Goal: Task Accomplishment & Management: Use online tool/utility

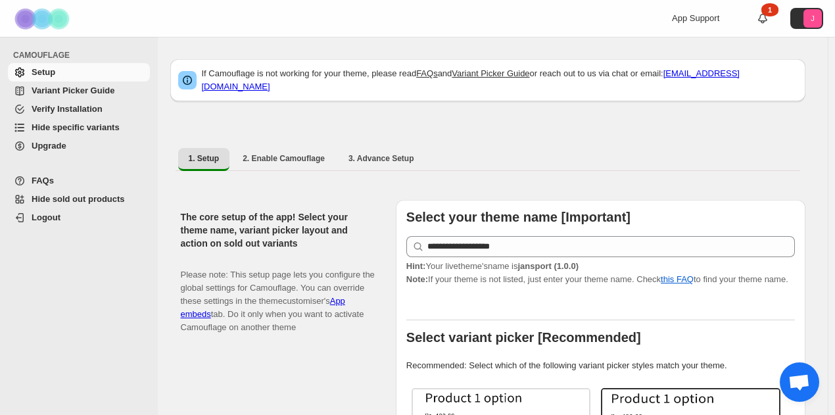
click at [51, 129] on span "Hide specific variants" at bounding box center [76, 127] width 88 height 10
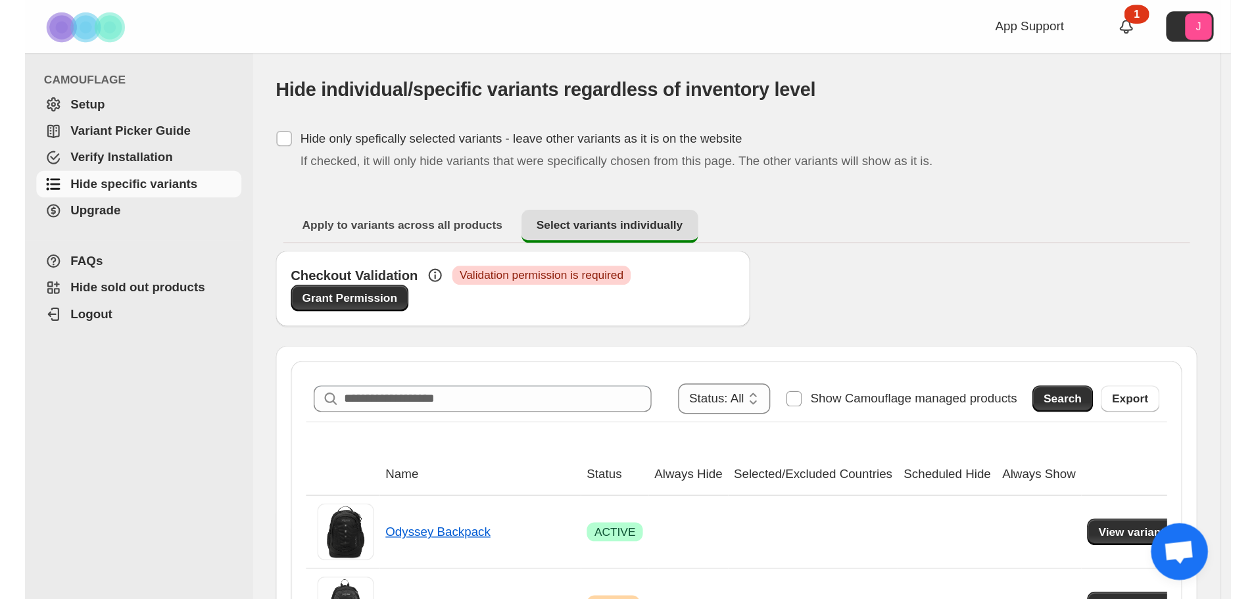
scroll to position [66, 0]
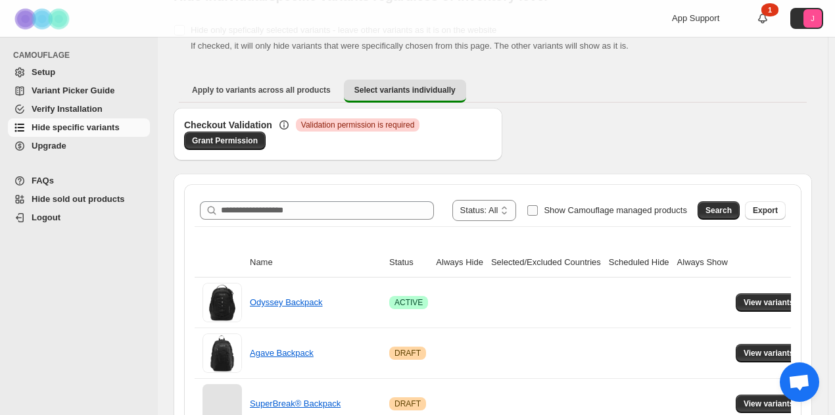
click at [578, 208] on span "Show Camouflage managed products" at bounding box center [615, 210] width 143 height 10
click at [732, 210] on span "Search" at bounding box center [719, 210] width 26 height 11
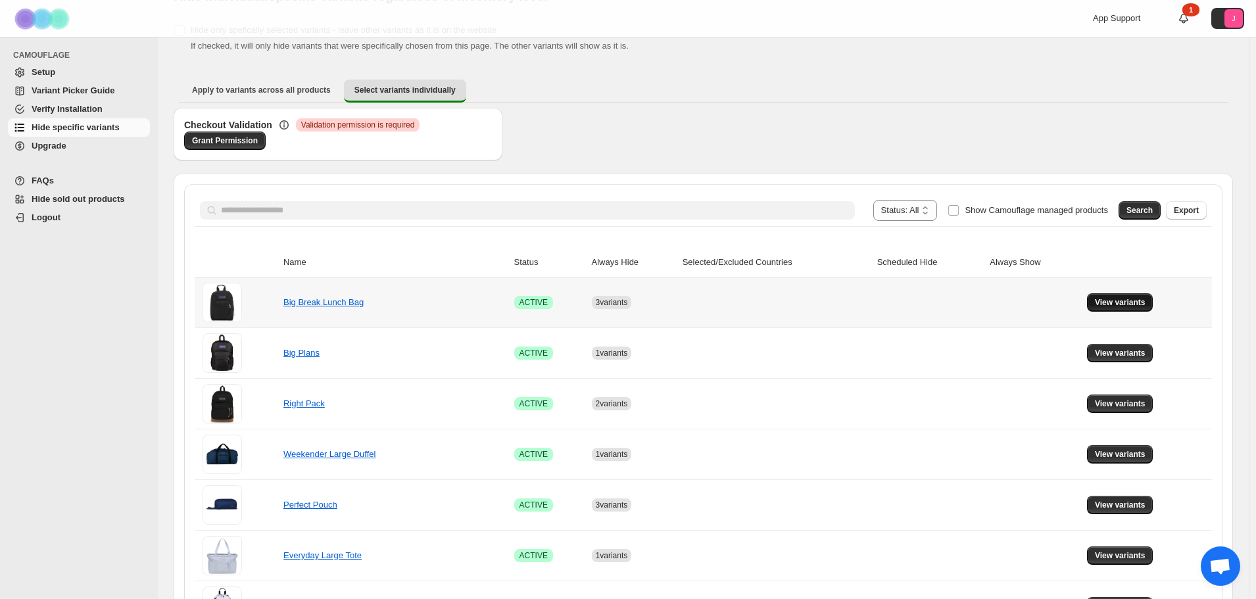
click at [841, 297] on button "View variants" at bounding box center [1120, 302] width 66 height 18
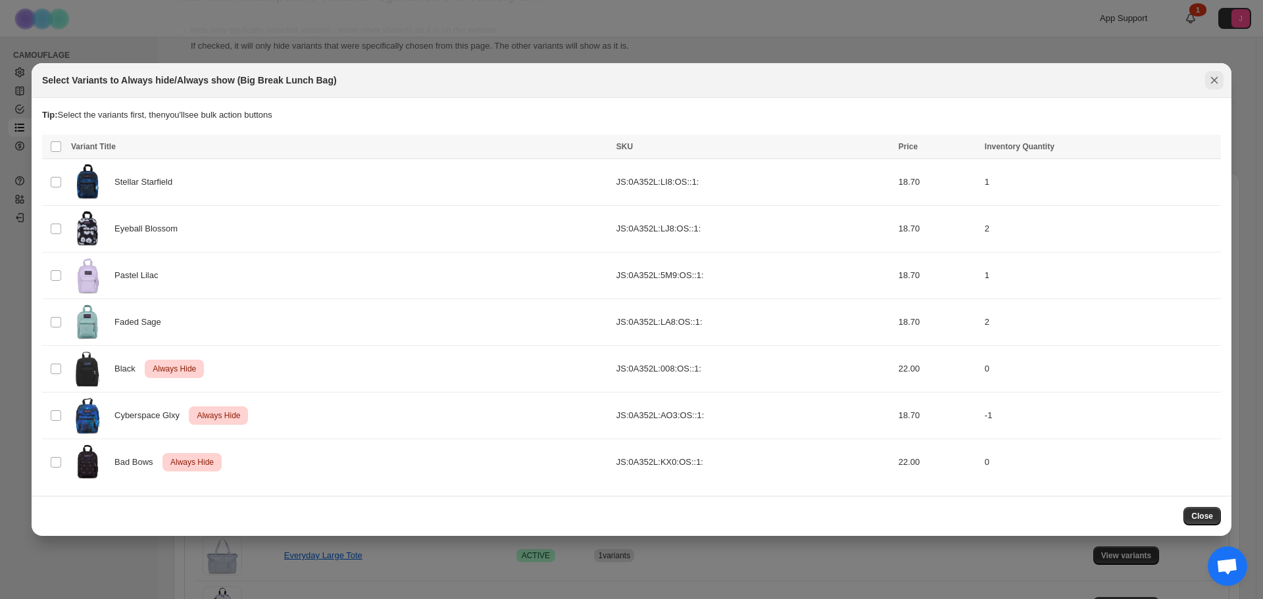
click at [841, 80] on icon "Close" at bounding box center [1214, 80] width 13 height 13
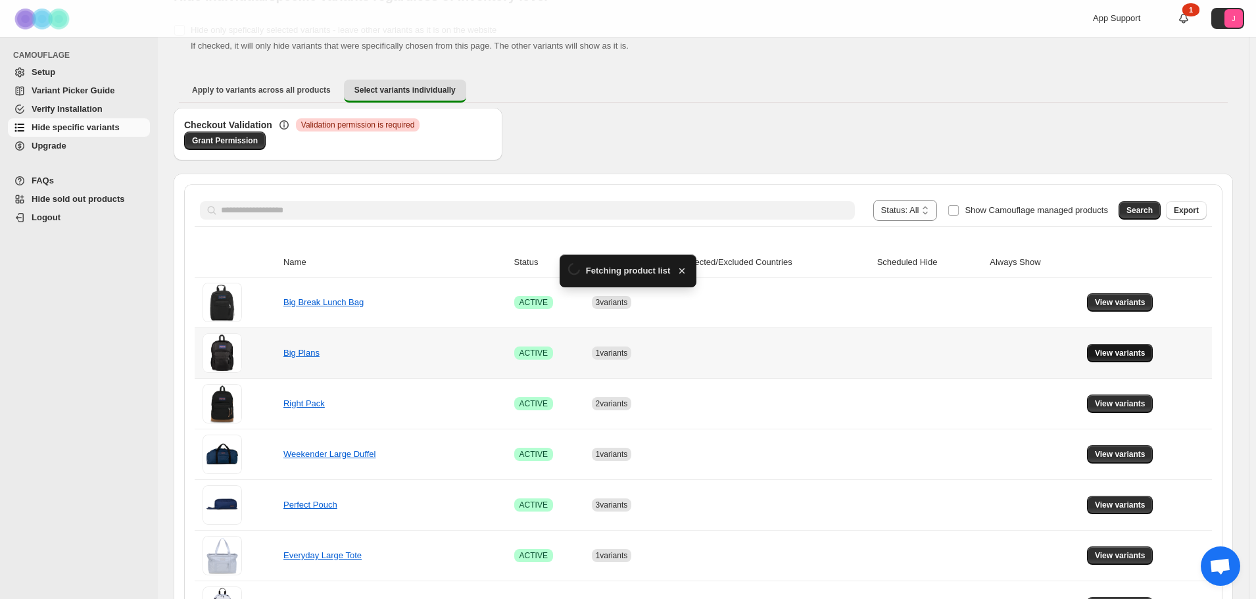
scroll to position [132, 0]
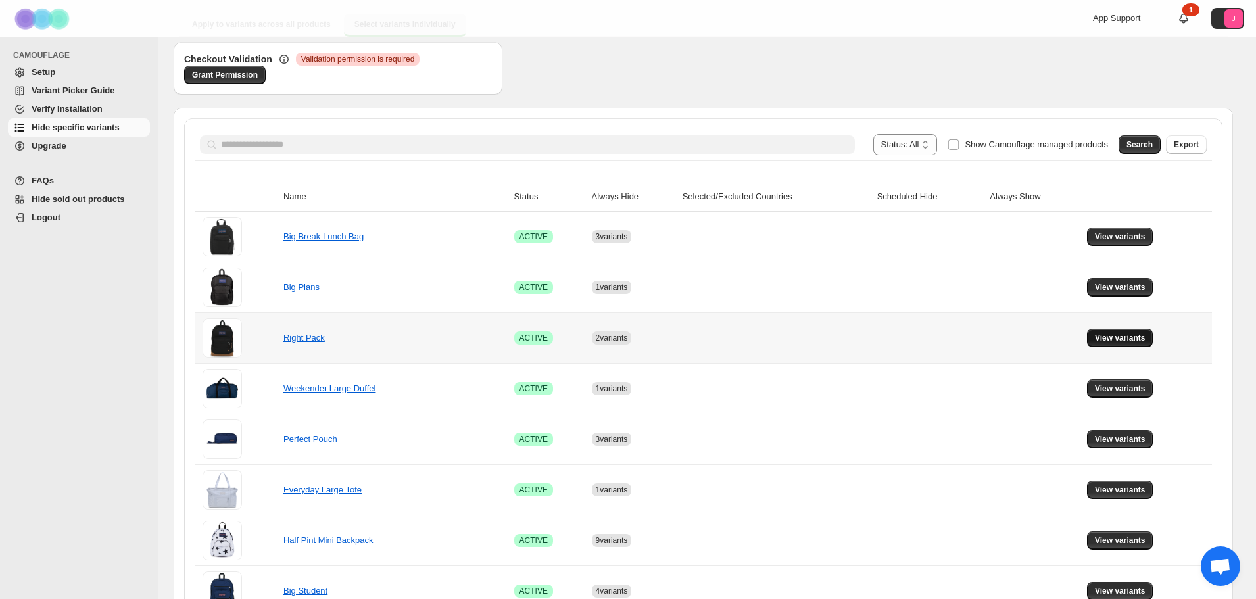
click at [841, 345] on button "View variants" at bounding box center [1120, 338] width 66 height 18
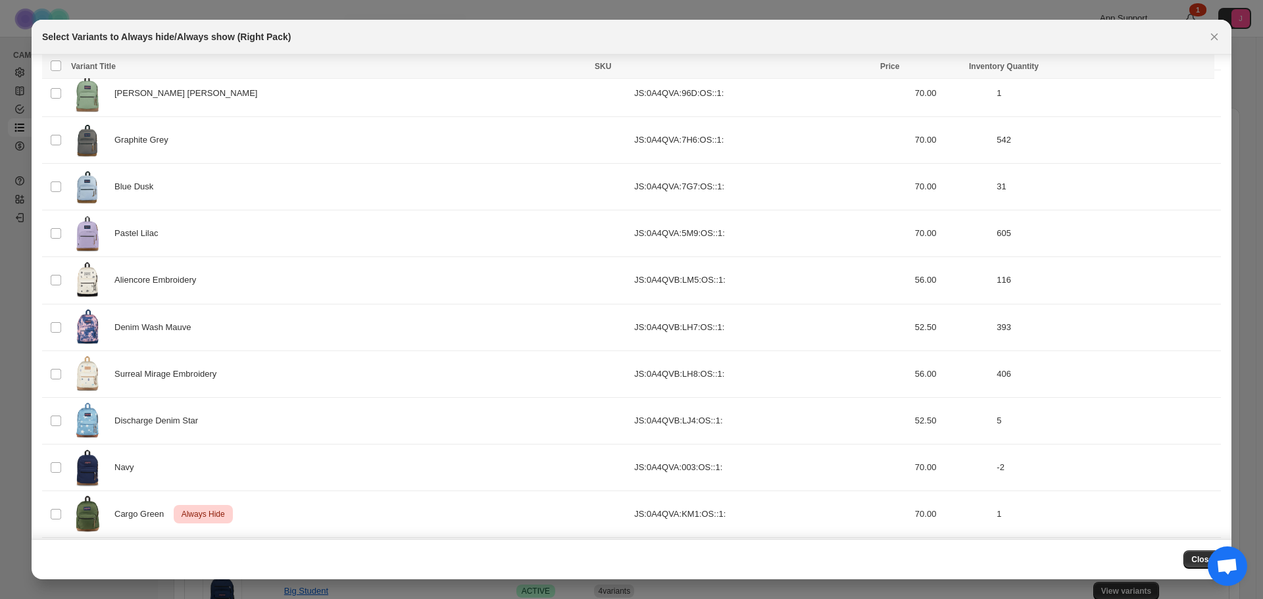
scroll to position [802, 0]
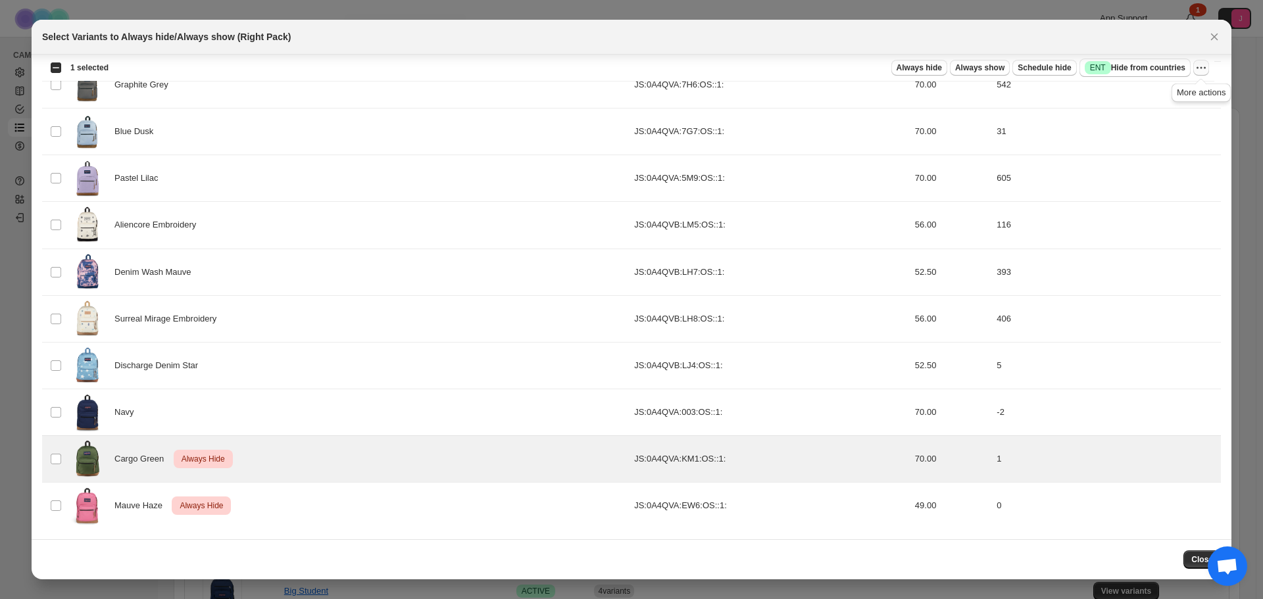
click at [841, 64] on div "Select all 26 product variants 1 selected Always hide Always show Schedule hide…" at bounding box center [628, 68] width 1172 height 26
click at [841, 65] on icon "More actions" at bounding box center [1201, 67] width 13 height 13
click at [841, 93] on span "Undo always hide" at bounding box center [1153, 93] width 95 height 13
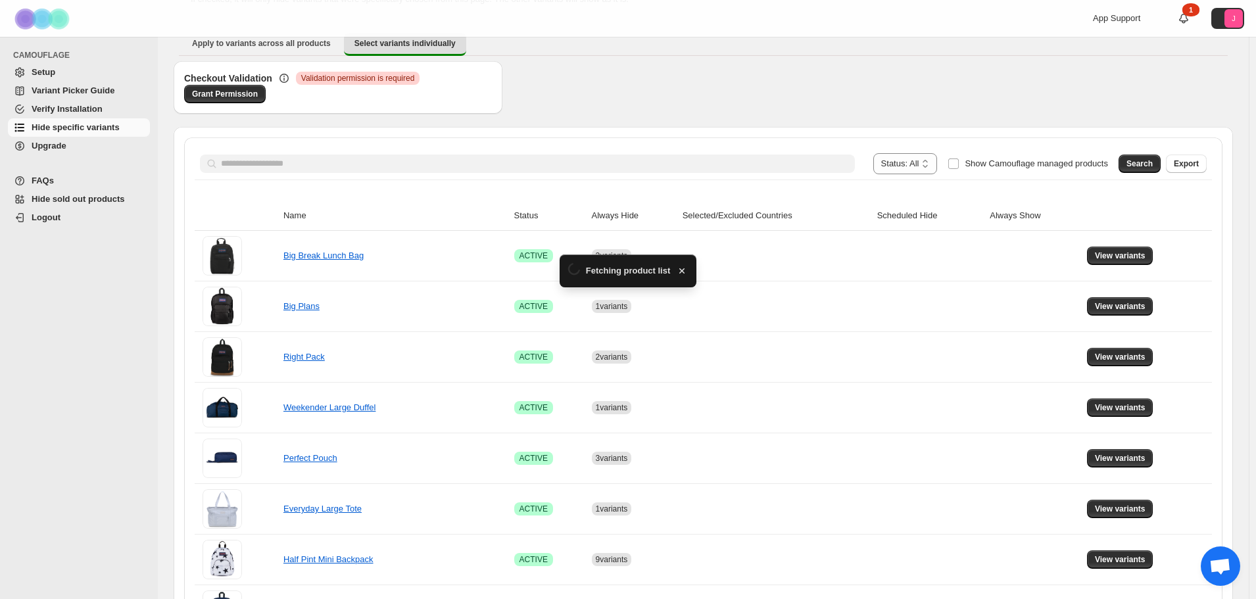
scroll to position [132, 0]
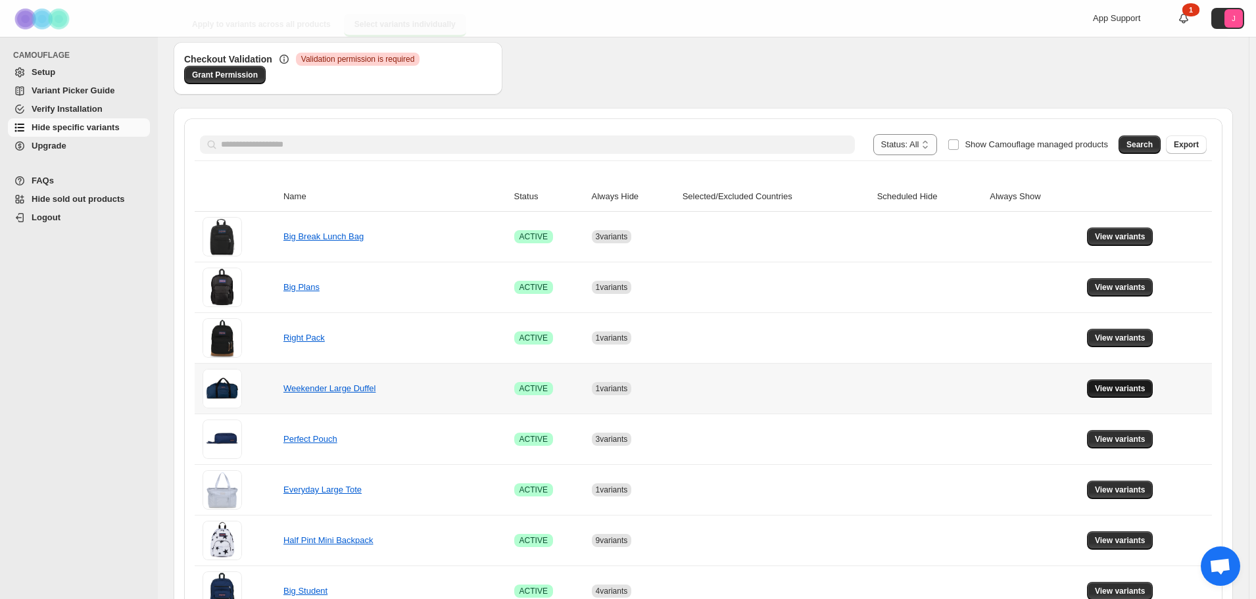
click at [841, 394] on button "View variants" at bounding box center [1120, 389] width 66 height 18
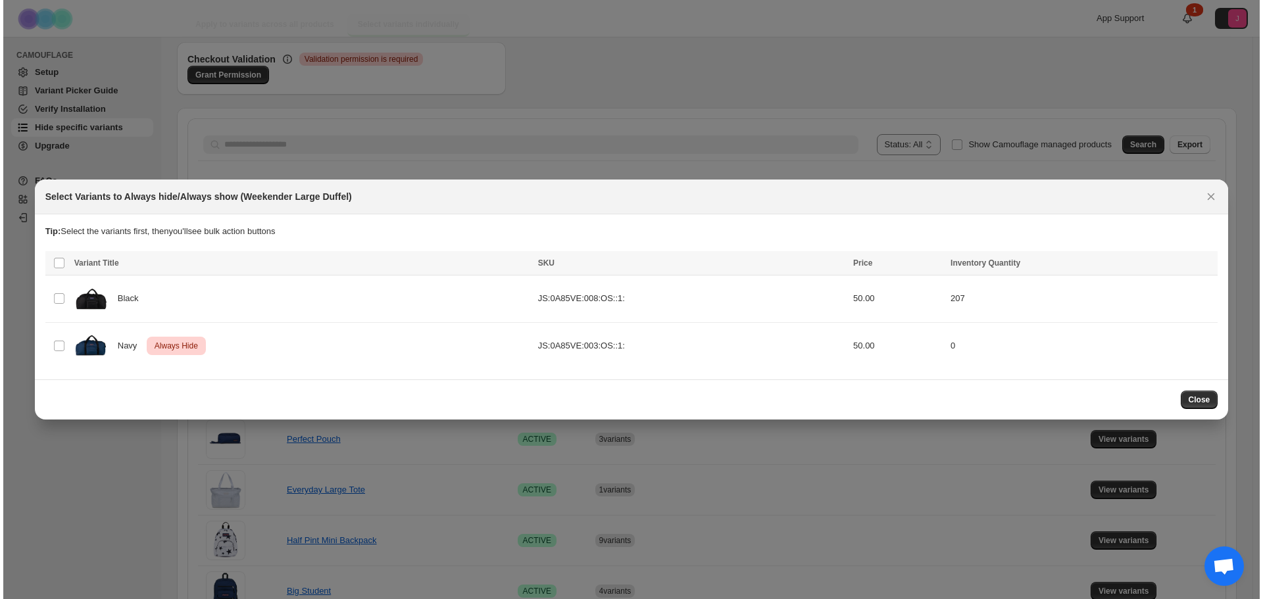
scroll to position [0, 0]
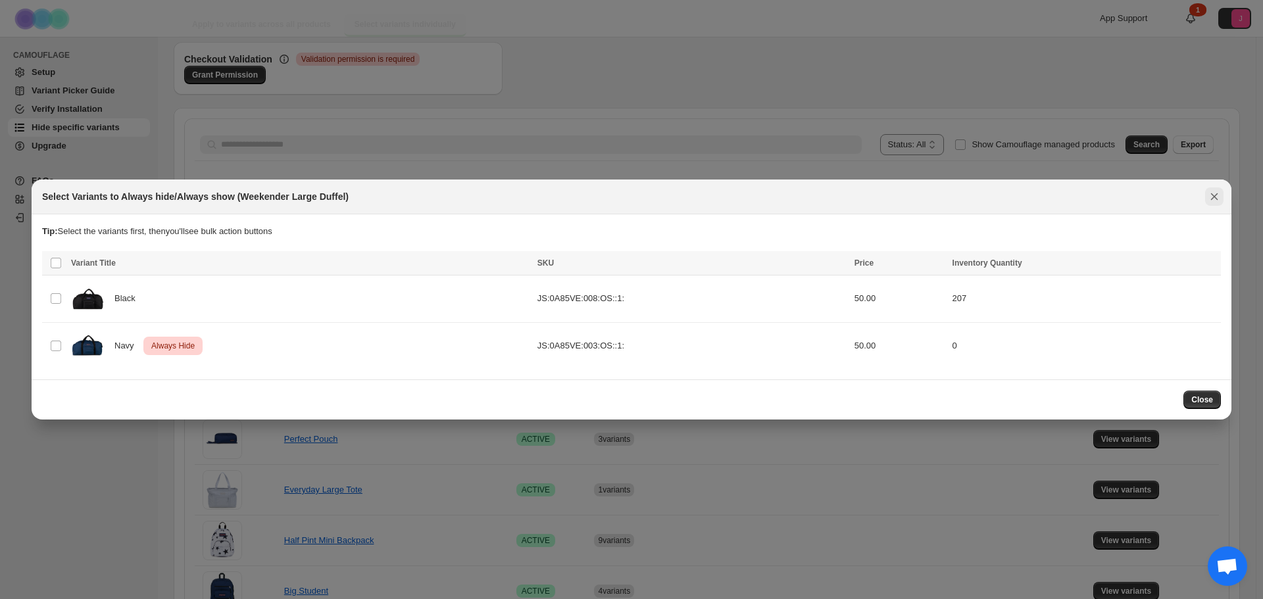
click at [841, 201] on button "Close" at bounding box center [1214, 196] width 18 height 18
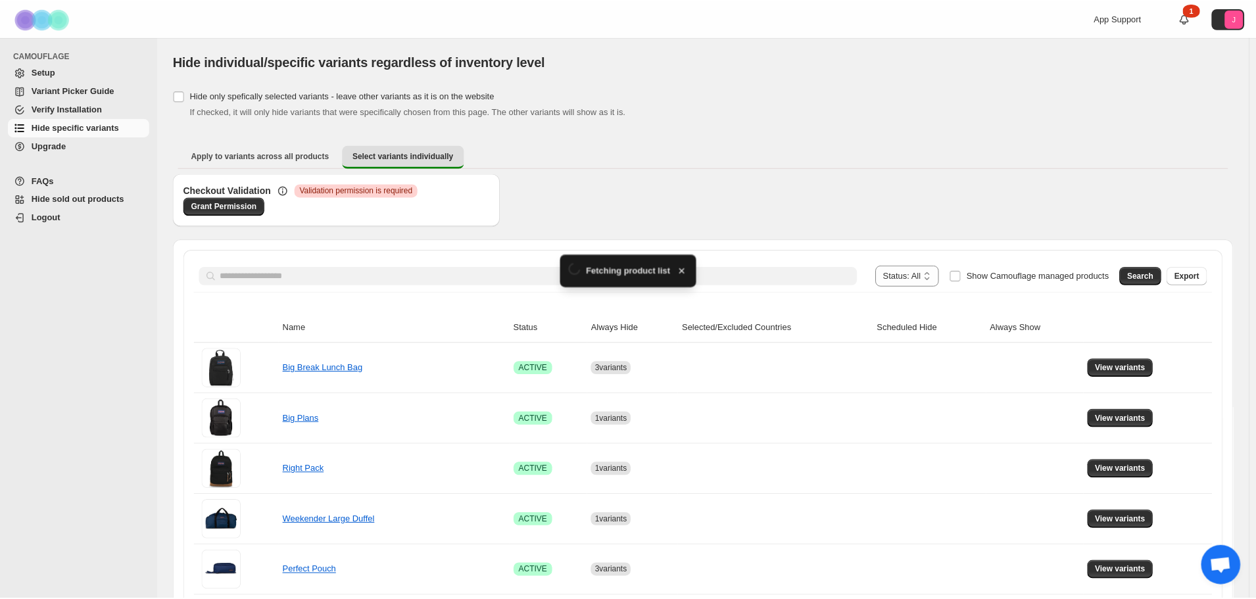
scroll to position [132, 0]
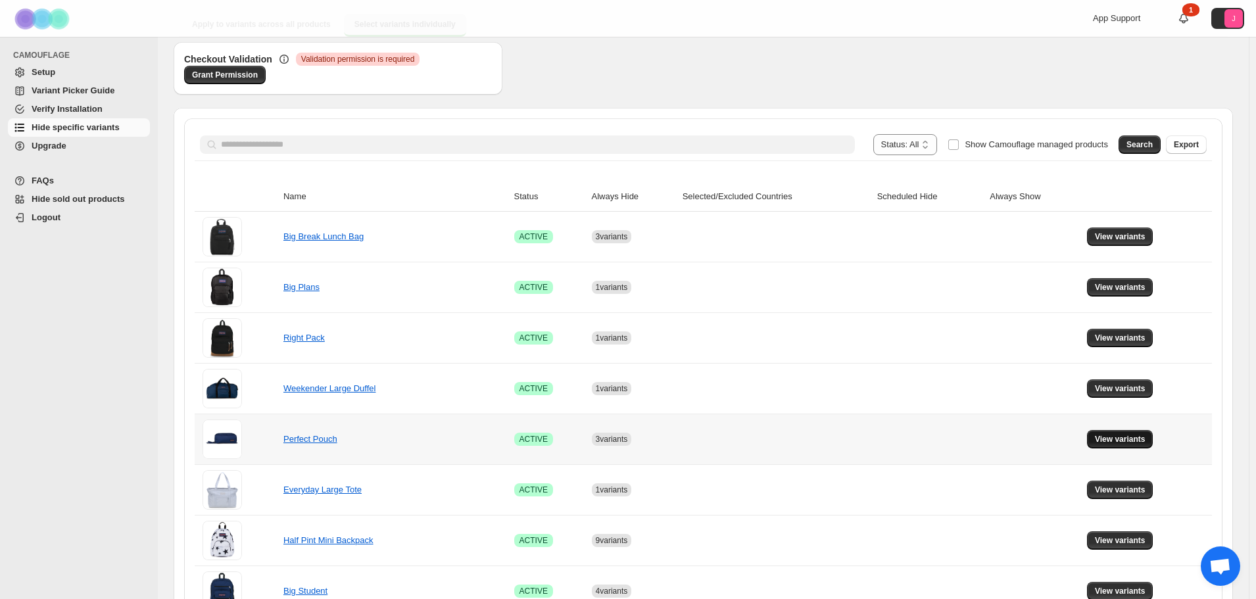
click at [841, 414] on span "View variants" at bounding box center [1120, 439] width 51 height 11
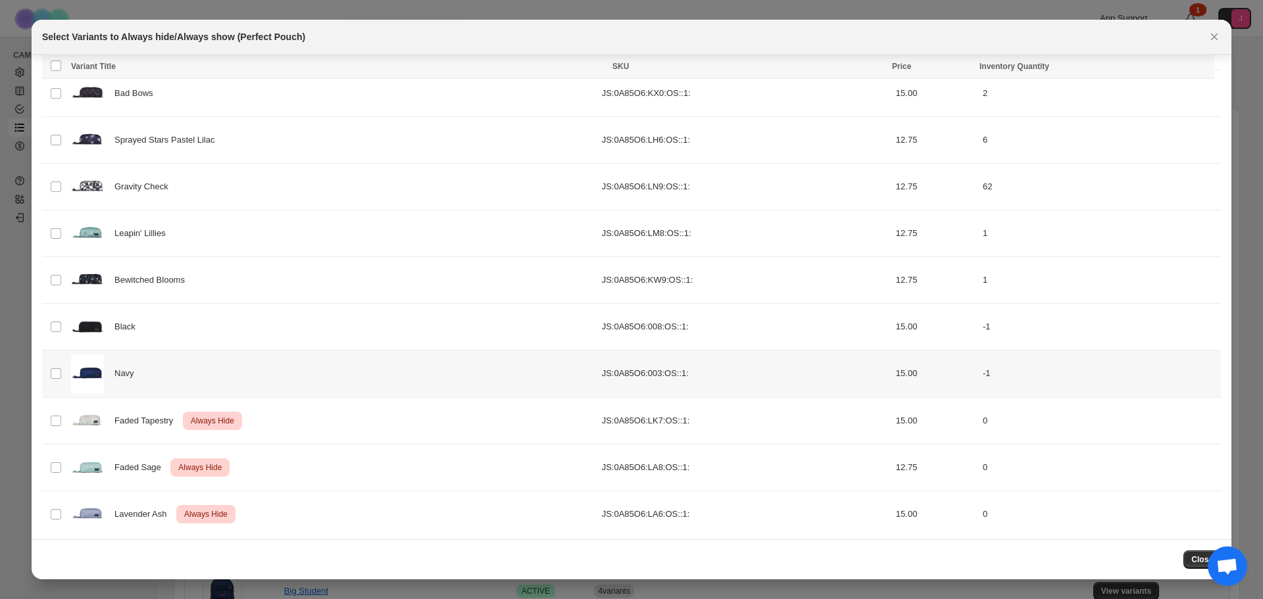
scroll to position [288, 0]
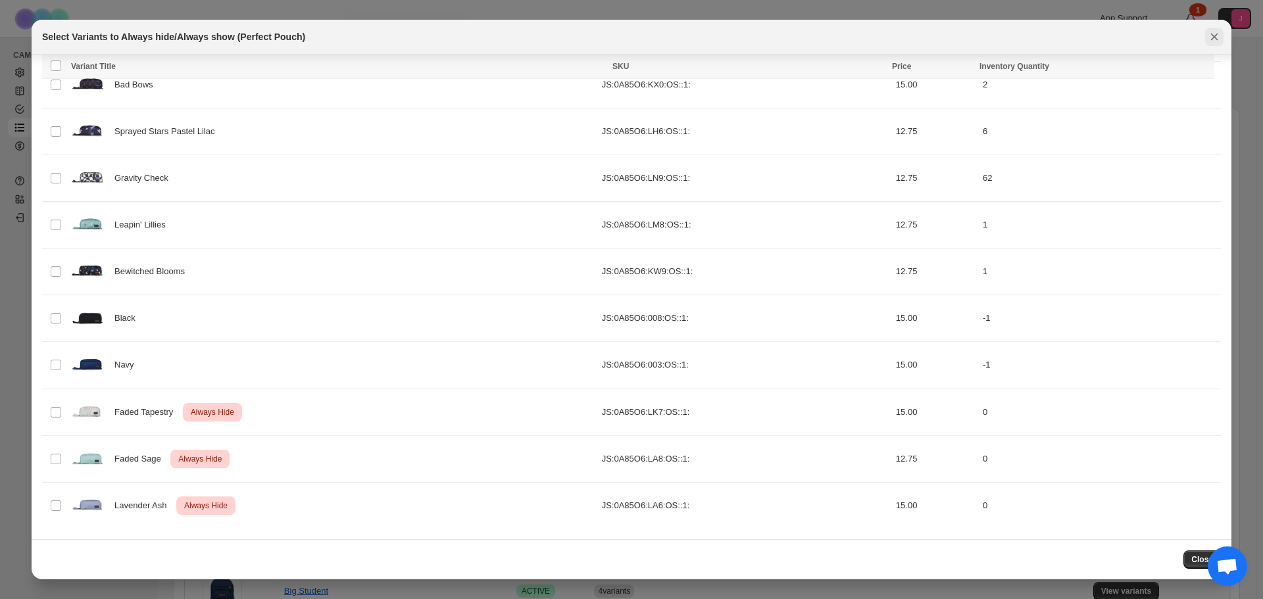
click at [841, 38] on icon "Close" at bounding box center [1214, 36] width 13 height 13
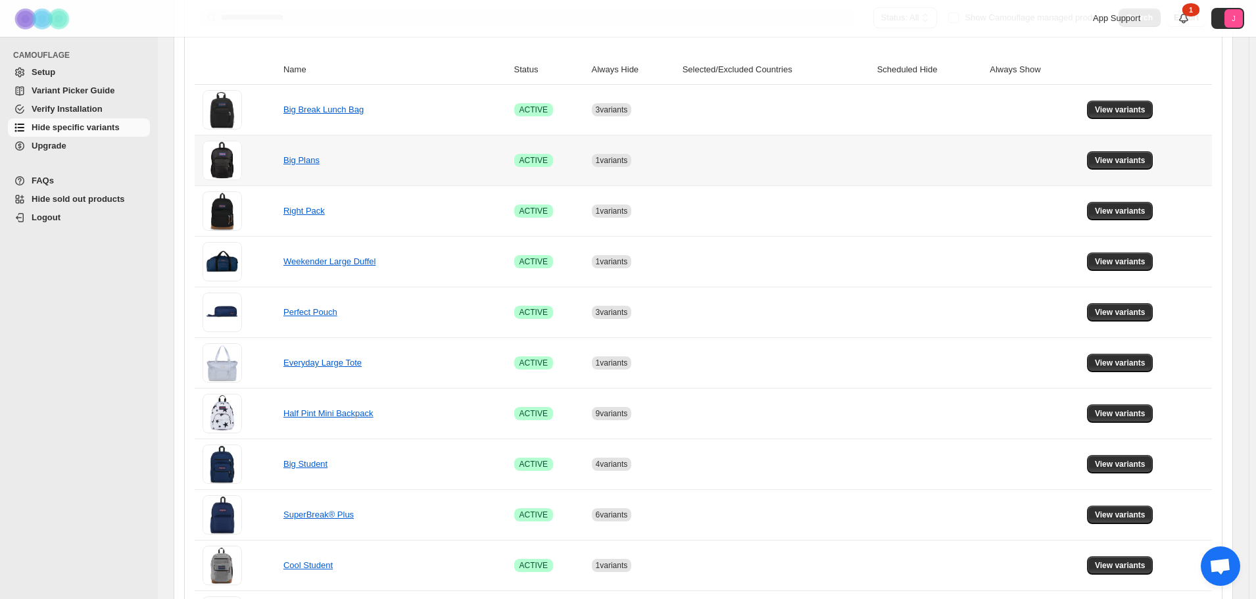
scroll to position [263, 0]
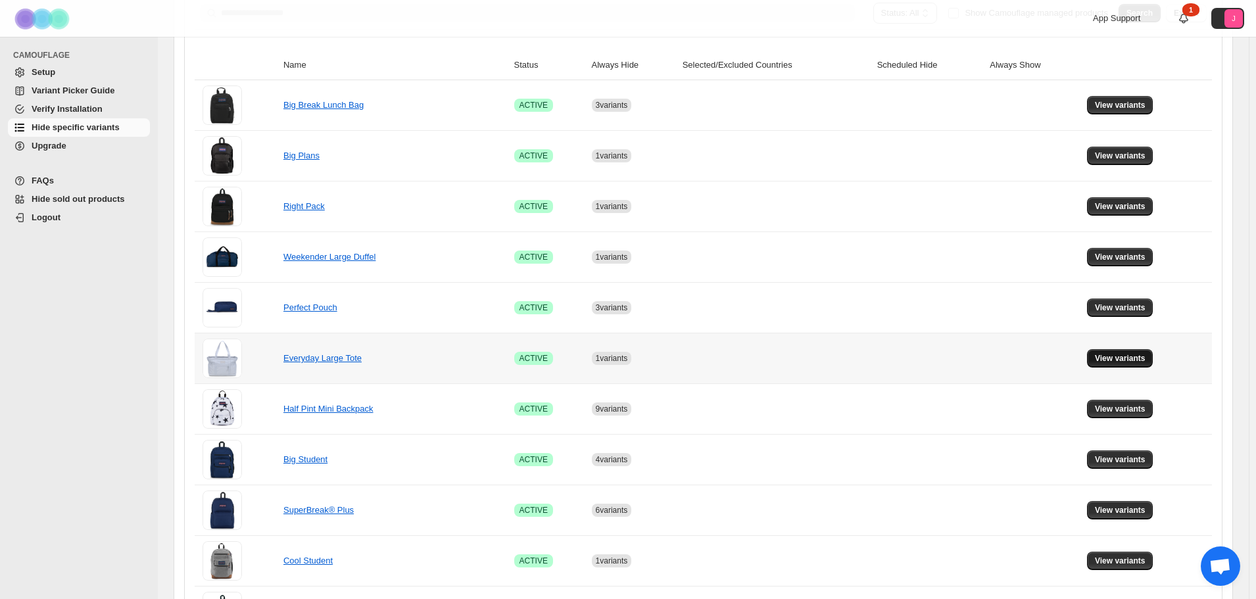
click at [841, 359] on span "View variants" at bounding box center [1120, 358] width 51 height 11
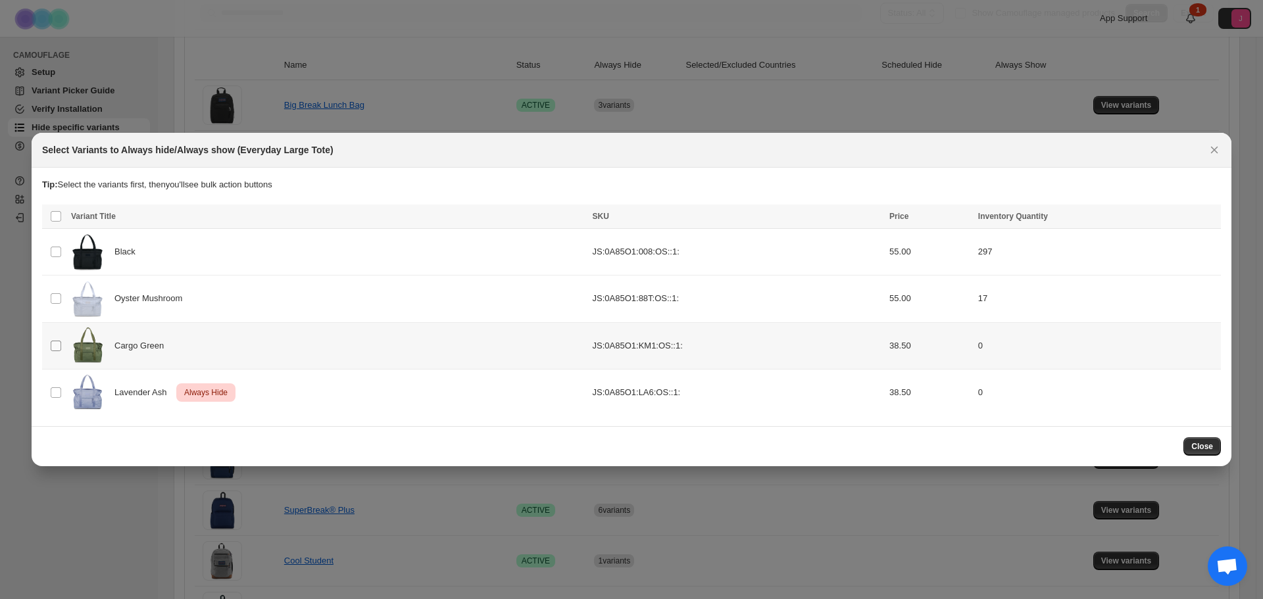
click at [51, 356] on td "Select product variant" at bounding box center [54, 345] width 25 height 47
click at [841, 214] on span "Always hide" at bounding box center [925, 217] width 45 height 11
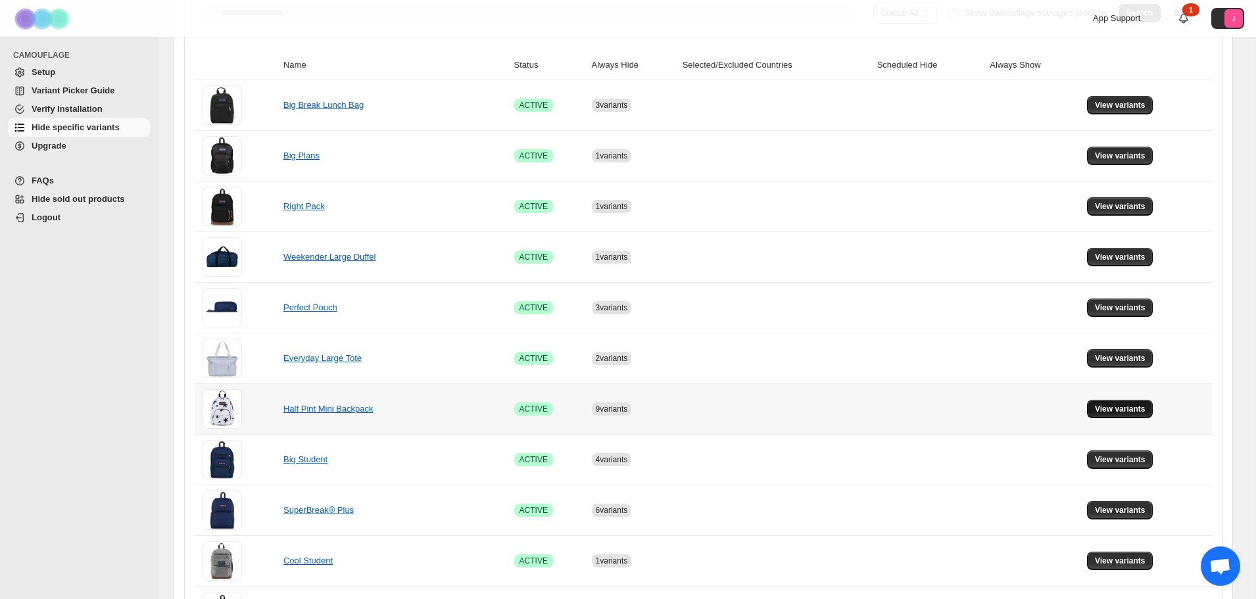
click at [841, 401] on button "View variants" at bounding box center [1120, 409] width 66 height 18
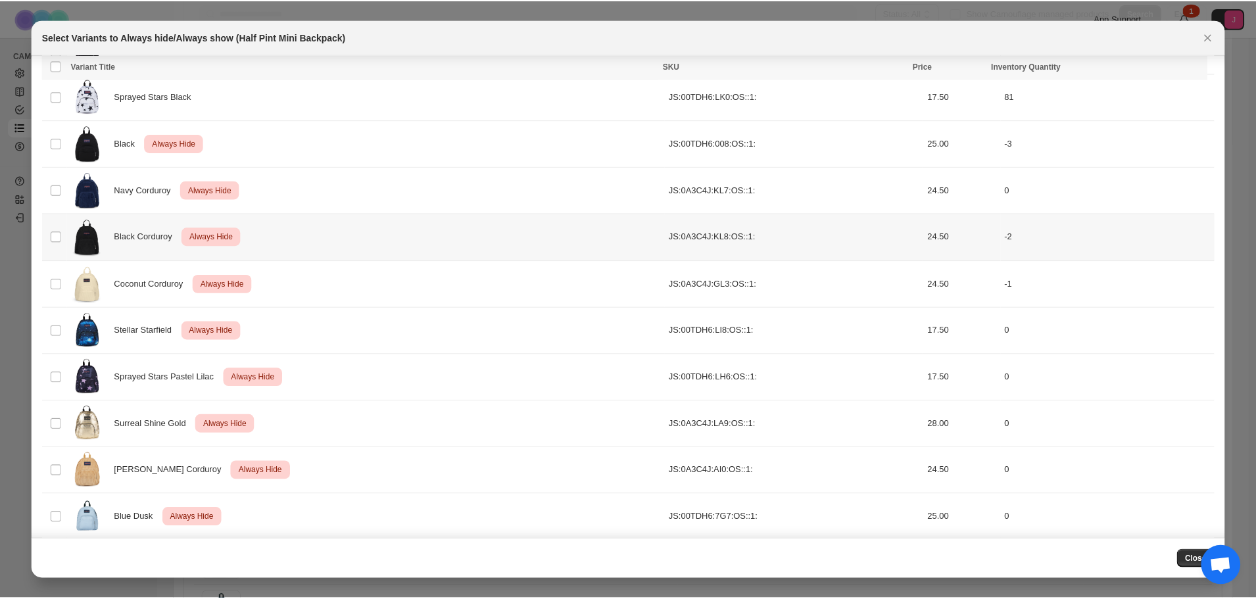
scroll to position [428, 0]
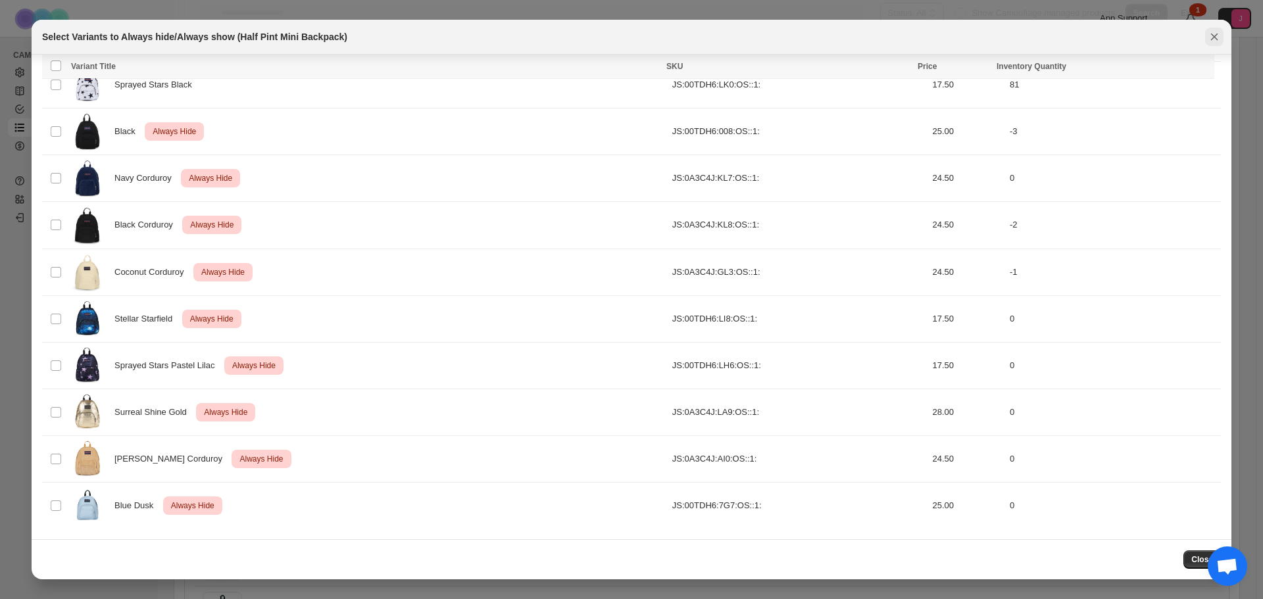
click at [841, 39] on icon "Close" at bounding box center [1214, 36] width 13 height 13
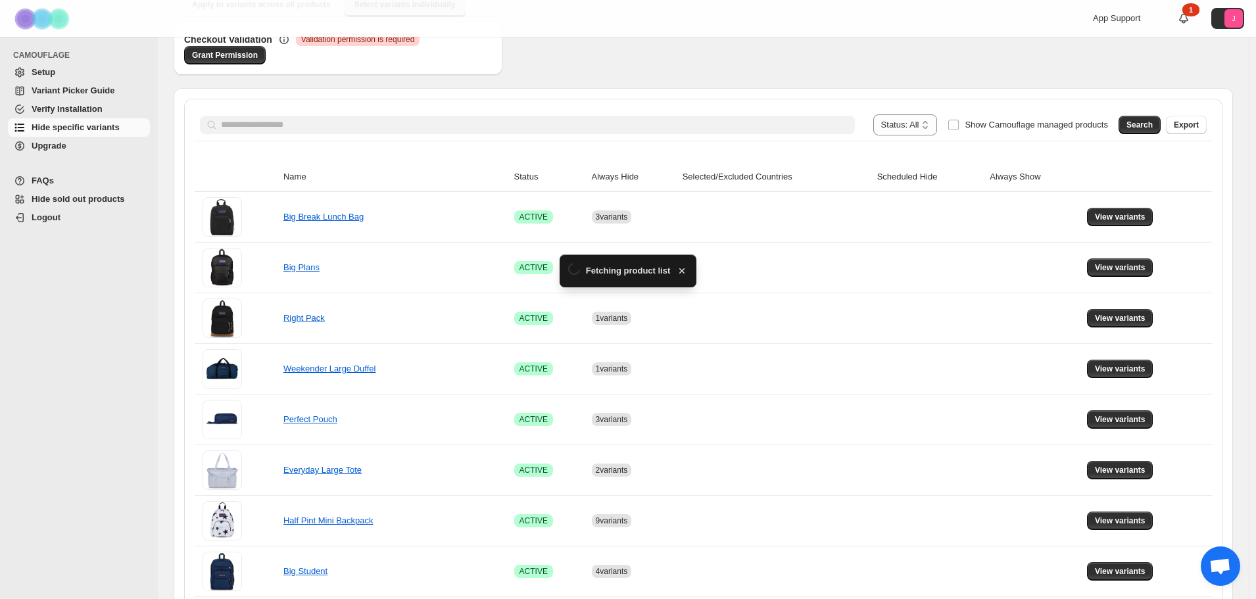
scroll to position [263, 0]
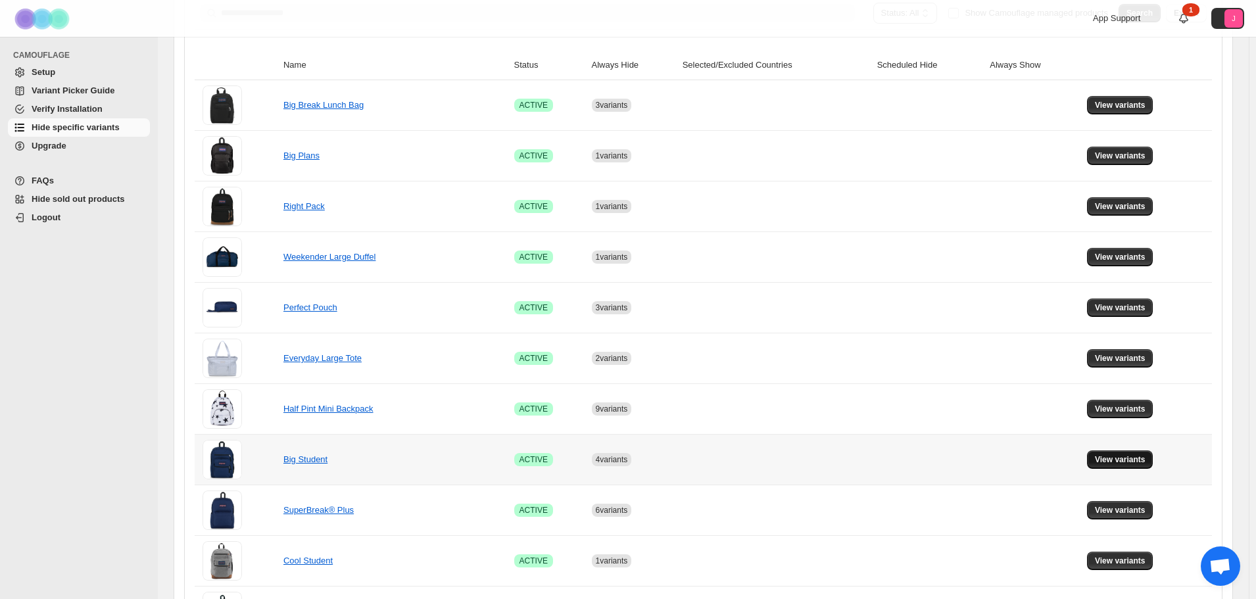
click at [841, 414] on button "View variants" at bounding box center [1120, 460] width 66 height 18
drag, startPoint x: 1139, startPoint y: 461, endPoint x: 1089, endPoint y: 462, distance: 50.0
click at [841, 414] on span "View variants" at bounding box center [1120, 460] width 51 height 11
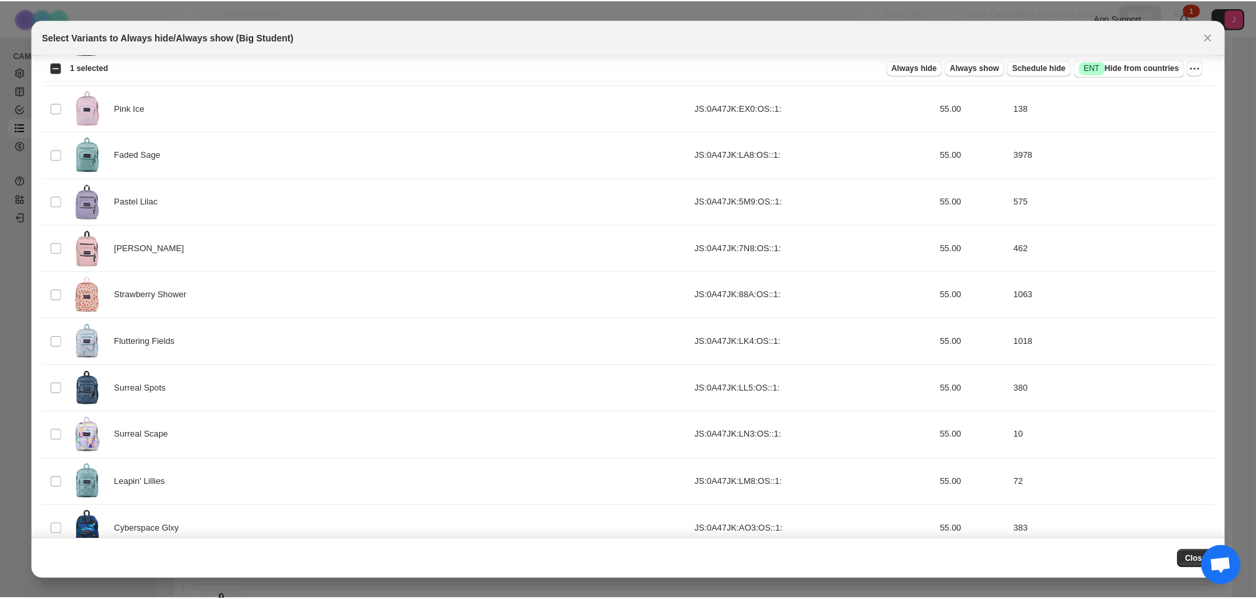
scroll to position [1130, 0]
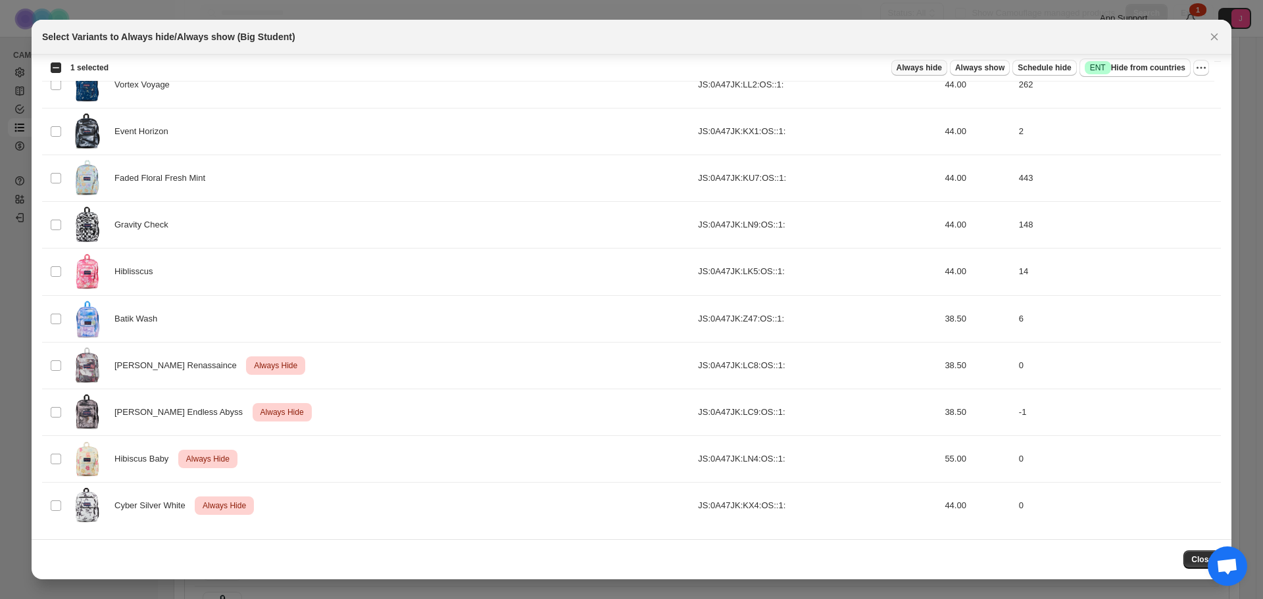
click at [841, 66] on span "Always hide" at bounding box center [919, 67] width 45 height 11
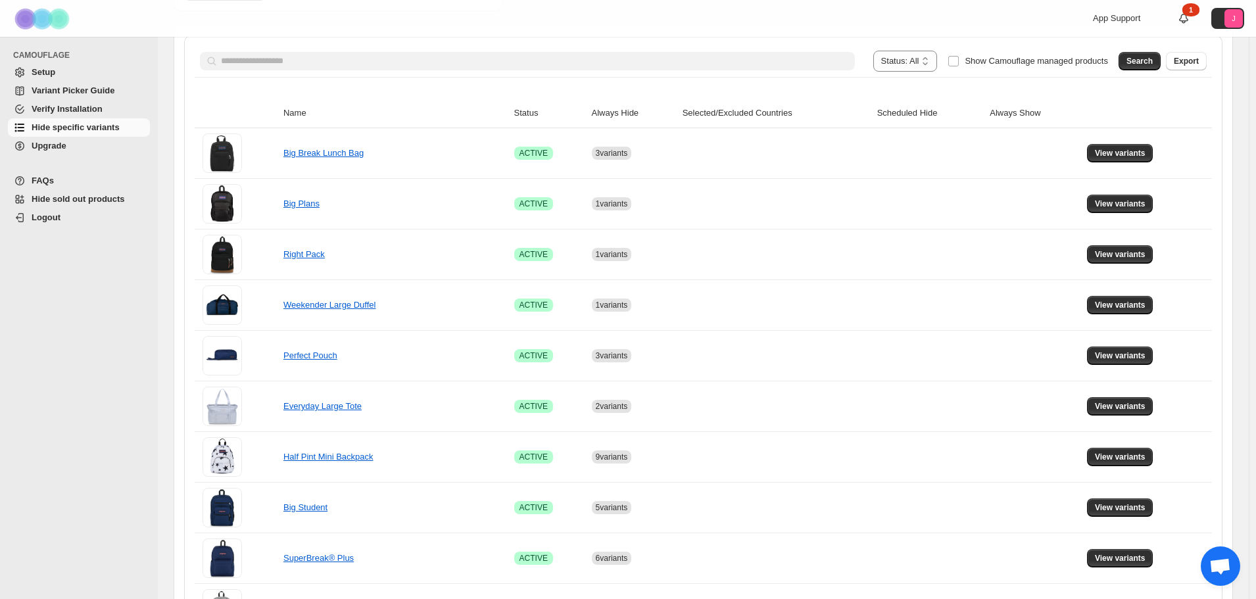
scroll to position [263, 0]
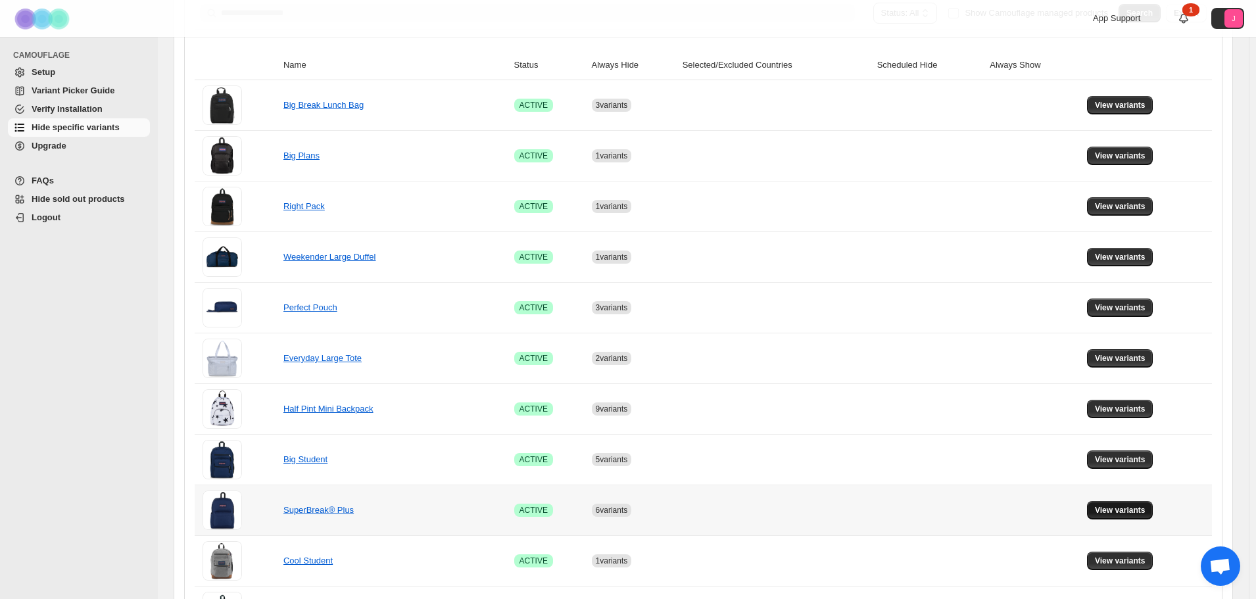
click at [841, 414] on button "View variants" at bounding box center [1120, 510] width 66 height 18
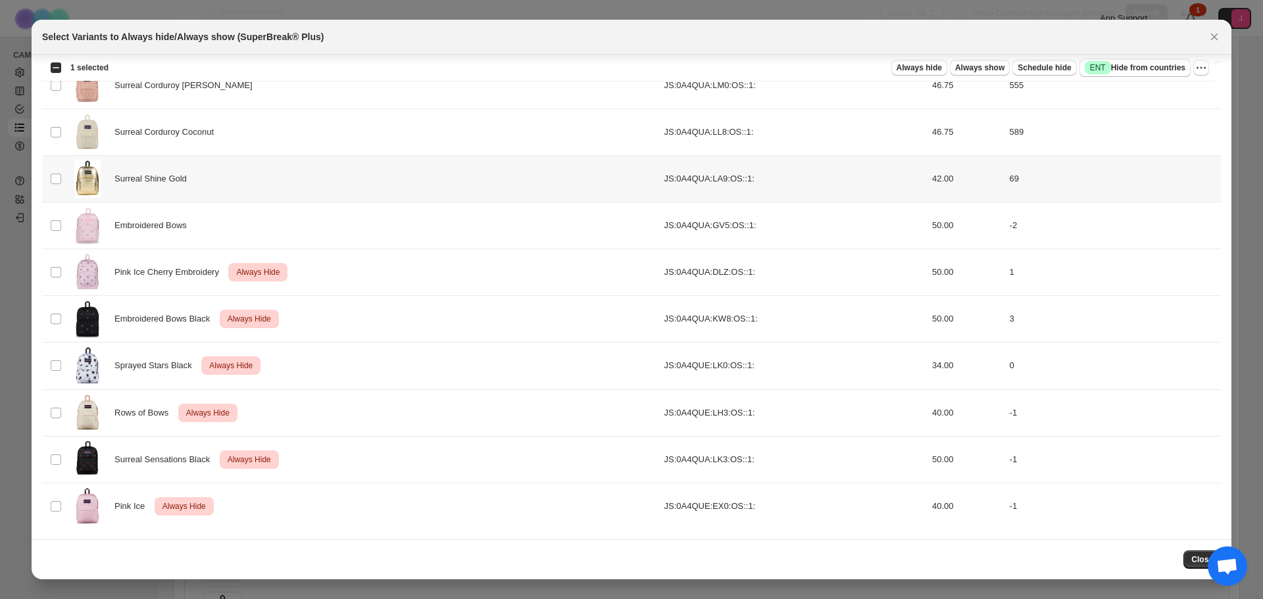
scroll to position [1411, 0]
click at [841, 70] on span "Always hide" at bounding box center [919, 67] width 45 height 11
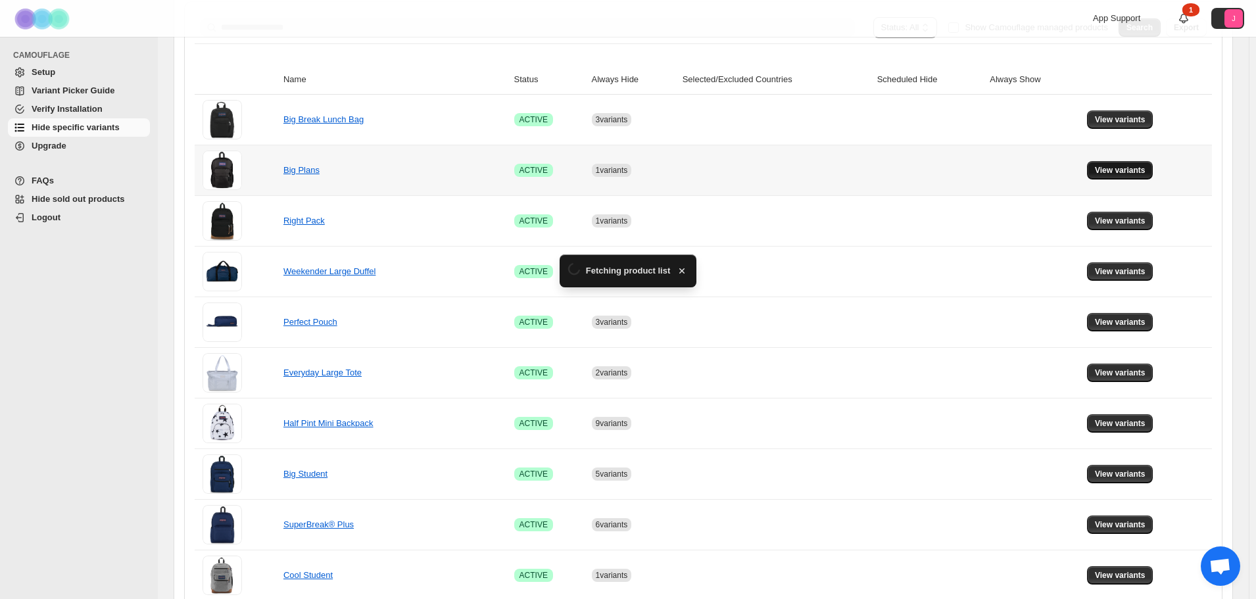
scroll to position [263, 0]
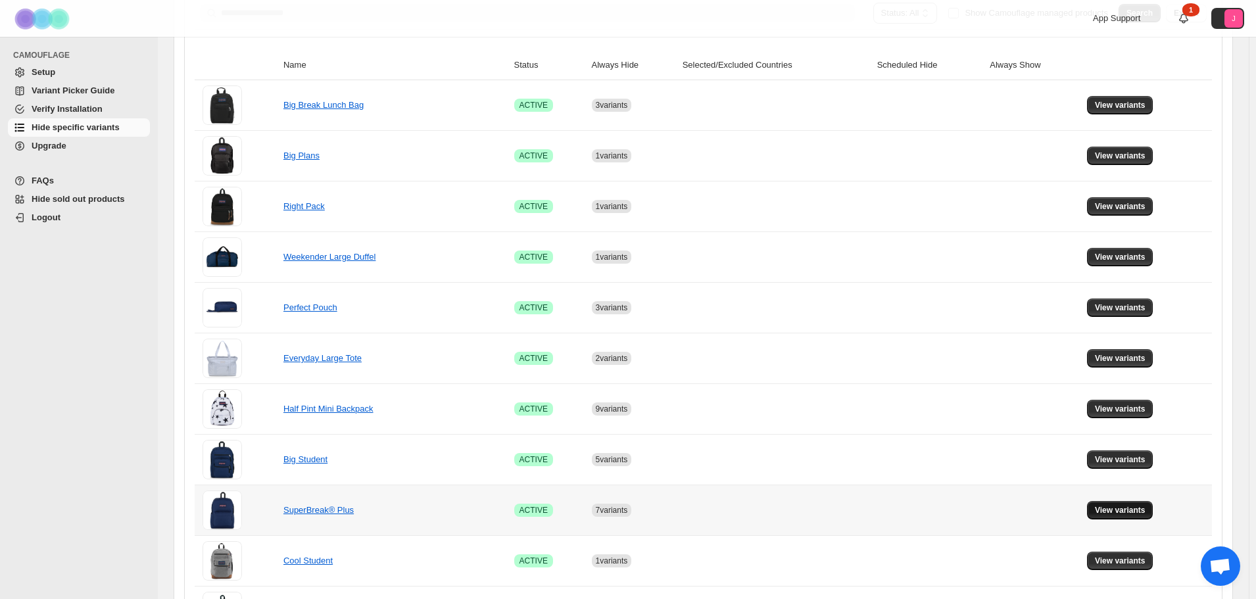
click at [841, 414] on button "View variants" at bounding box center [1120, 510] width 66 height 18
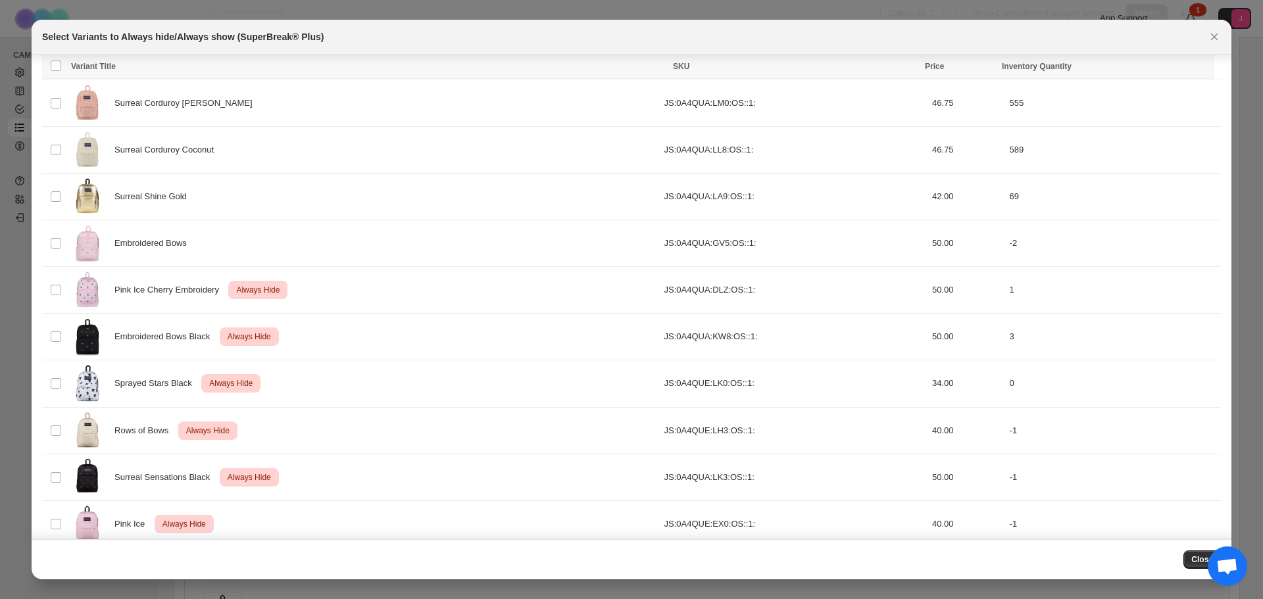
scroll to position [1405, 0]
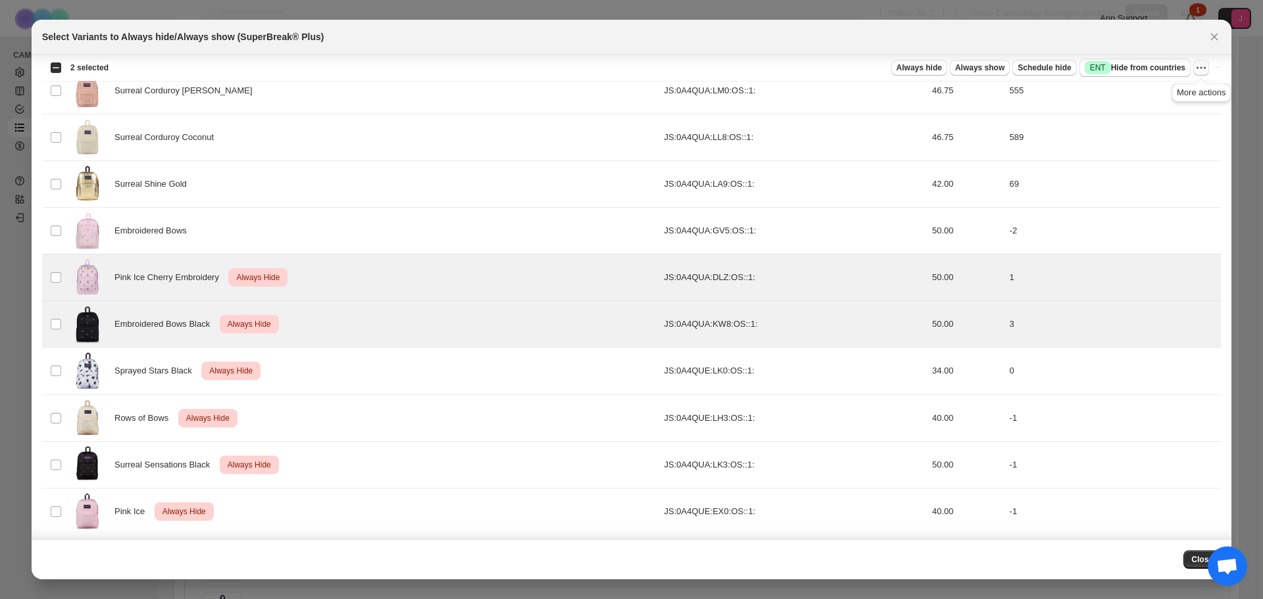
click at [841, 66] on icon "More actions" at bounding box center [1201, 67] width 13 height 13
click at [841, 87] on span "Undo always hide" at bounding box center [1153, 93] width 95 height 13
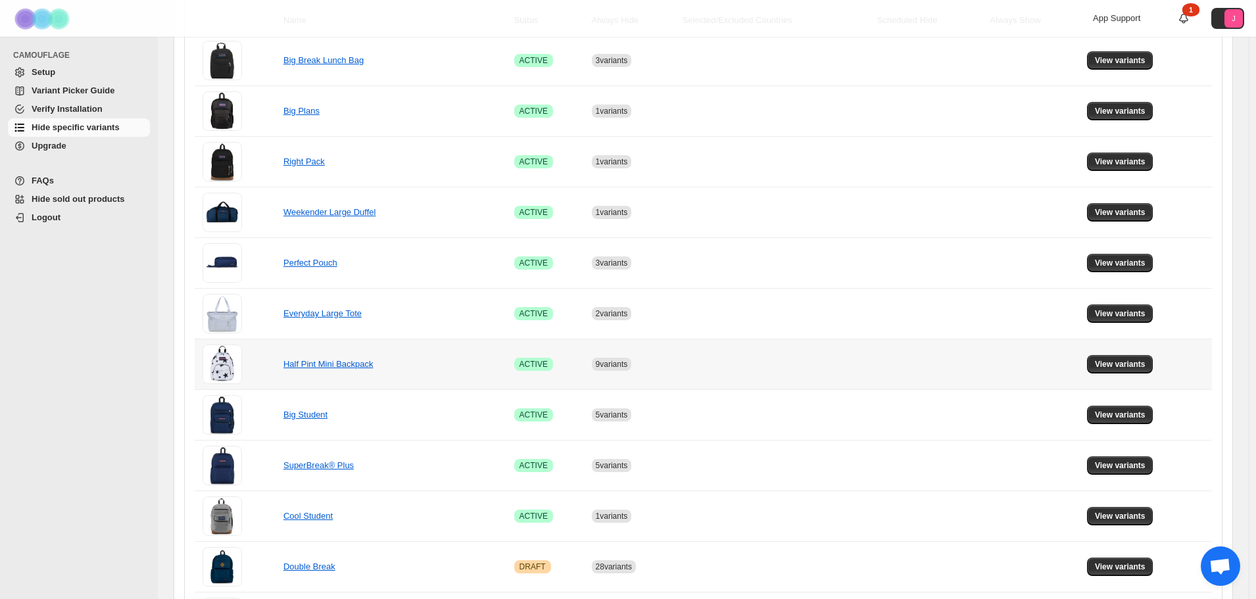
scroll to position [329, 0]
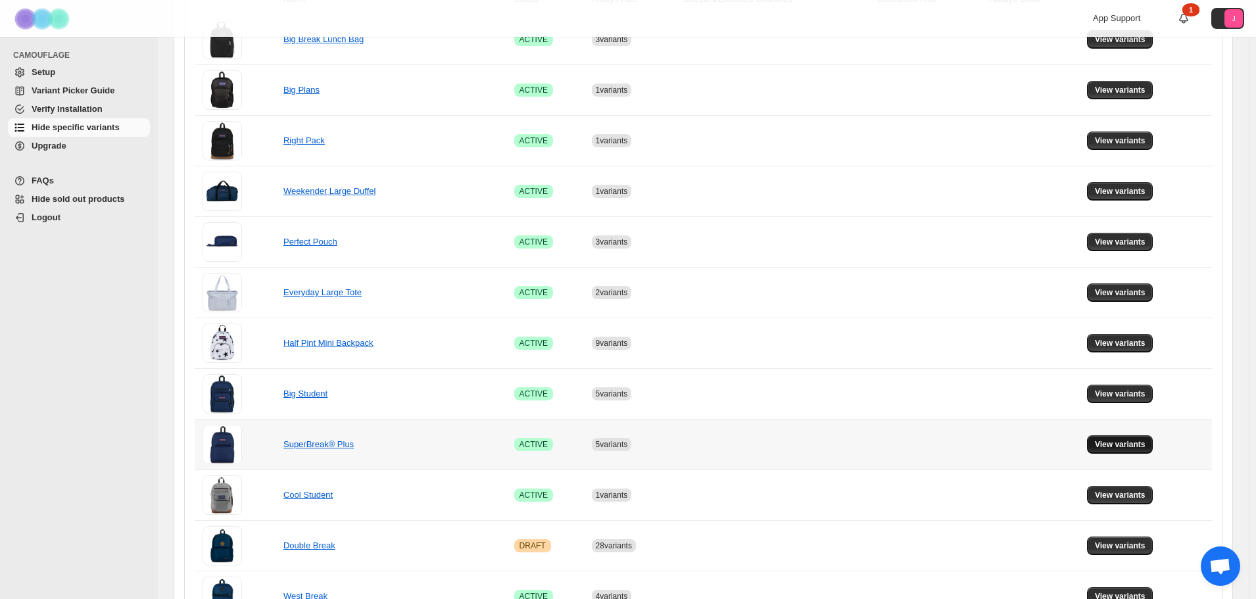
click at [841, 414] on span "View variants" at bounding box center [1120, 444] width 51 height 11
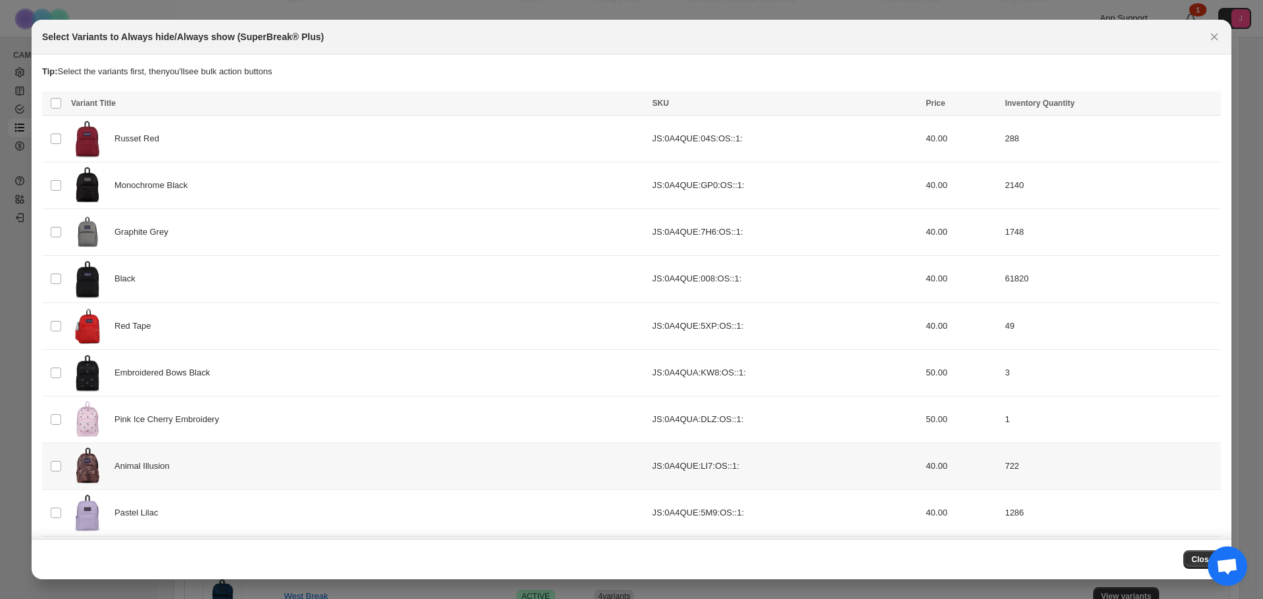
drag, startPoint x: 1113, startPoint y: 446, endPoint x: 1003, endPoint y: 40, distance: 420.4
click at [841, 40] on div "Select Variants to Always hide/Always show (SuperBreak® Plus)" at bounding box center [619, 36] width 1155 height 13
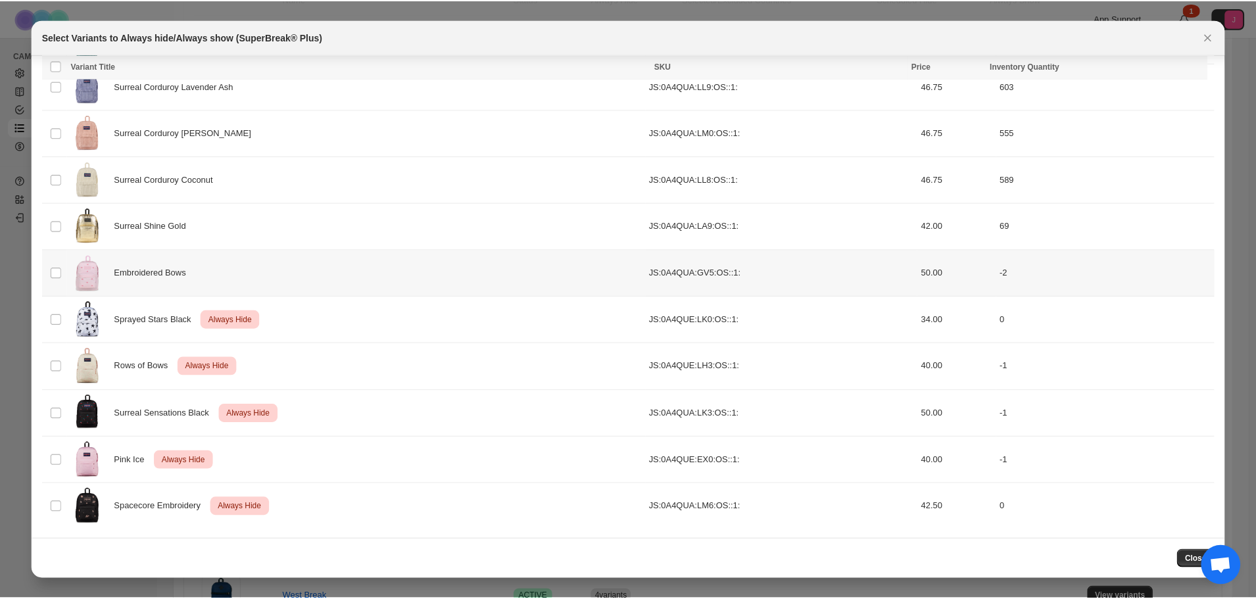
scroll to position [1411, 0]
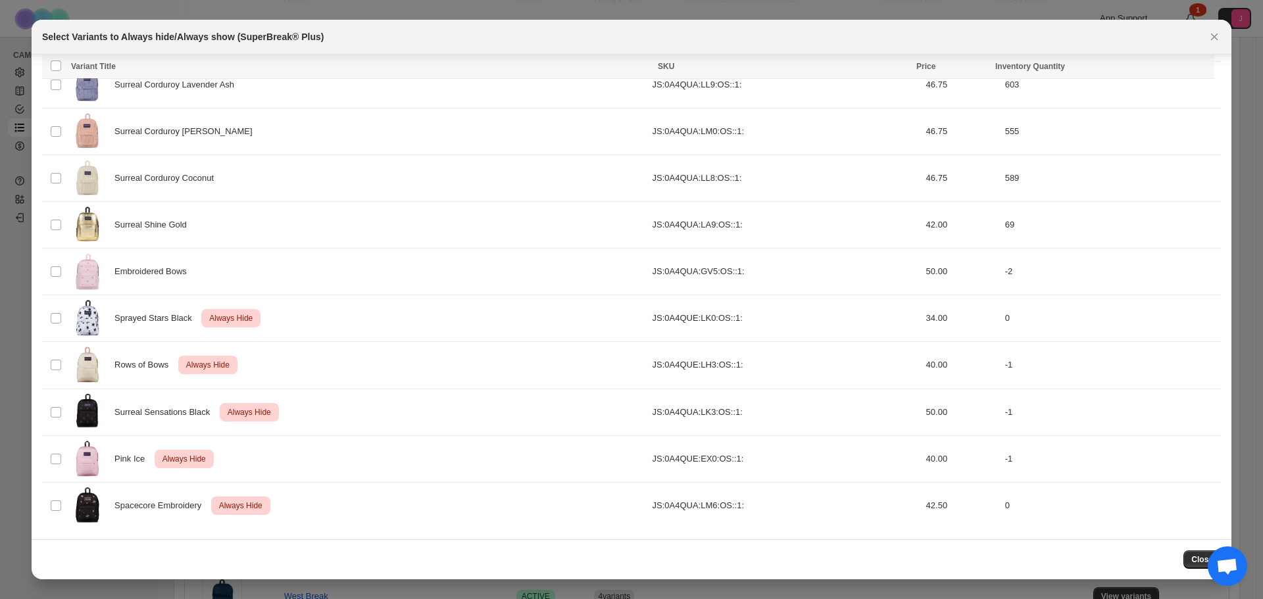
click at [841, 34] on icon "Close" at bounding box center [1214, 37] width 7 height 7
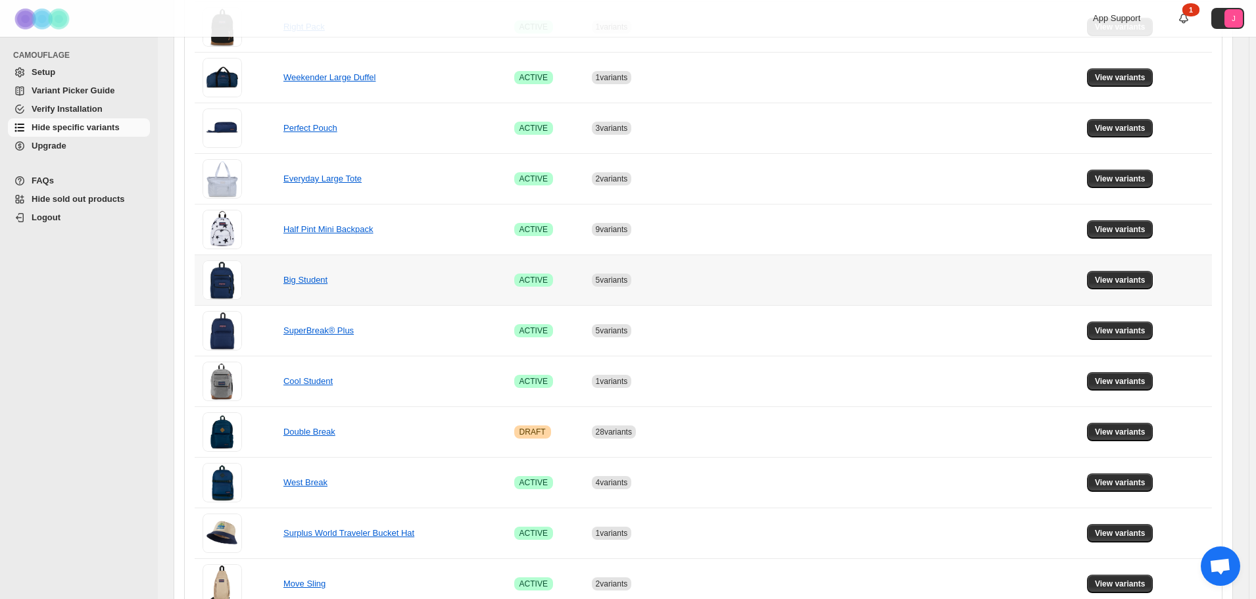
scroll to position [460, 0]
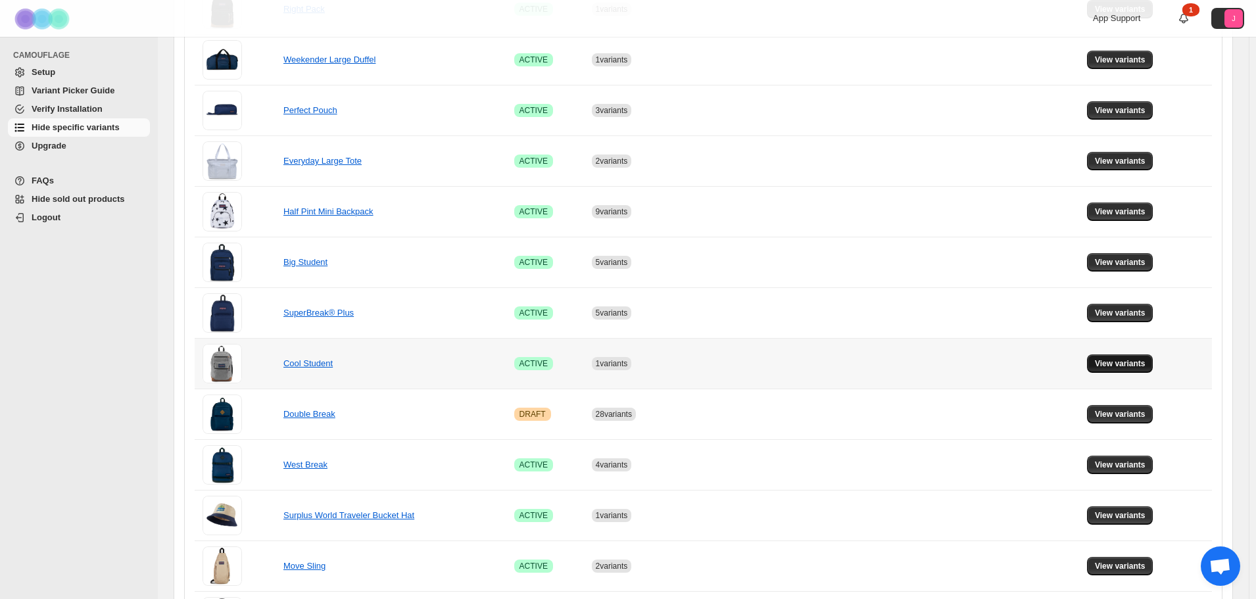
click at [841, 359] on span "View variants" at bounding box center [1120, 363] width 51 height 11
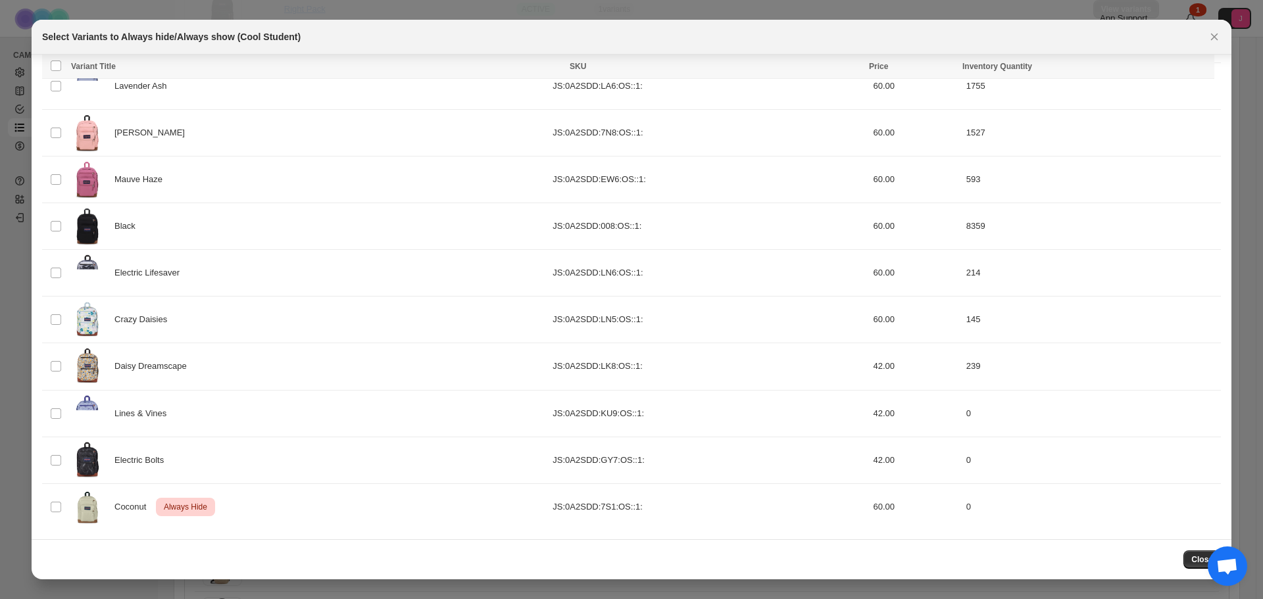
scroll to position [288, 0]
click at [47, 414] on td "Select product variant" at bounding box center [54, 458] width 25 height 47
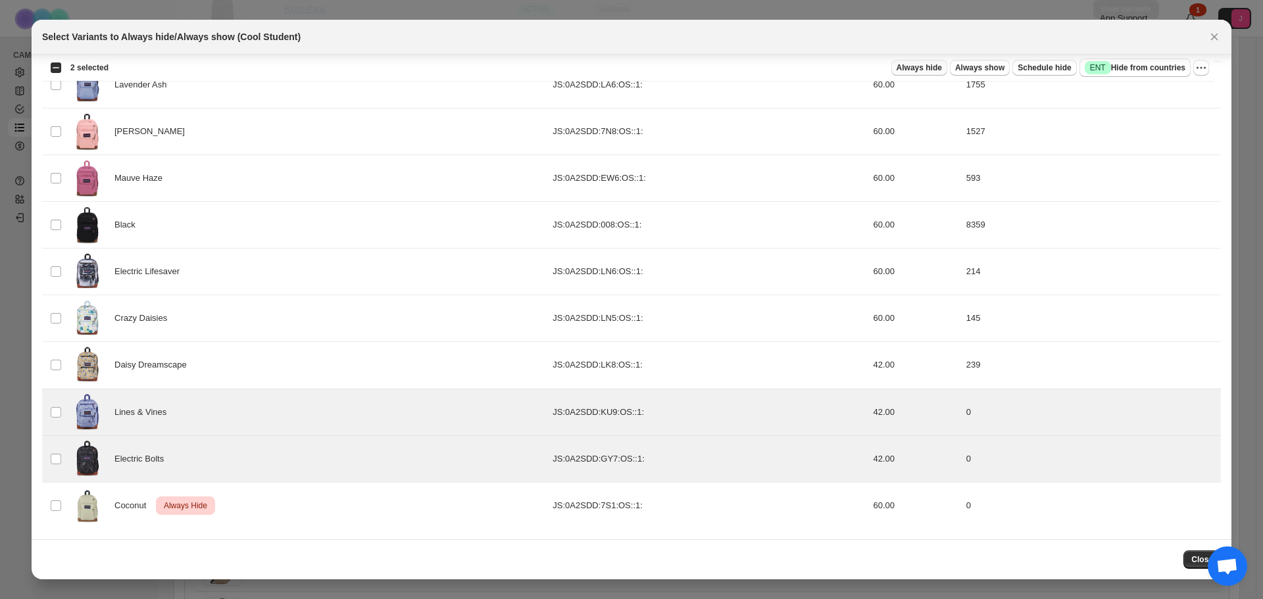
click at [841, 68] on span "Always hide" at bounding box center [919, 67] width 45 height 11
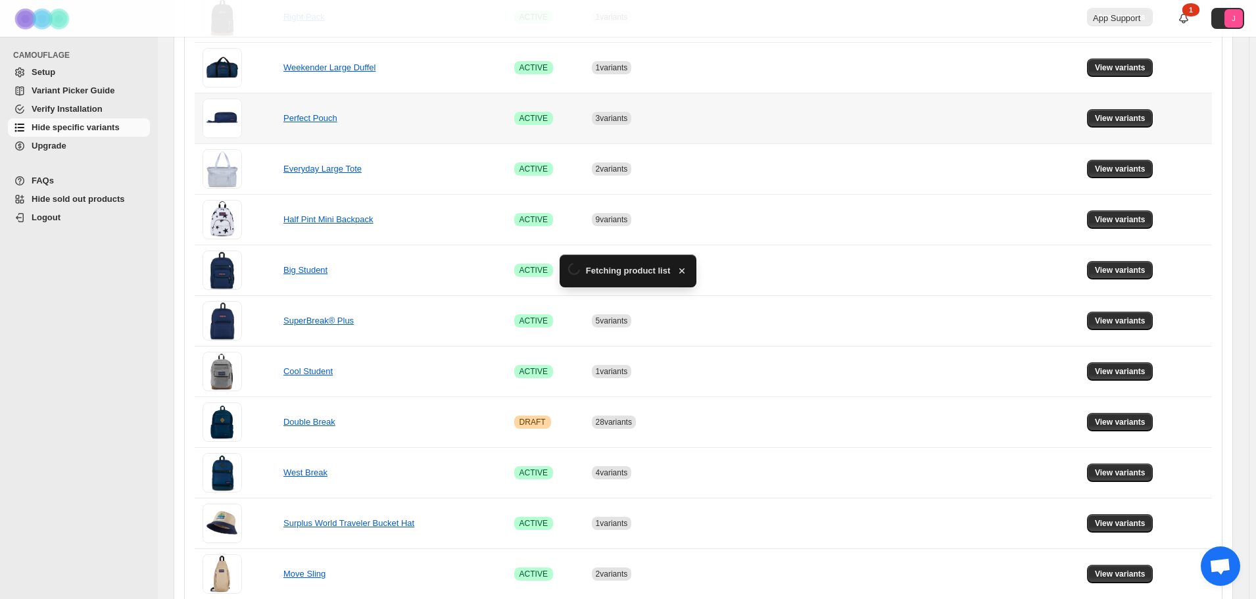
scroll to position [460, 0]
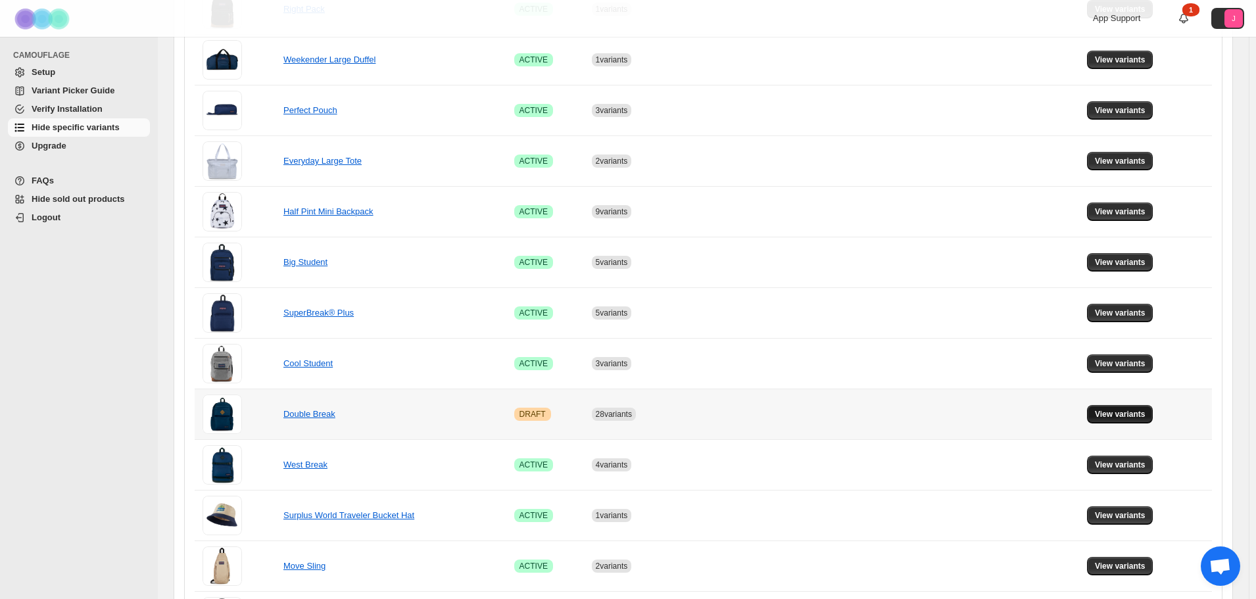
click at [841, 414] on span "View variants" at bounding box center [1120, 414] width 51 height 11
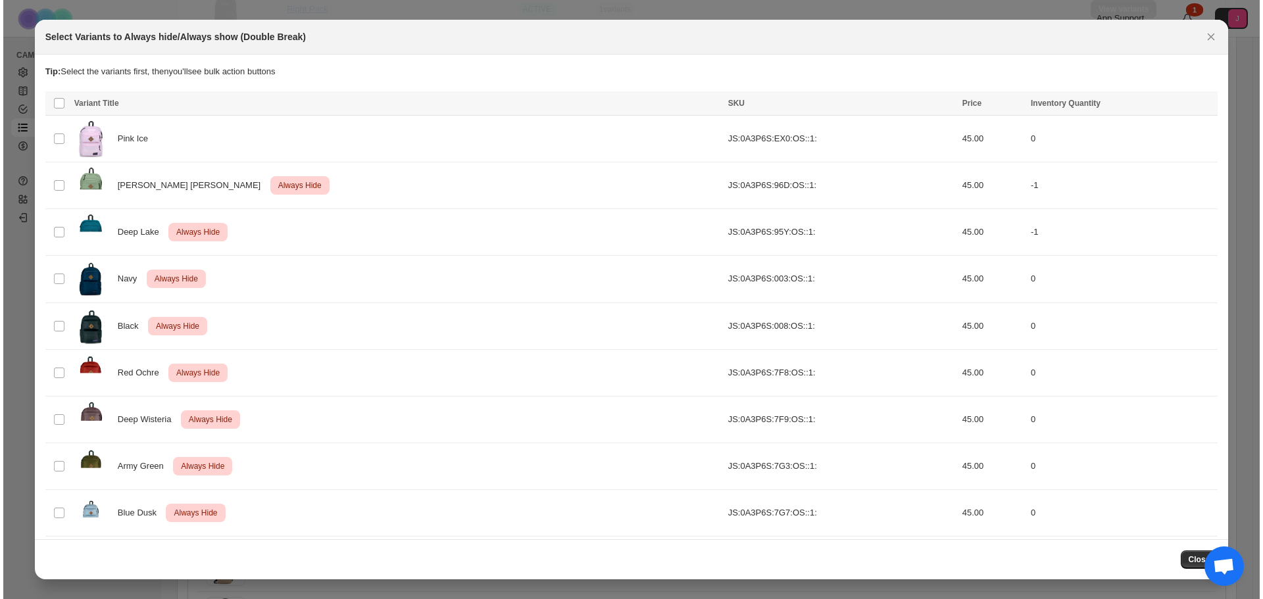
scroll to position [0, 0]
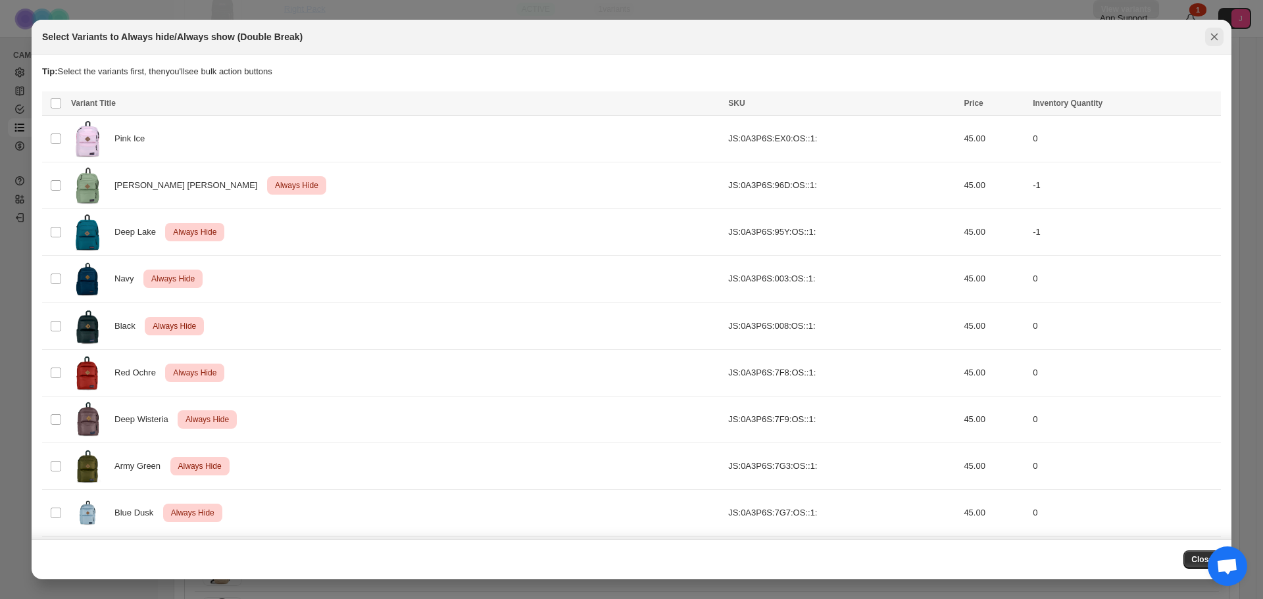
click at [841, 32] on icon "Close" at bounding box center [1214, 36] width 13 height 13
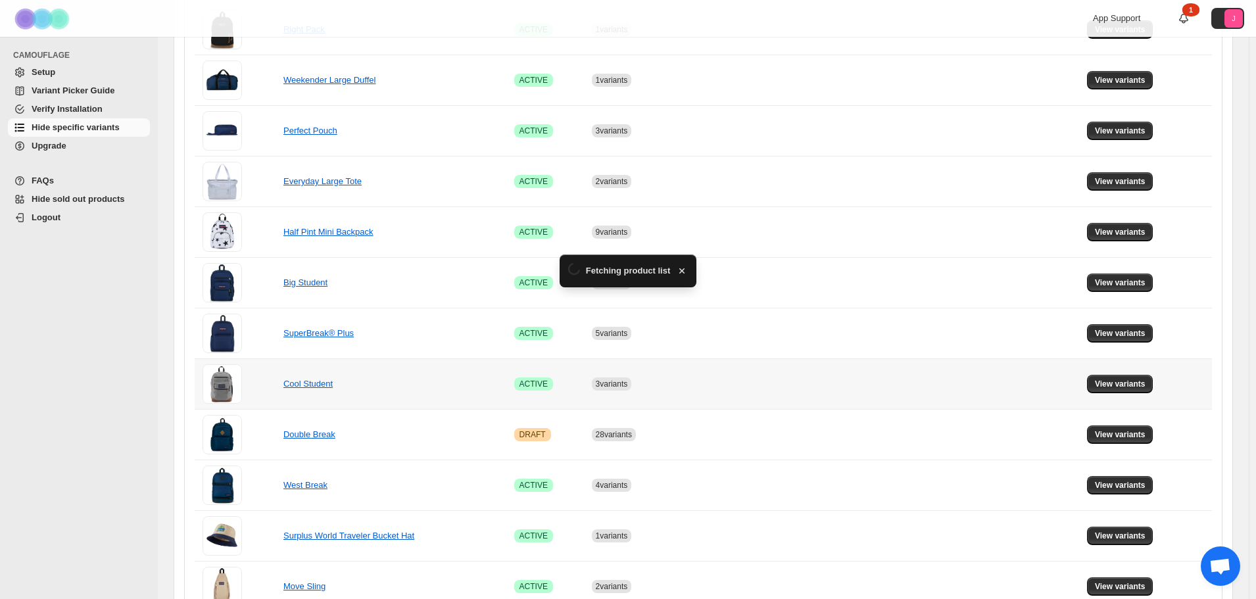
scroll to position [460, 0]
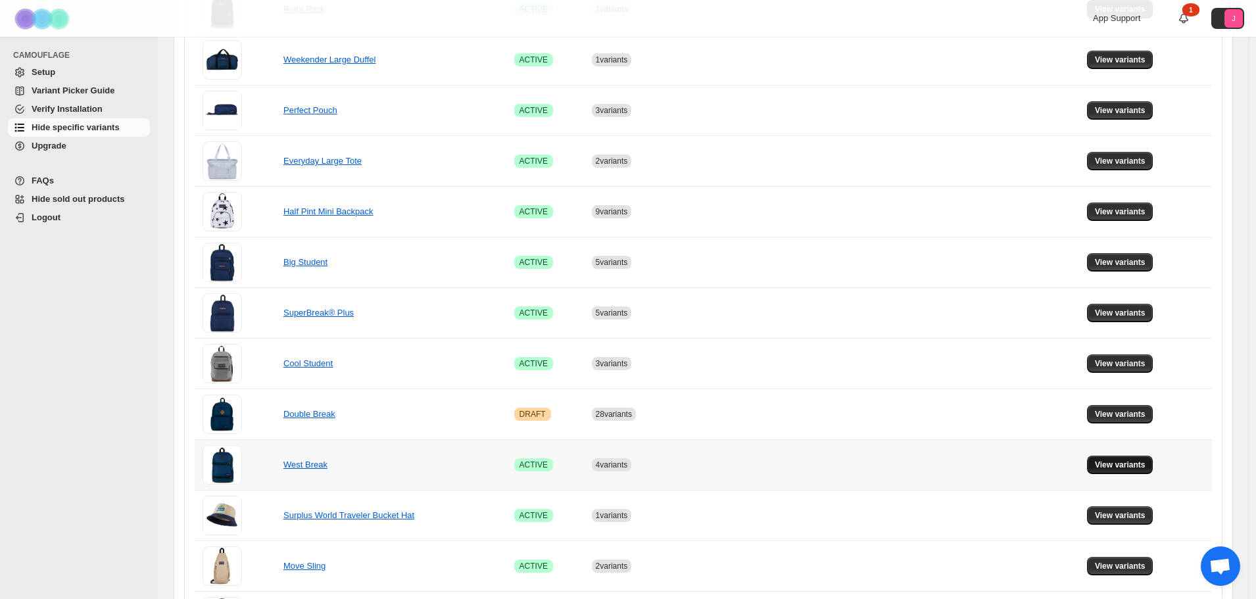
click at [841, 414] on button "View variants" at bounding box center [1120, 465] width 66 height 18
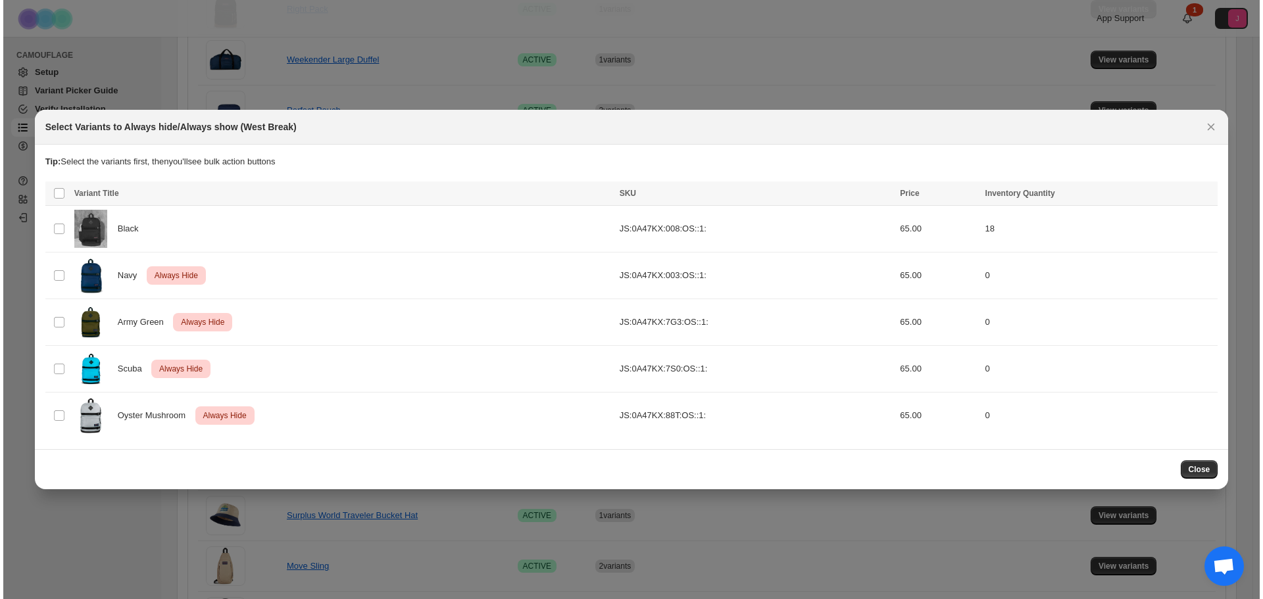
scroll to position [0, 0]
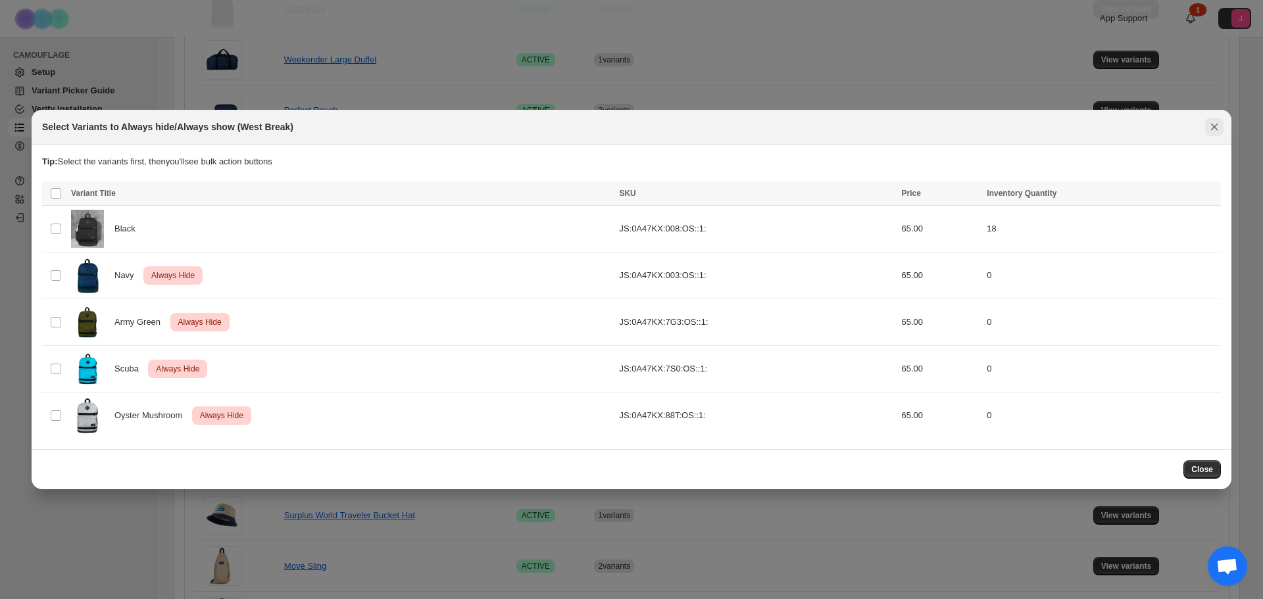
click at [841, 122] on icon "Close" at bounding box center [1214, 126] width 13 height 13
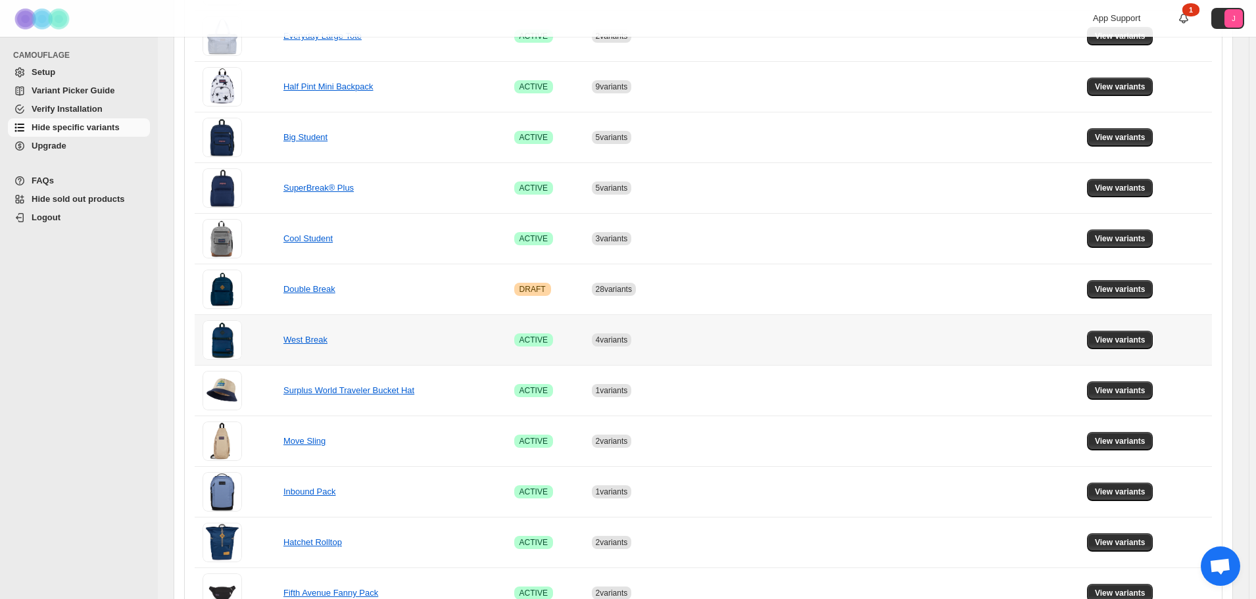
scroll to position [592, 0]
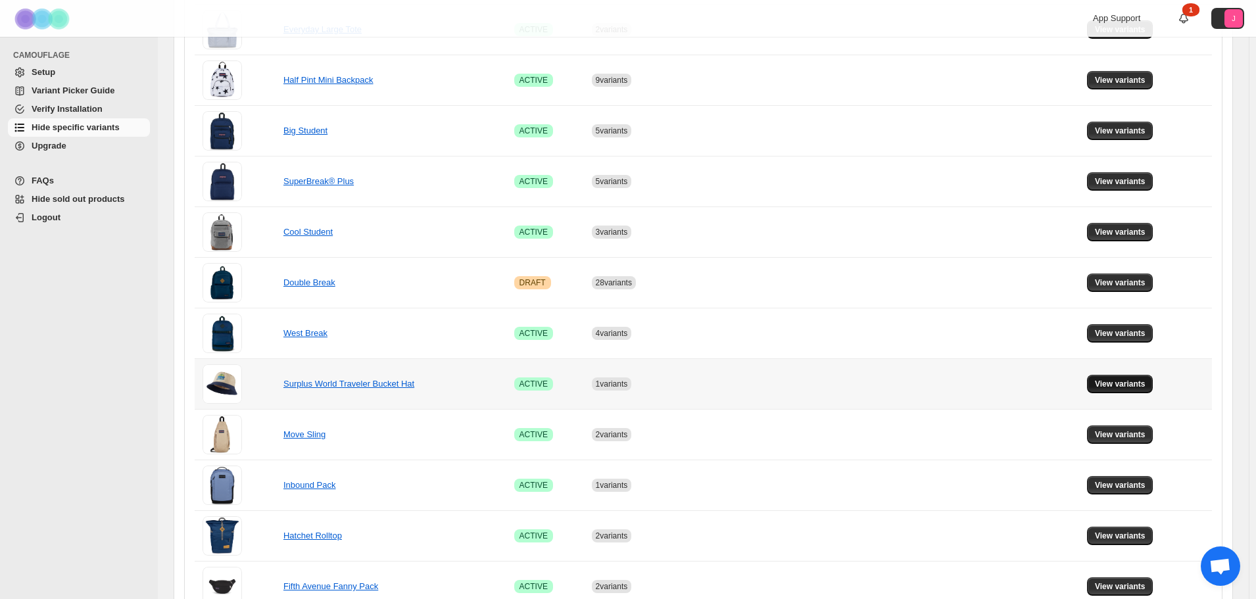
click at [841, 383] on button "View variants" at bounding box center [1120, 384] width 66 height 18
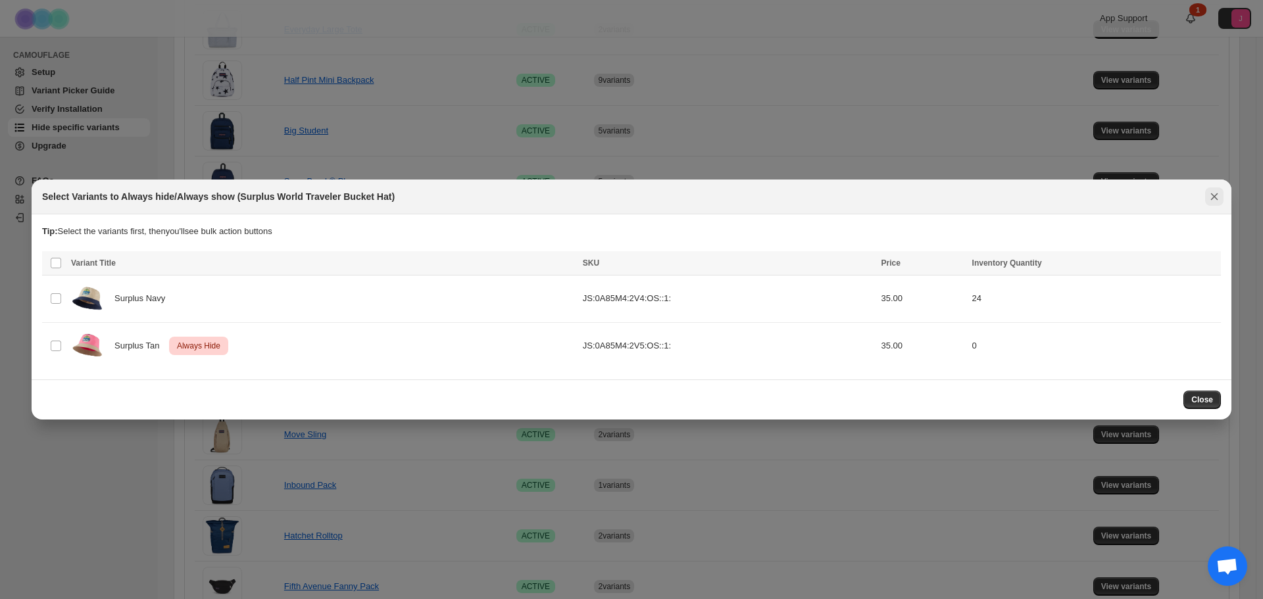
click at [841, 191] on icon "Close" at bounding box center [1214, 196] width 13 height 13
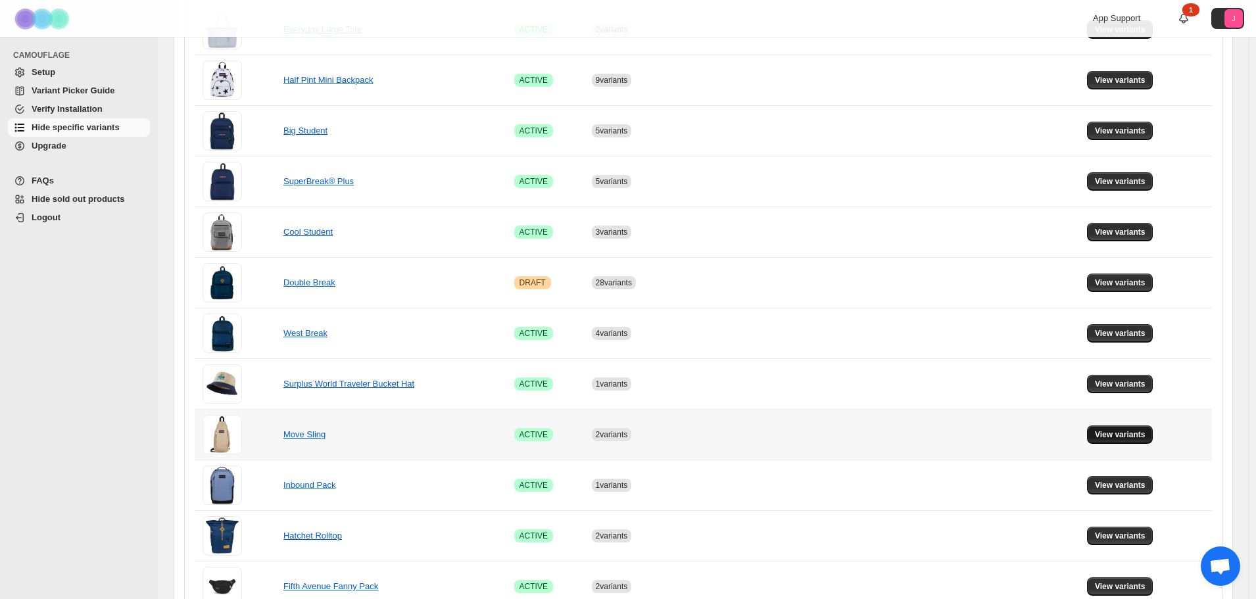
click at [841, 414] on span "View variants" at bounding box center [1120, 435] width 51 height 11
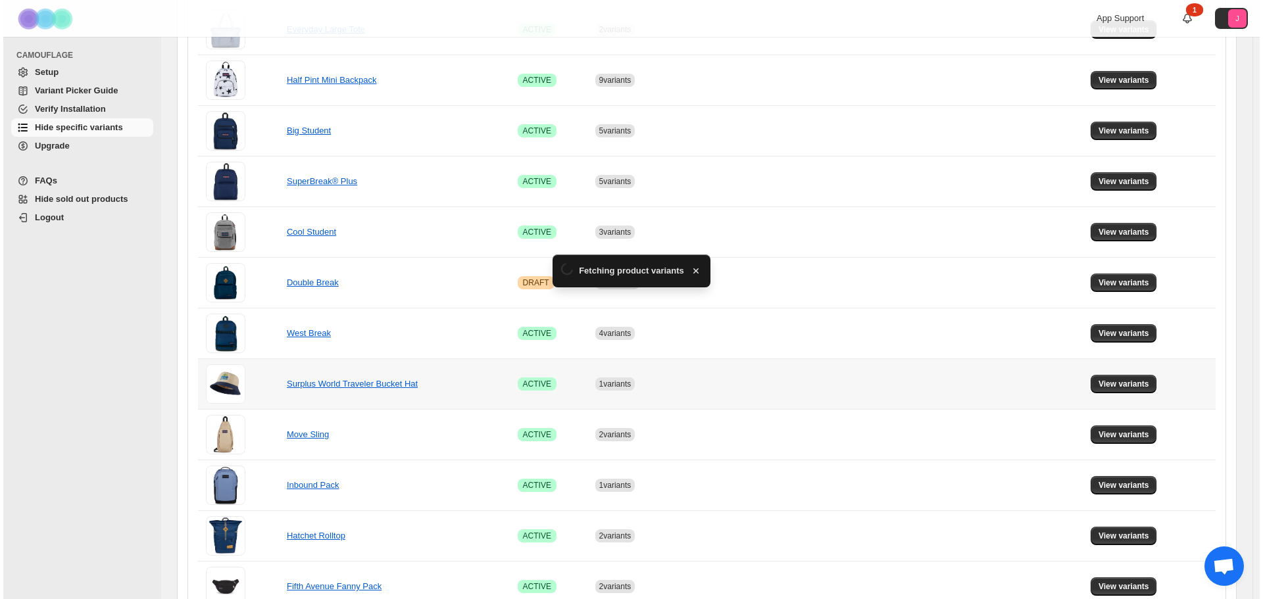
scroll to position [0, 0]
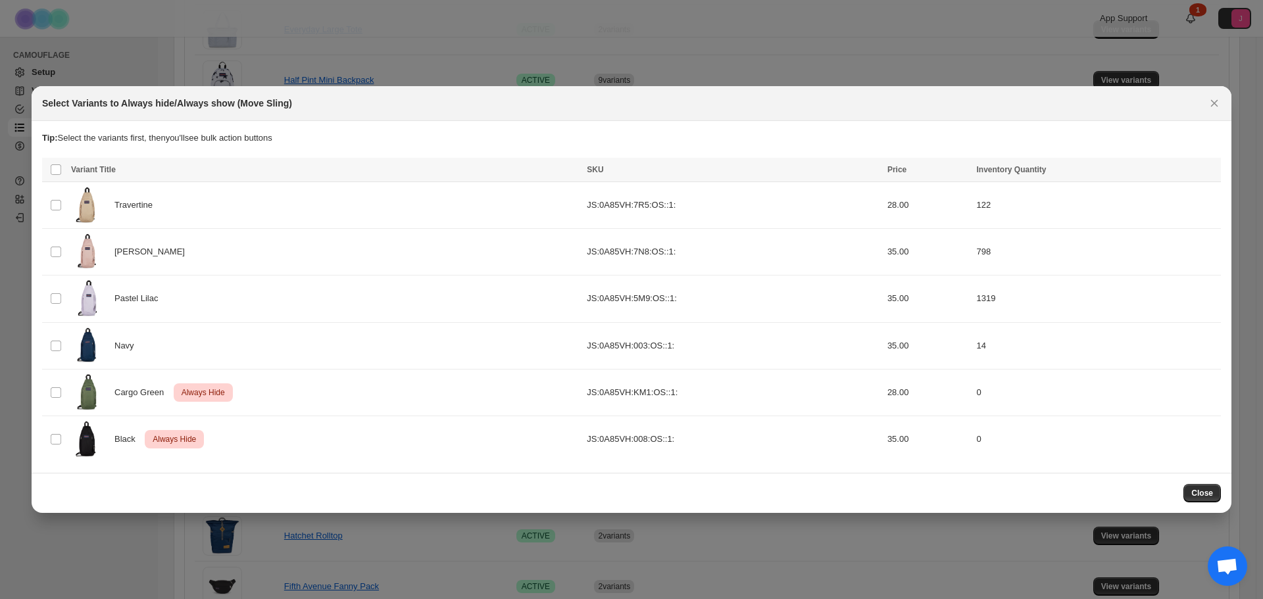
click at [841, 104] on button "Close" at bounding box center [1214, 103] width 18 height 18
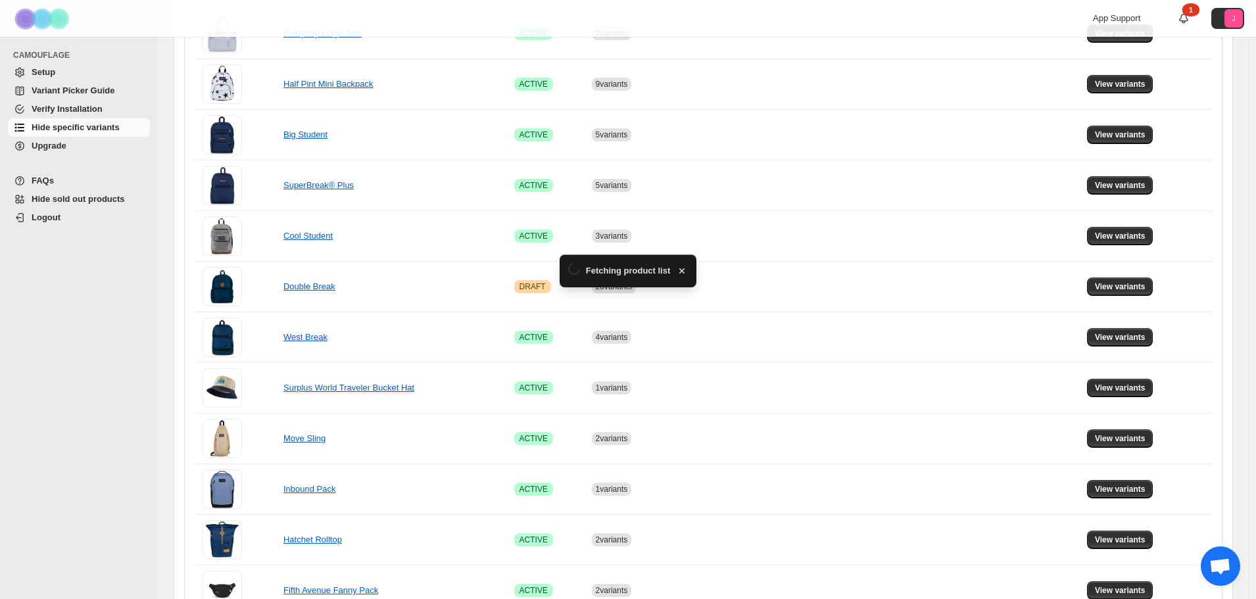
scroll to position [592, 0]
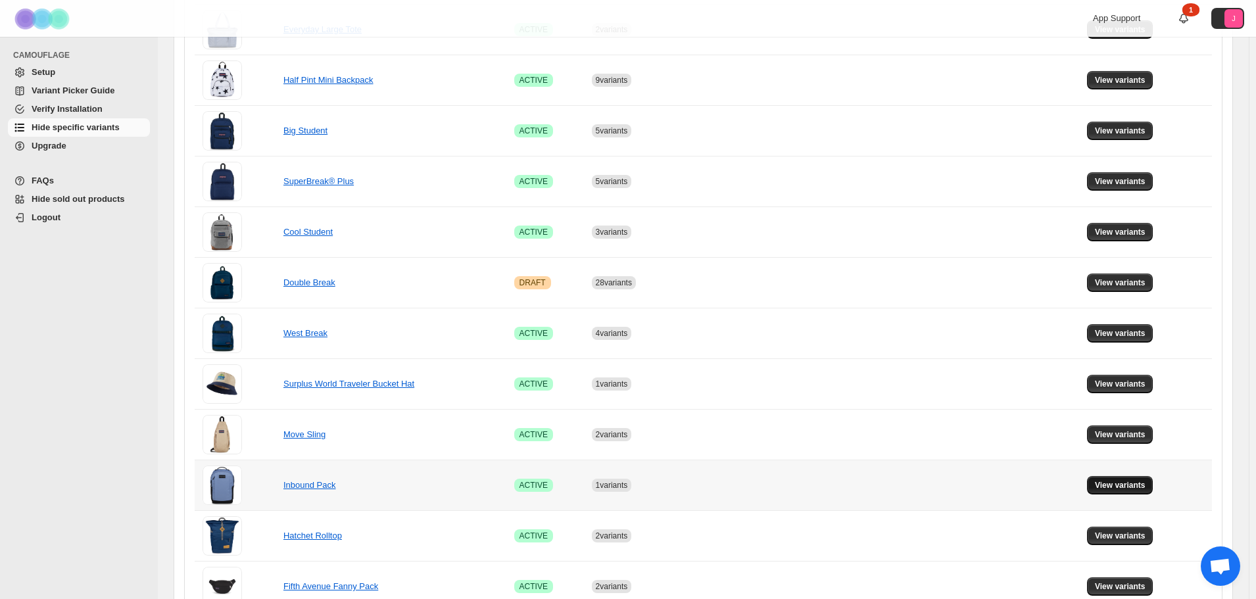
click at [841, 414] on span "View variants" at bounding box center [1120, 485] width 51 height 11
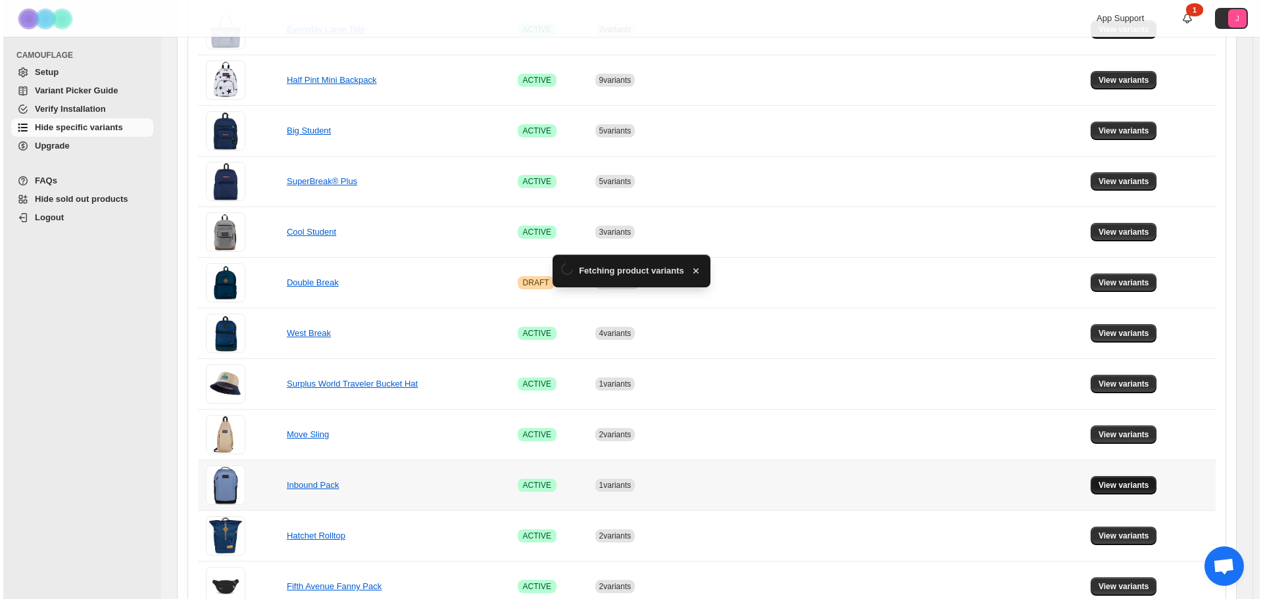
scroll to position [0, 0]
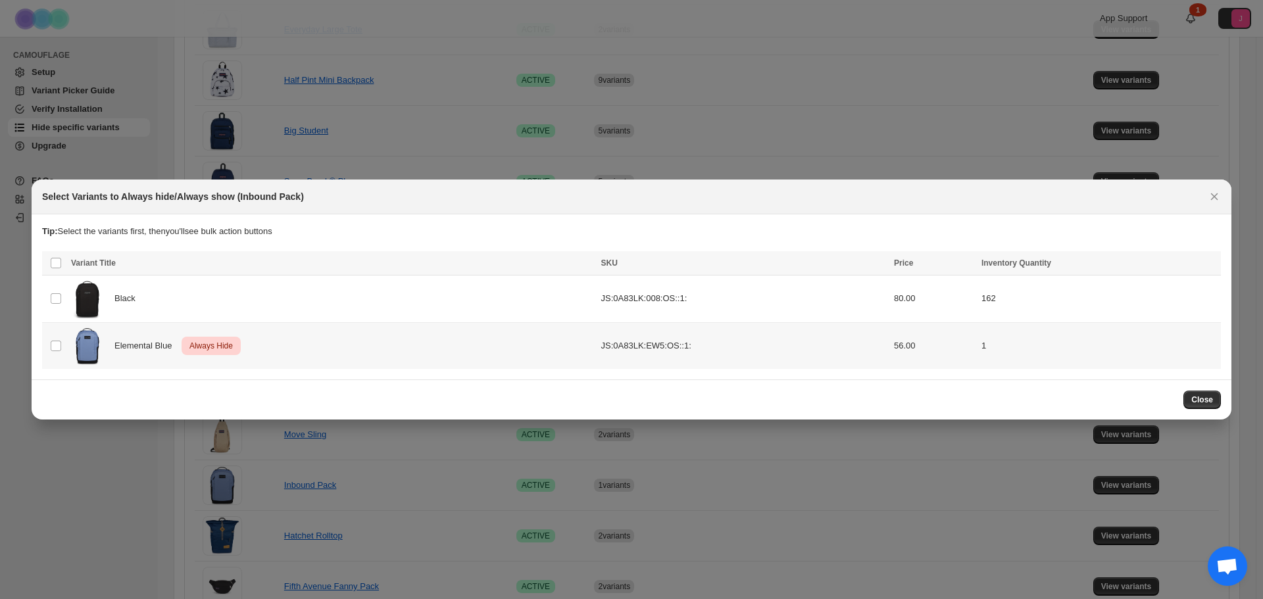
click at [49, 347] on td "Select product variant" at bounding box center [54, 345] width 25 height 47
click at [841, 272] on span ":reu:" at bounding box center [1208, 265] width 16 height 16
click at [841, 267] on icon "More actions" at bounding box center [1207, 264] width 13 height 13
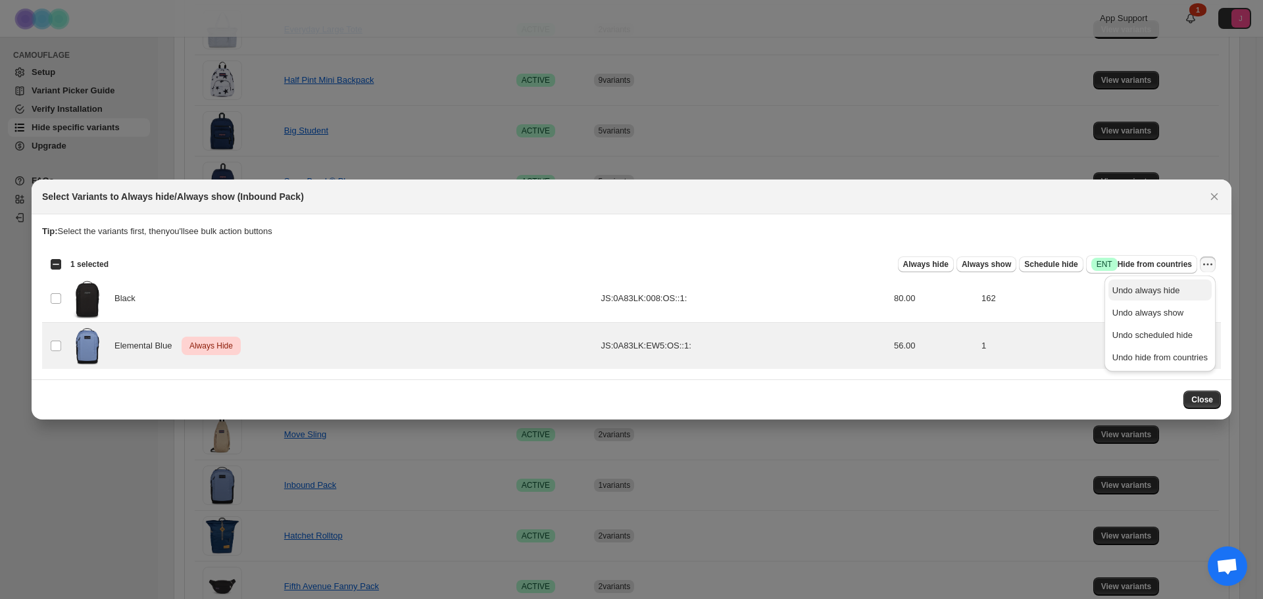
click at [841, 292] on span "Undo always hide" at bounding box center [1146, 290] width 68 height 10
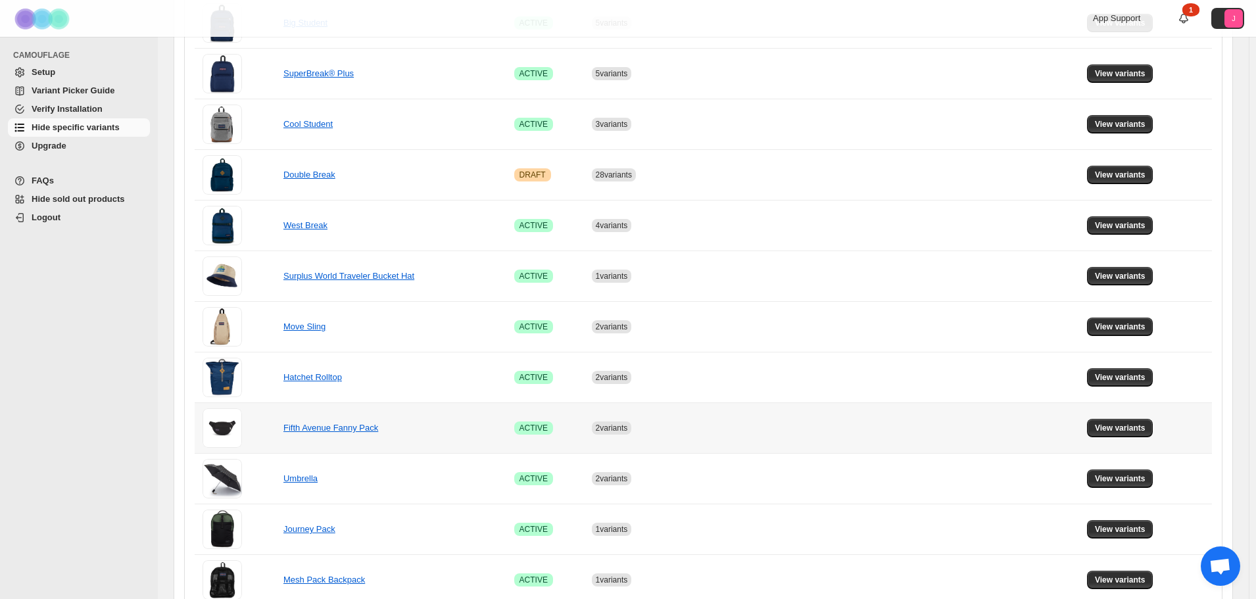
scroll to position [724, 0]
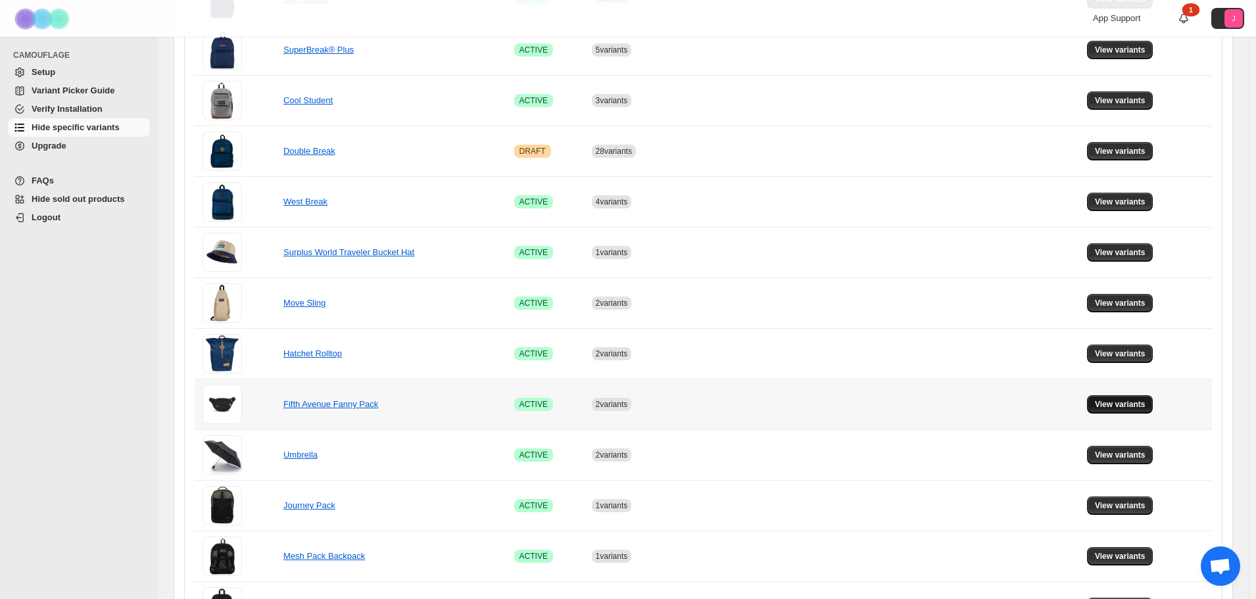
click at [841, 397] on button "View variants" at bounding box center [1120, 404] width 66 height 18
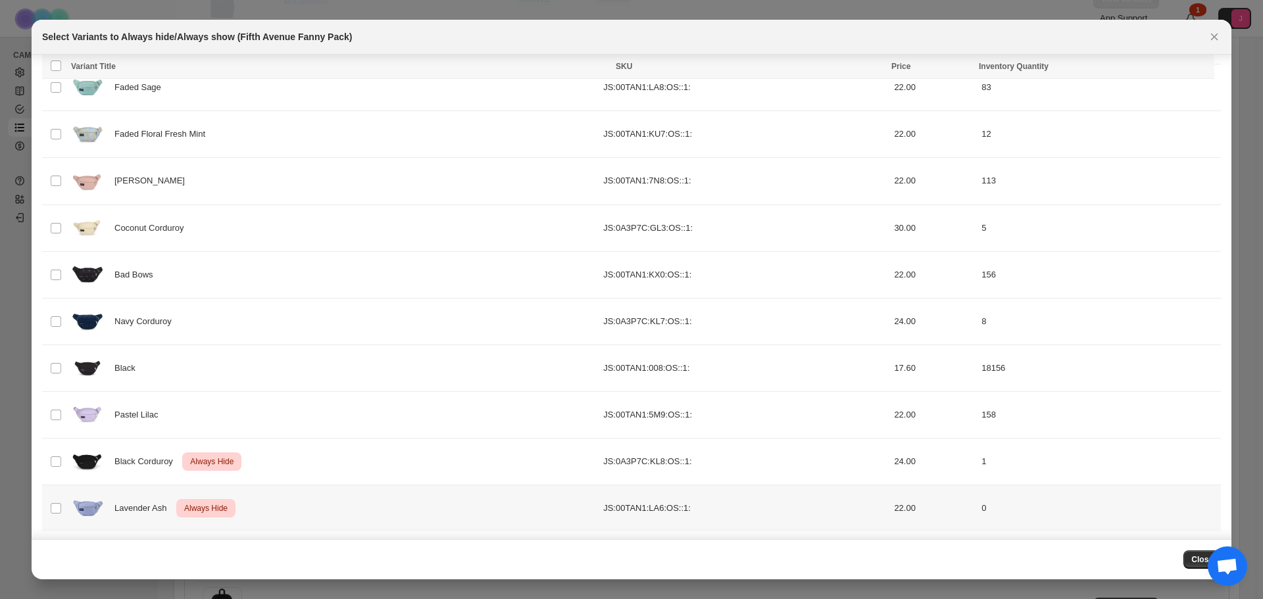
scroll to position [101, 0]
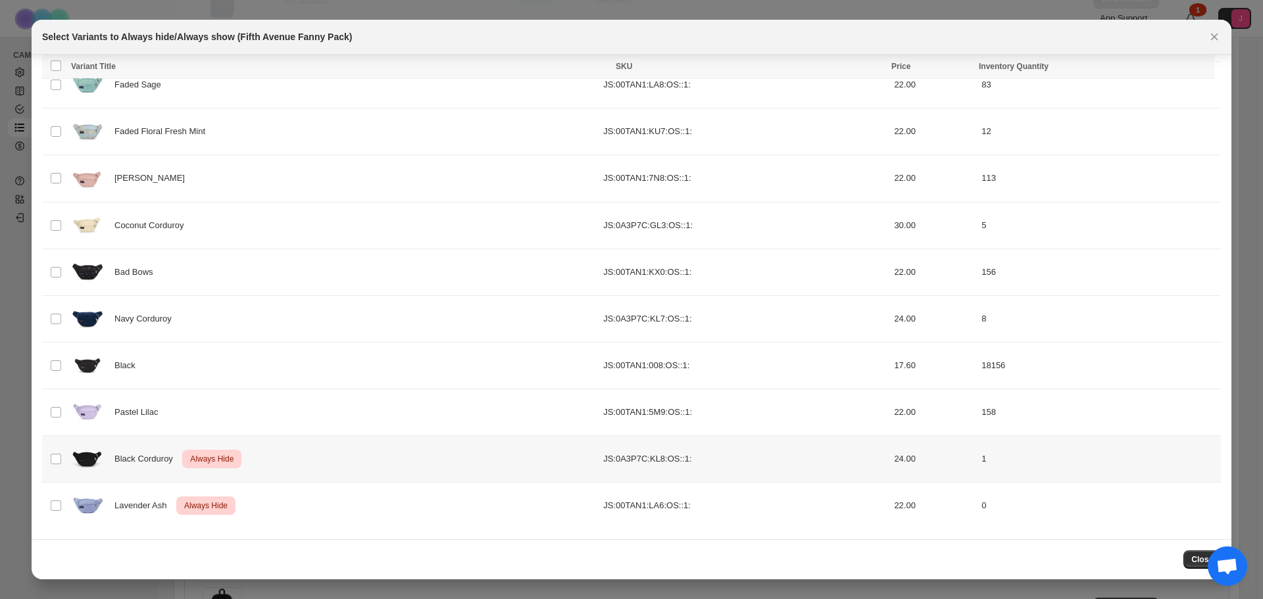
click at [43, 414] on td "Select product variant" at bounding box center [54, 459] width 25 height 47
click at [841, 68] on icon "More actions" at bounding box center [1205, 68] width 2 height 2
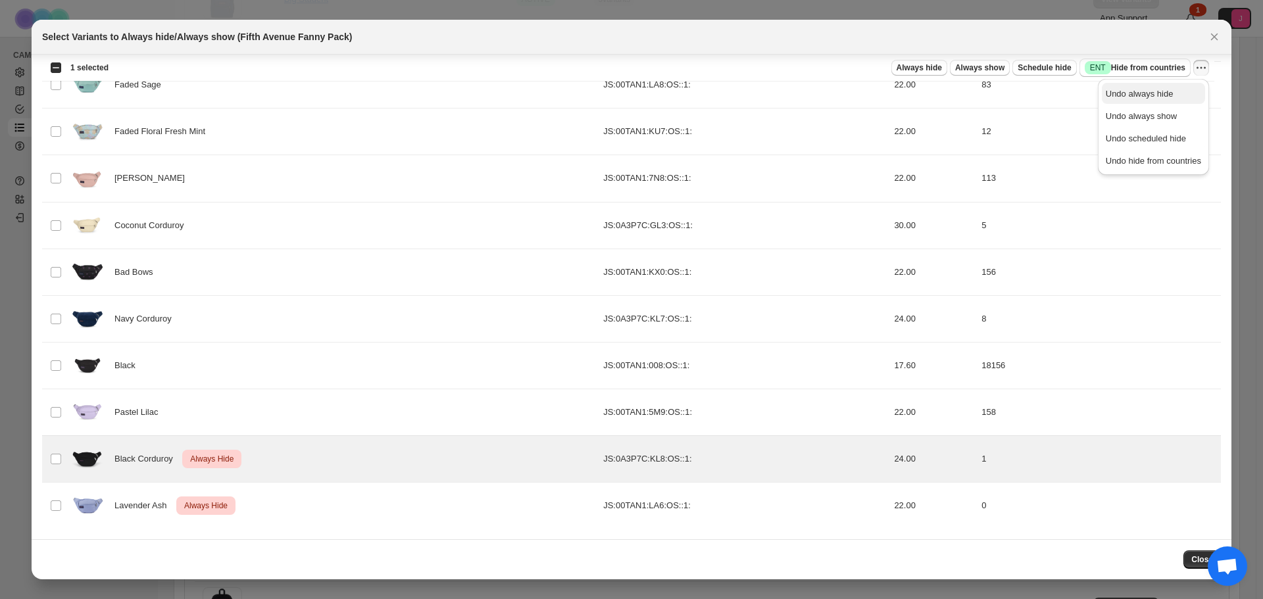
click at [841, 91] on span "Undo always hide" at bounding box center [1140, 94] width 68 height 10
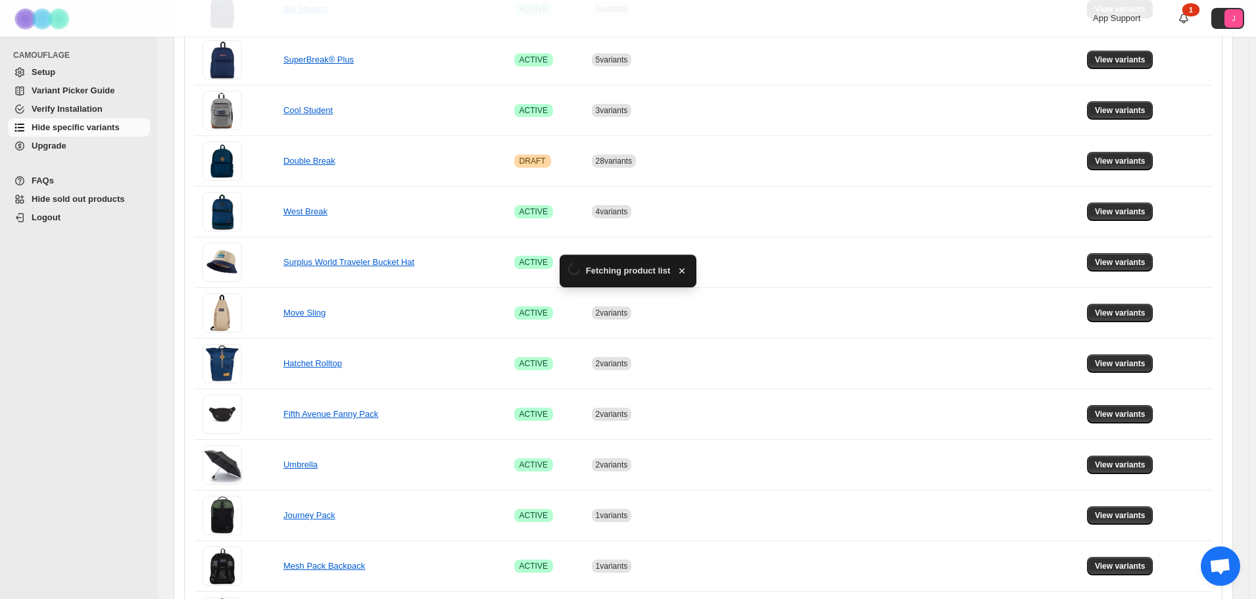
scroll to position [724, 0]
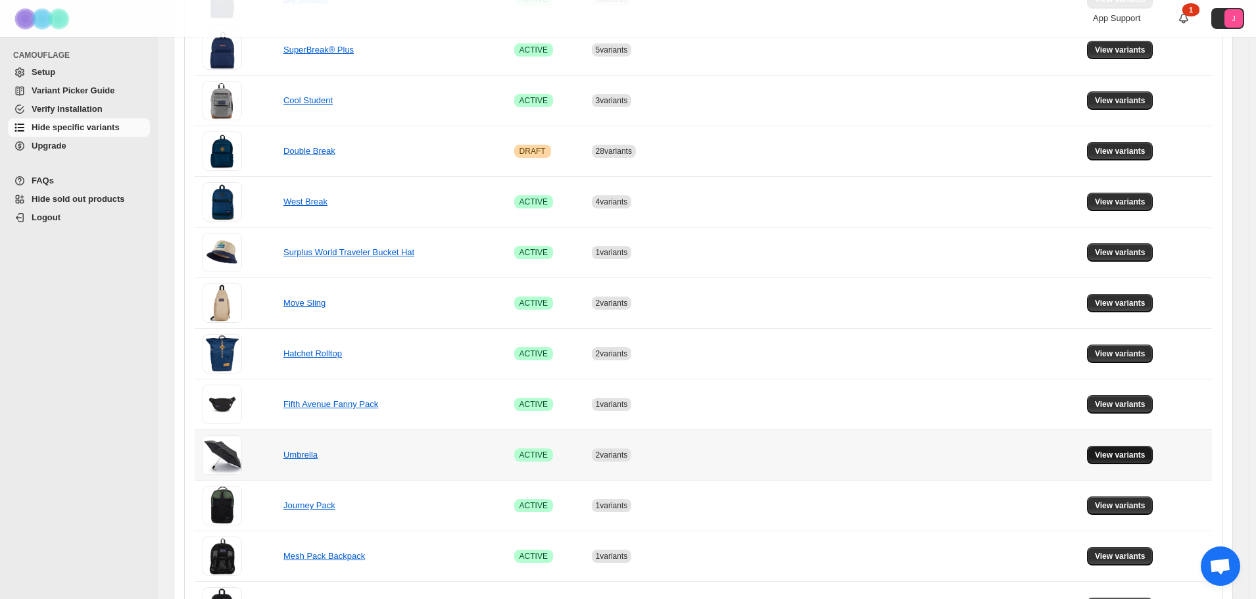
click at [841, 414] on button "View variants" at bounding box center [1120, 455] width 66 height 18
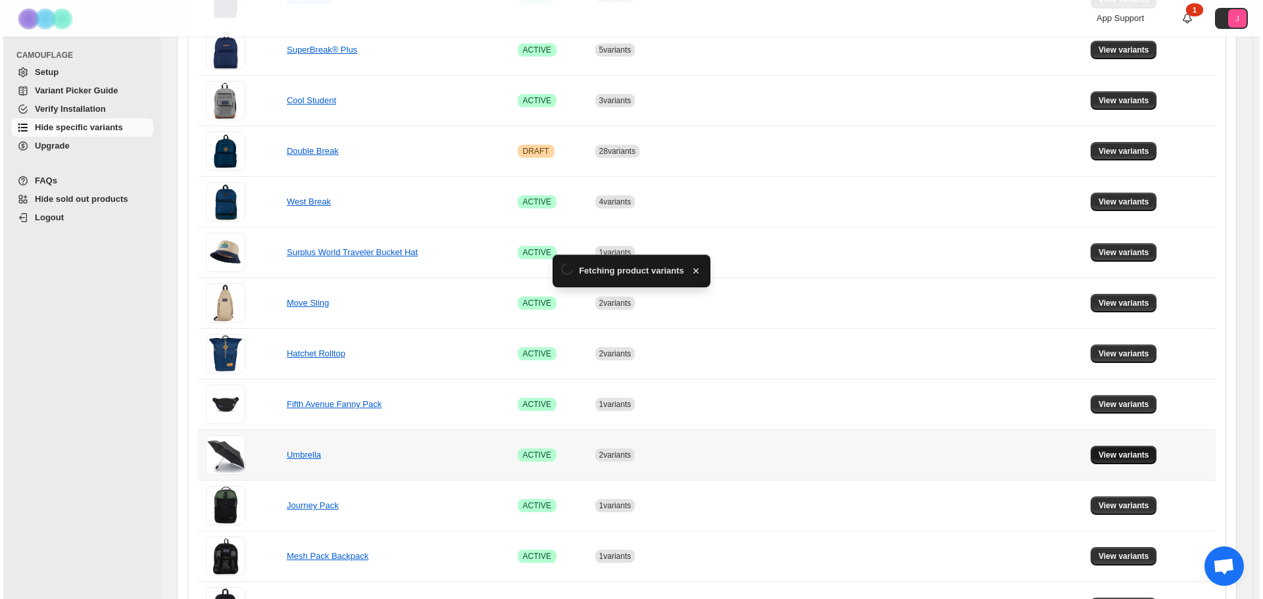
scroll to position [0, 0]
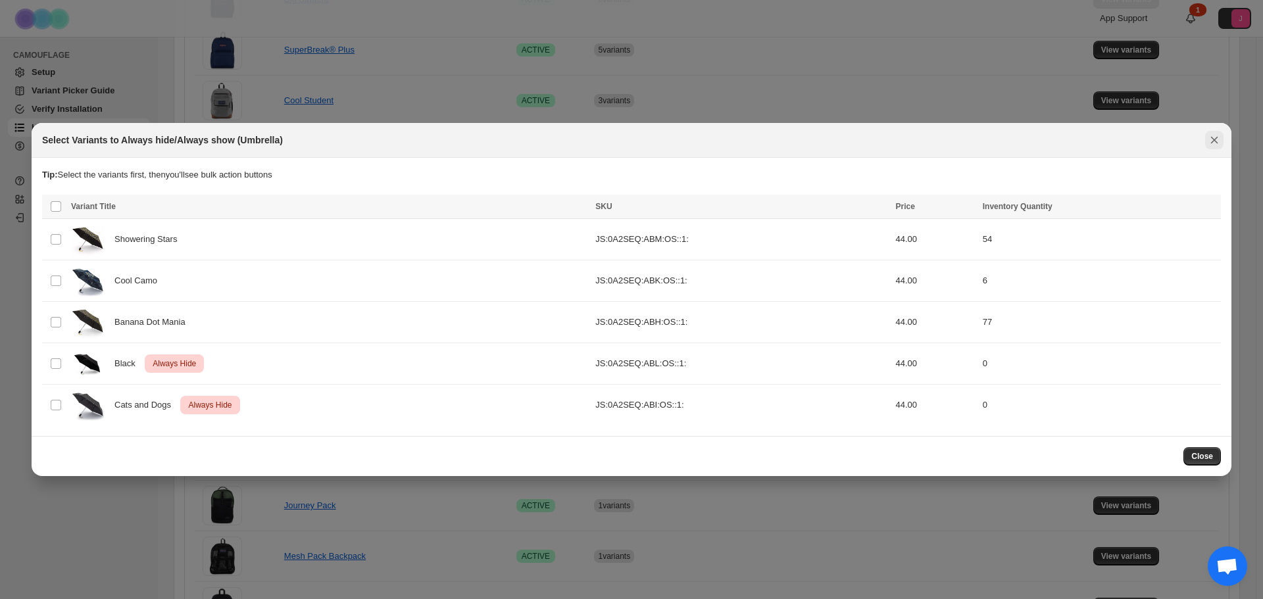
click at [841, 138] on icon "Close" at bounding box center [1214, 140] width 7 height 7
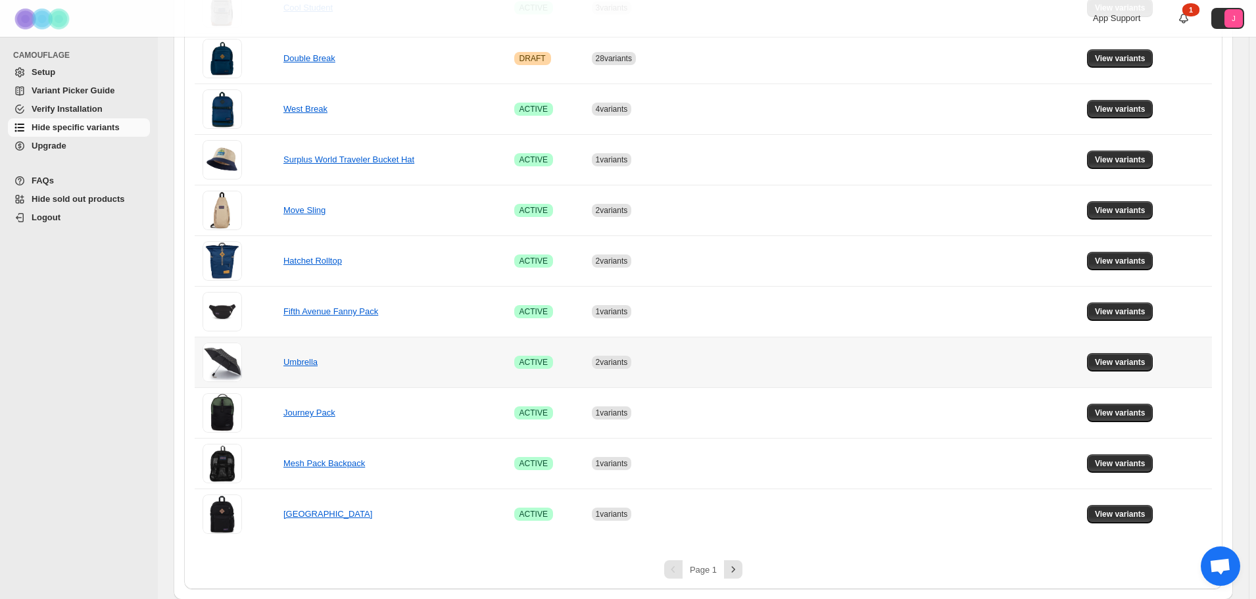
scroll to position [817, 0]
click at [841, 403] on button "View variants" at bounding box center [1120, 412] width 66 height 18
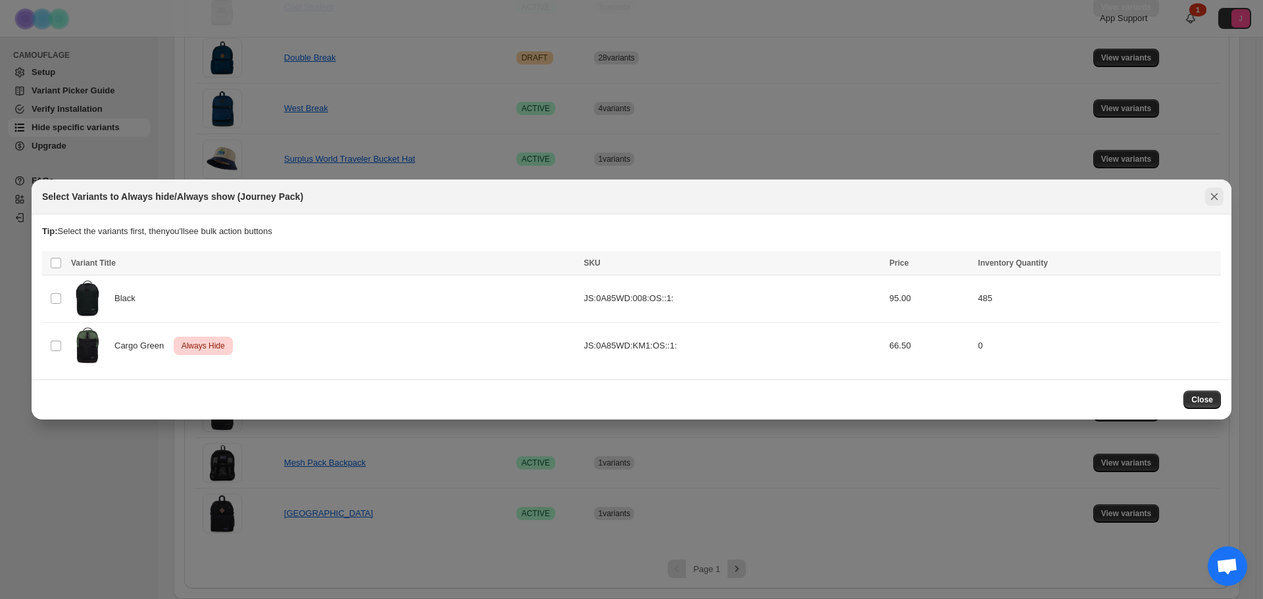
click at [841, 199] on icon "Close" at bounding box center [1214, 196] width 13 height 13
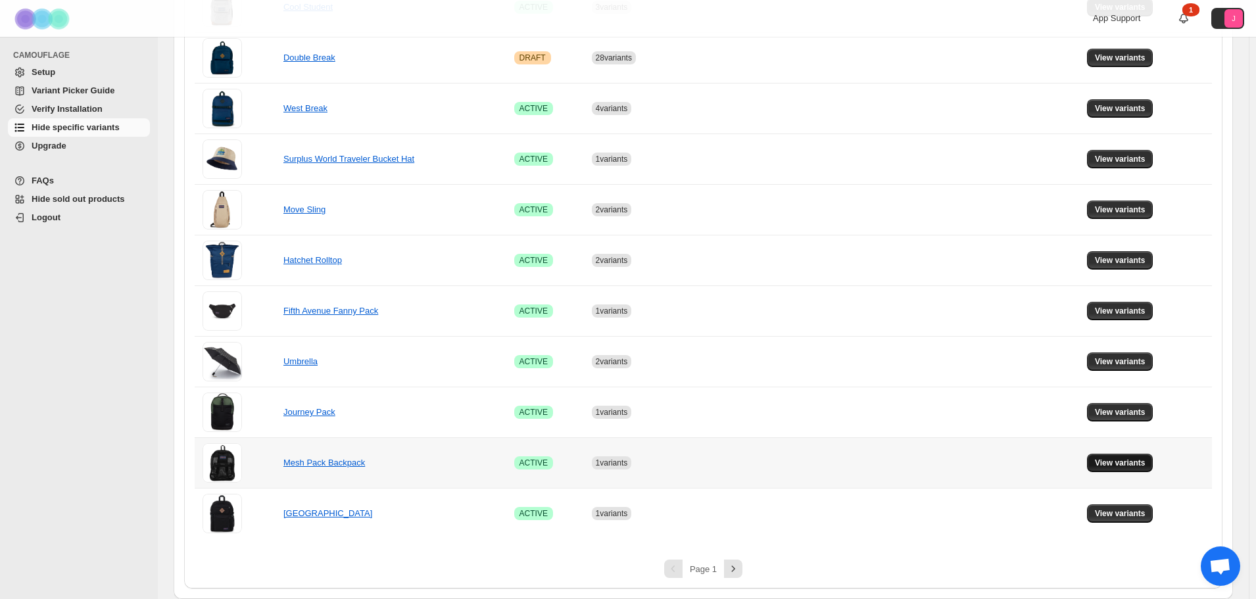
click at [841, 414] on span "View variants" at bounding box center [1120, 463] width 51 height 11
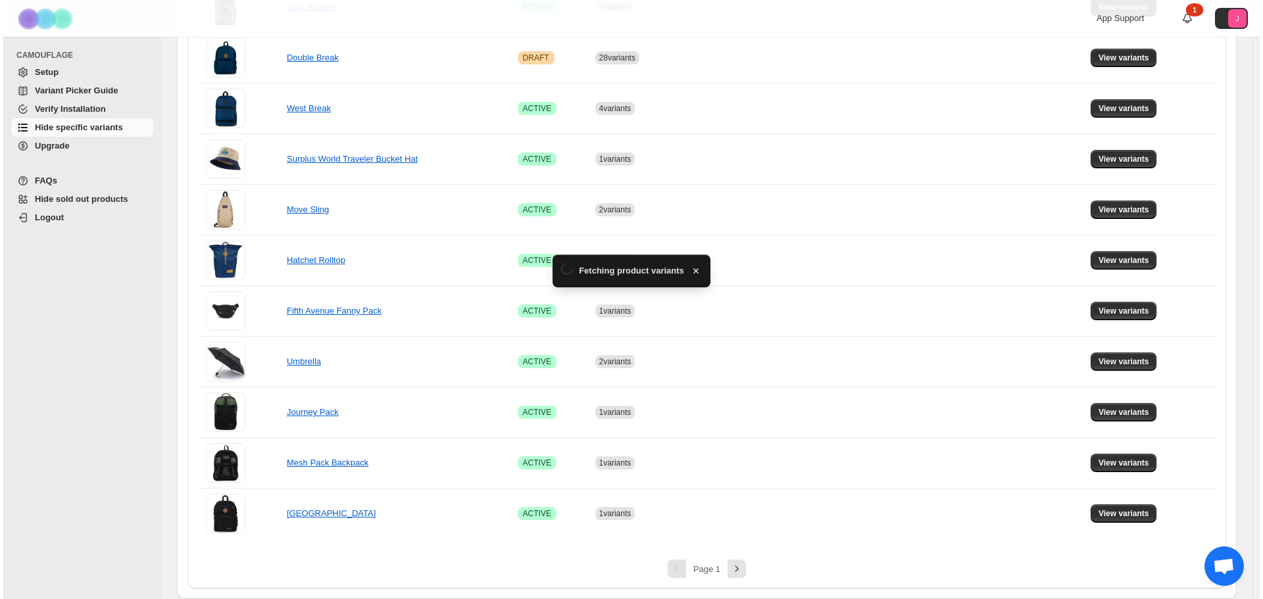
scroll to position [0, 0]
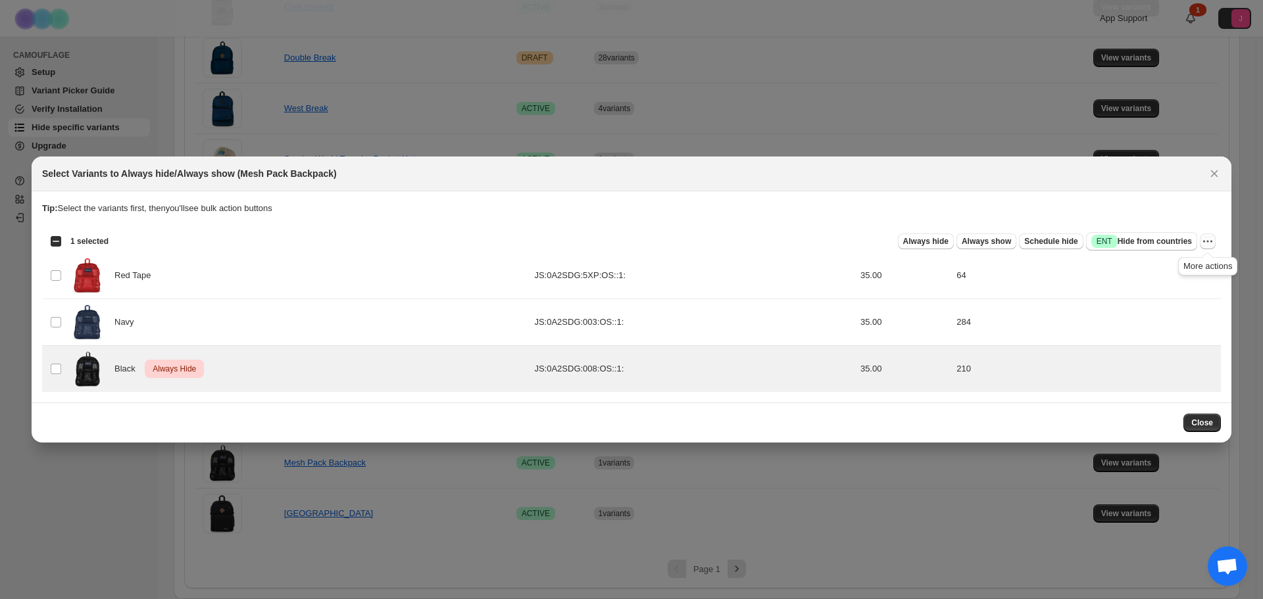
click at [841, 245] on icon "More actions" at bounding box center [1207, 241] width 13 height 13
click at [841, 263] on span "Undo always hide" at bounding box center [1146, 267] width 68 height 10
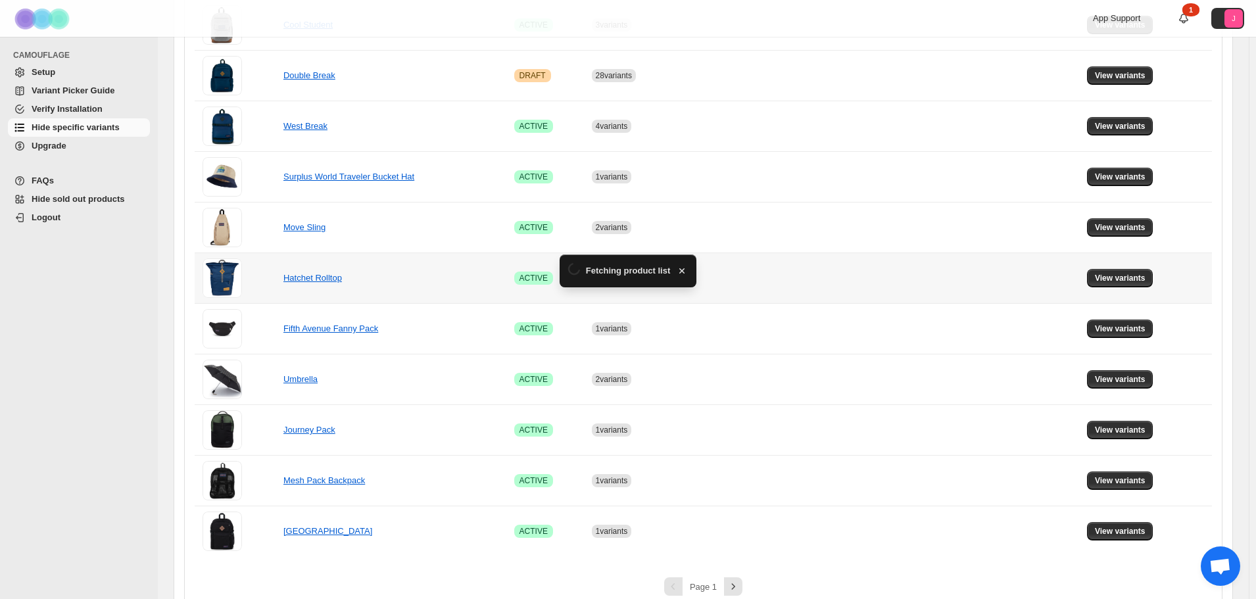
scroll to position [817, 0]
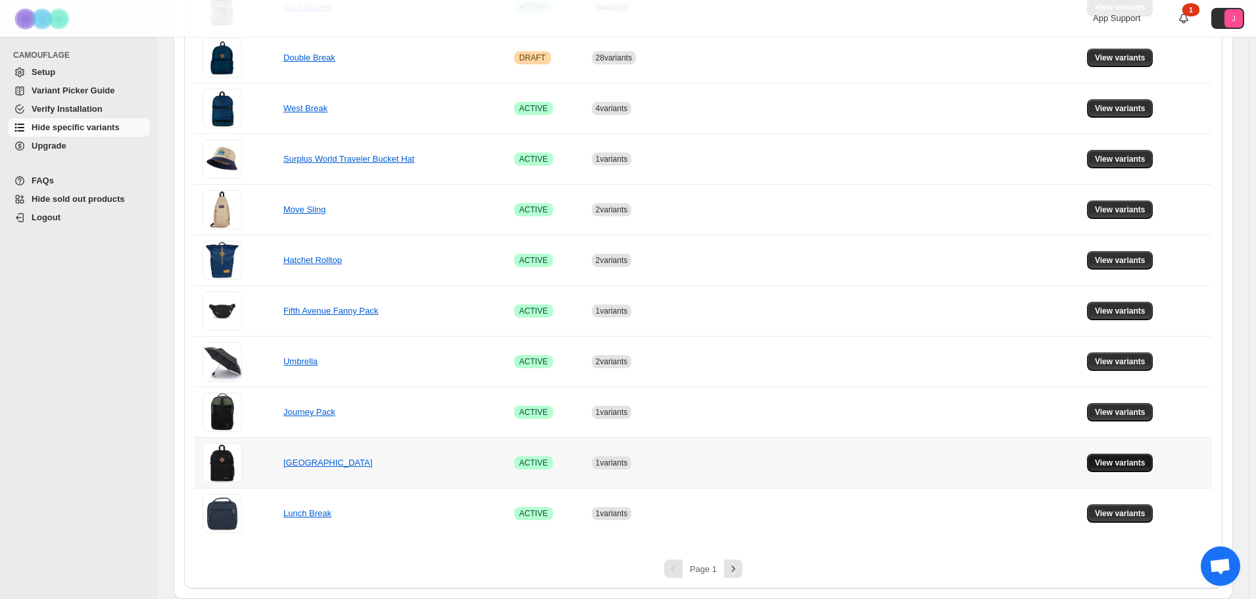
click at [841, 414] on span "View variants" at bounding box center [1120, 463] width 51 height 11
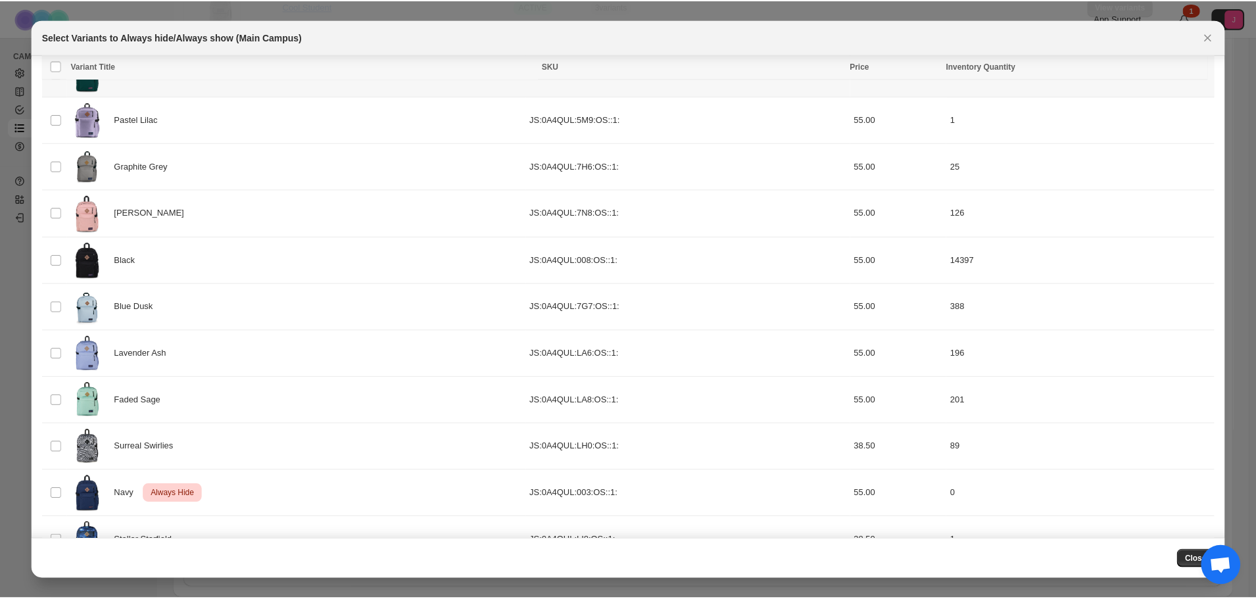
scroll to position [101, 0]
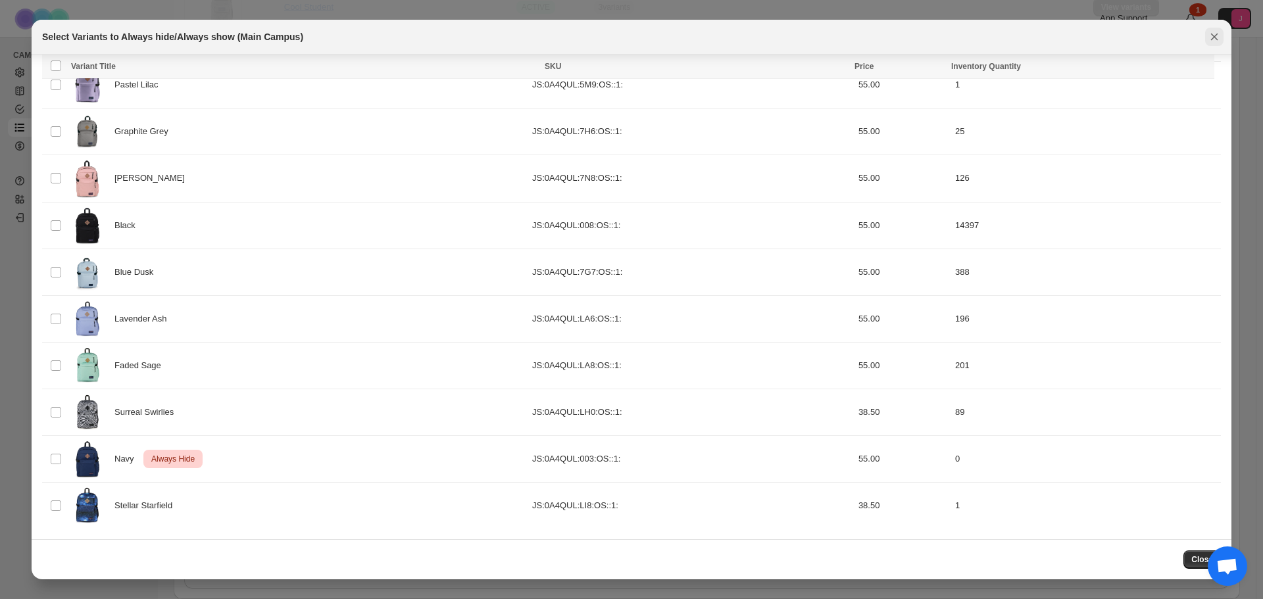
click at [841, 37] on icon "Close" at bounding box center [1214, 36] width 13 height 13
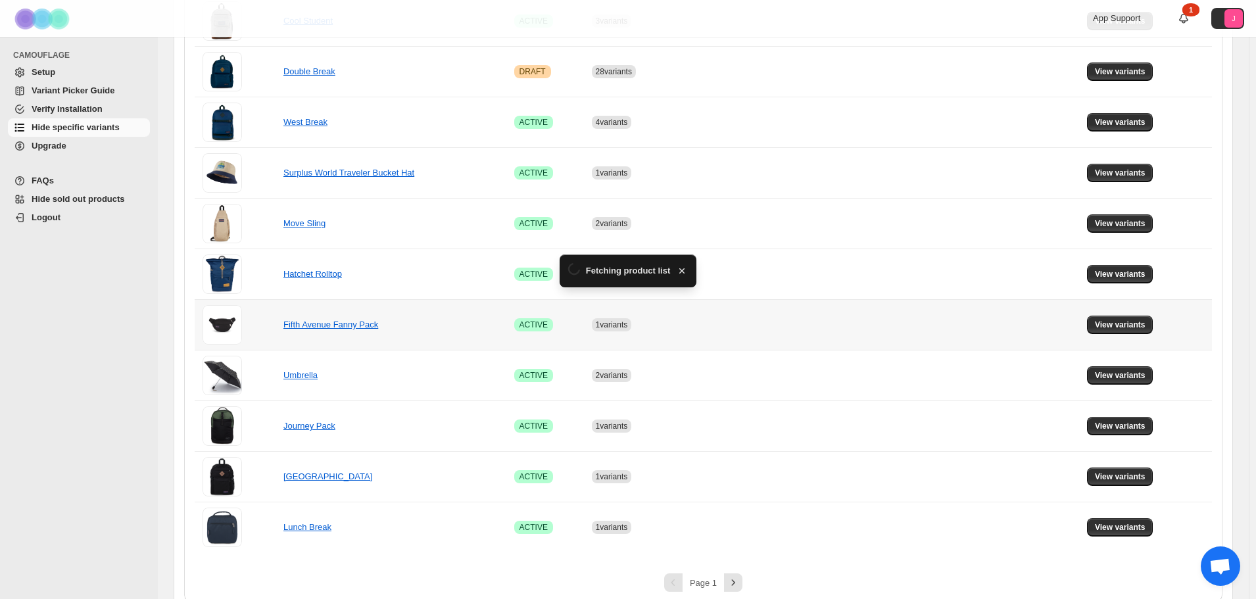
scroll to position [817, 0]
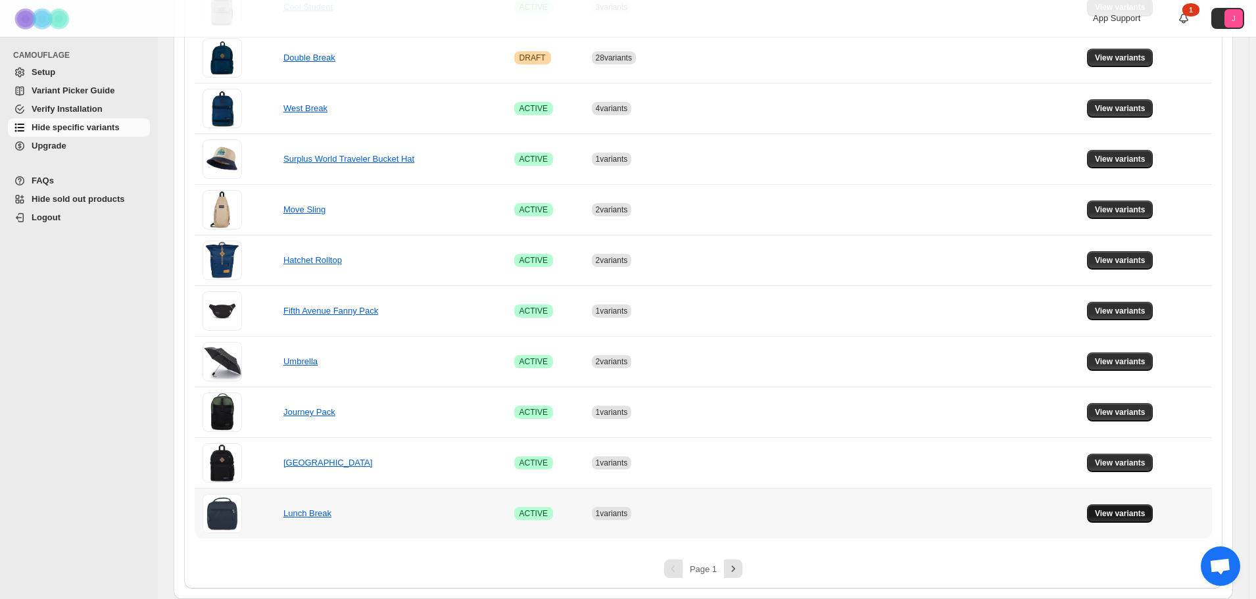
click at [841, 414] on button "View variants" at bounding box center [1120, 514] width 66 height 18
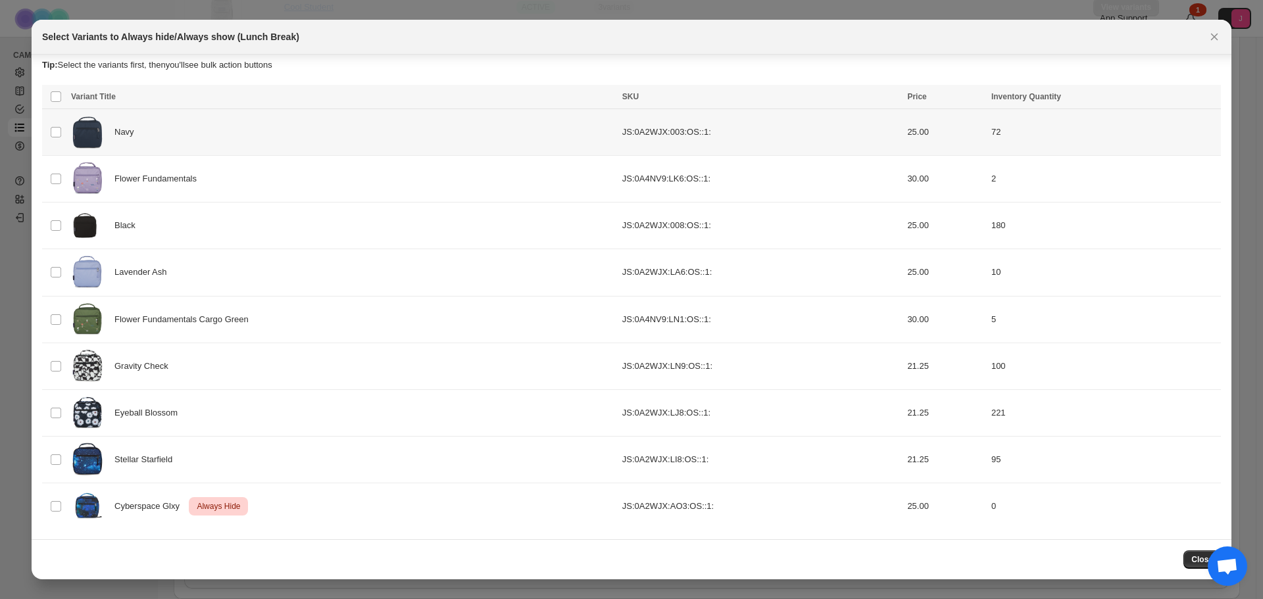
scroll to position [7, 0]
click at [841, 32] on icon "Close" at bounding box center [1214, 36] width 13 height 13
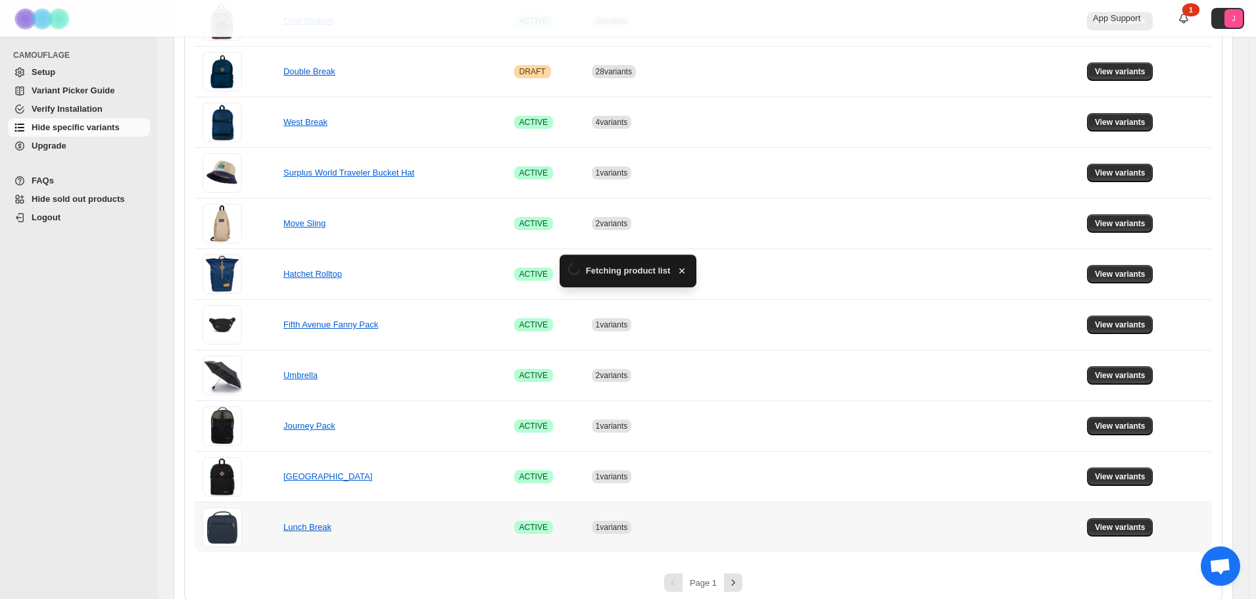
scroll to position [817, 0]
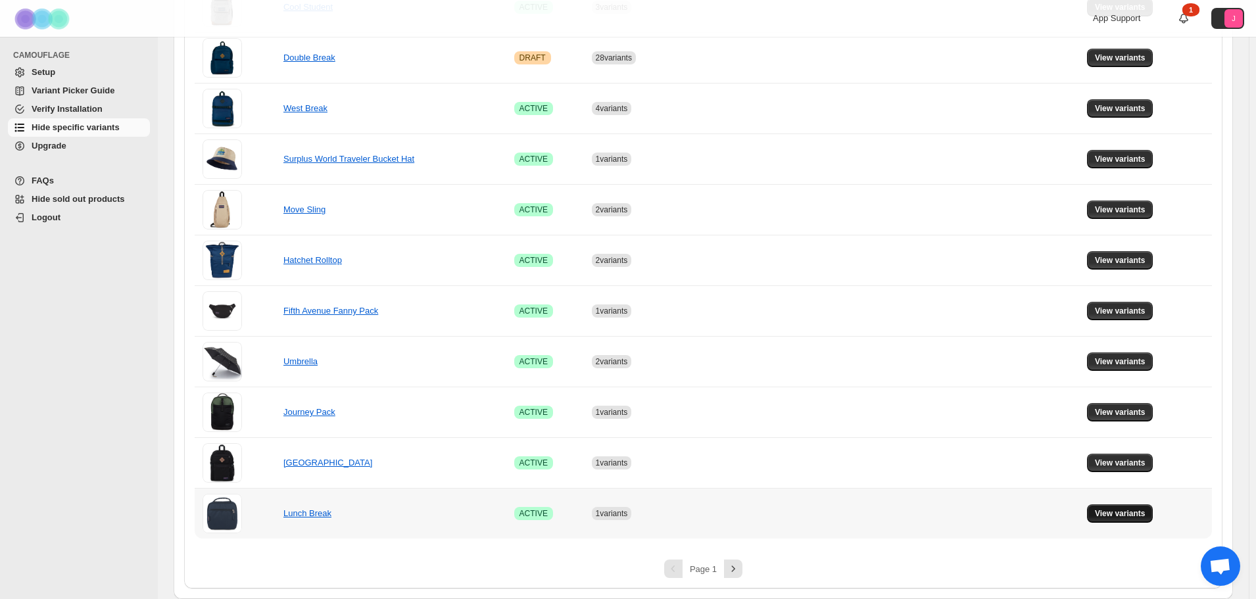
click at [841, 414] on span "View variants" at bounding box center [1120, 513] width 51 height 11
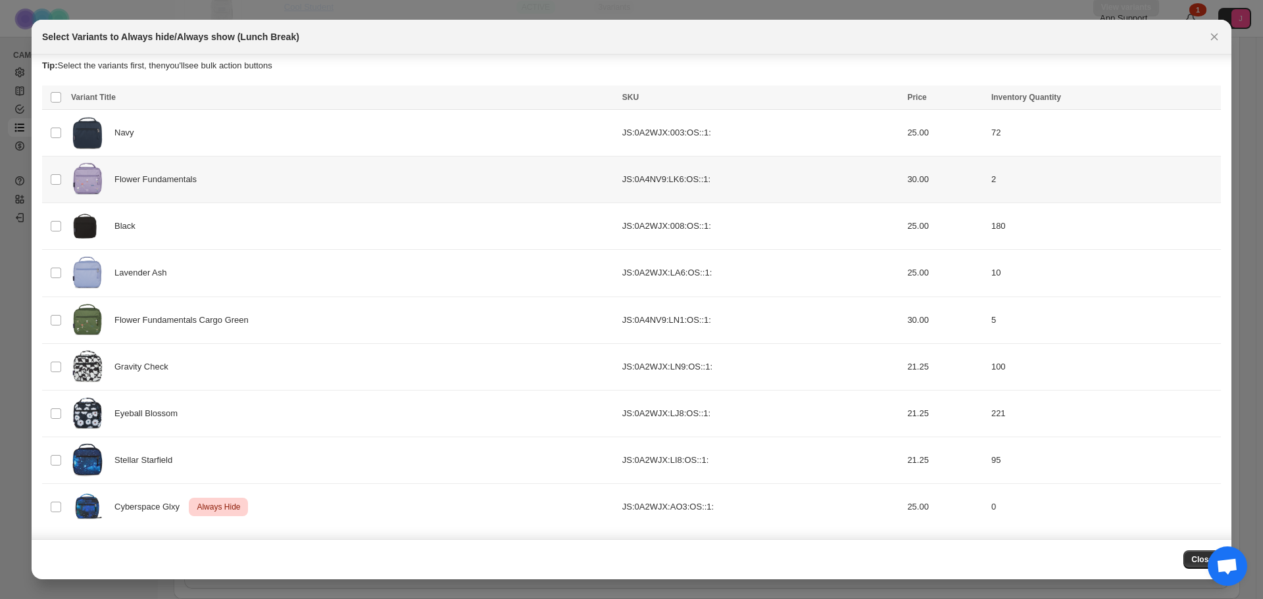
scroll to position [7, 0]
click at [841, 38] on icon "Close" at bounding box center [1214, 37] width 7 height 7
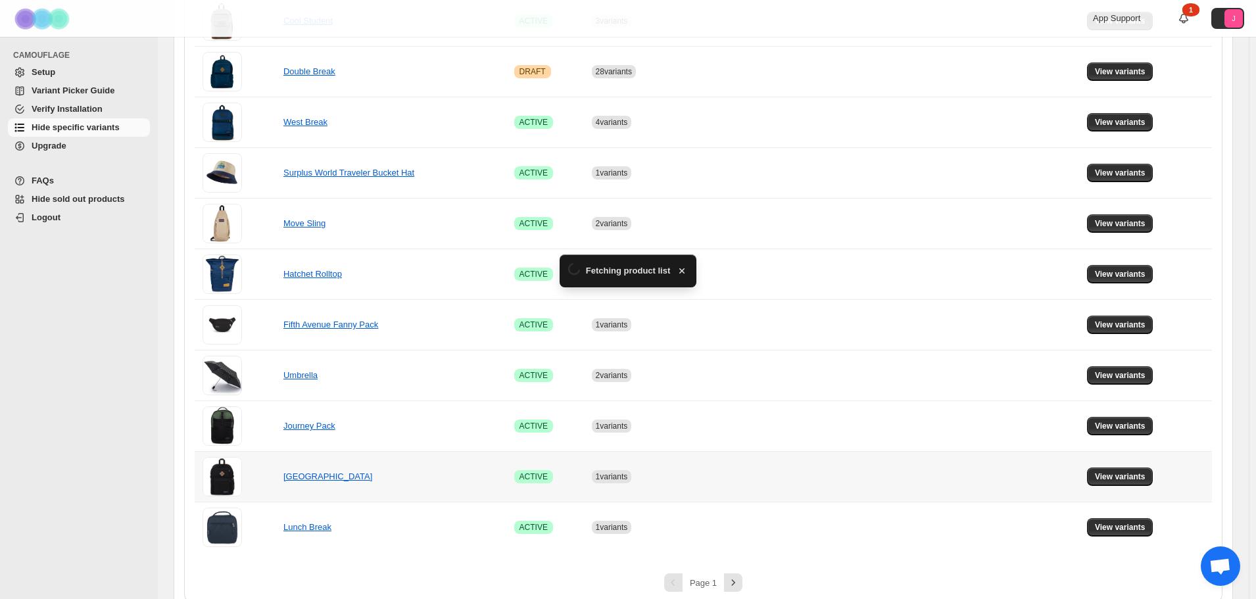
scroll to position [817, 0]
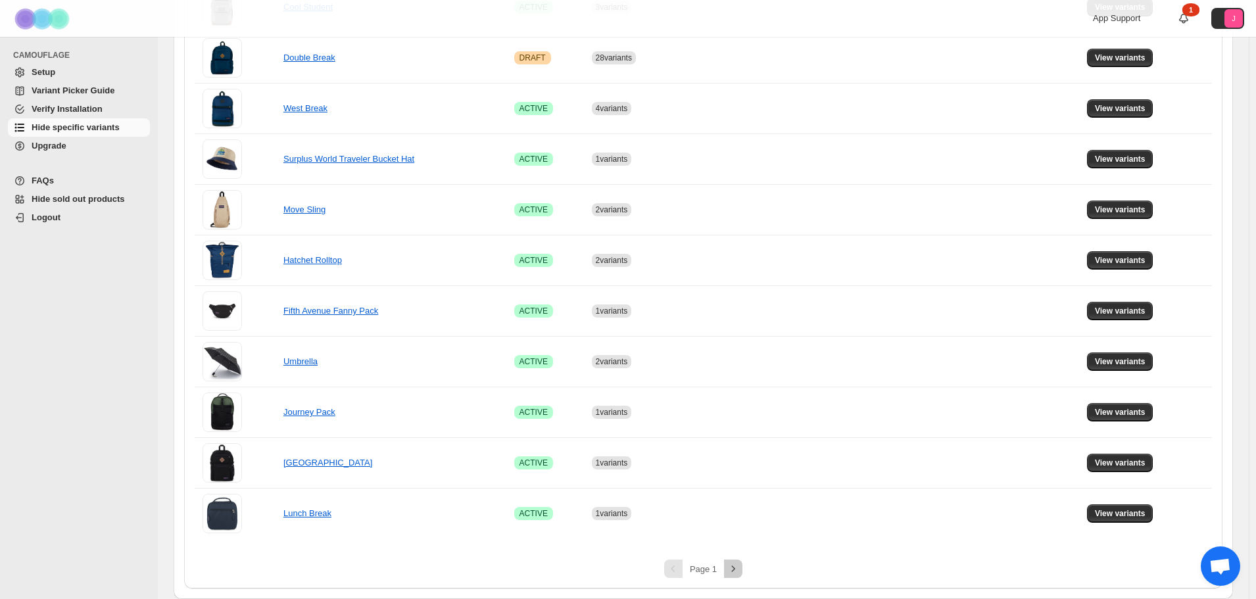
click at [737, 414] on icon "Next" at bounding box center [733, 568] width 13 height 13
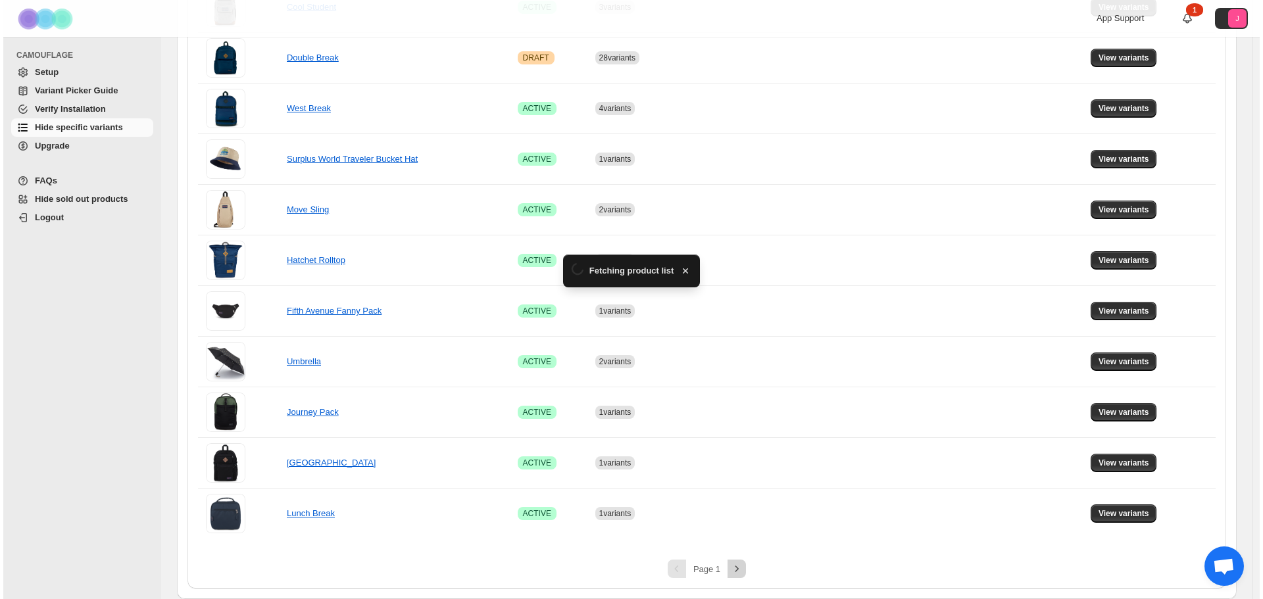
scroll to position [0, 0]
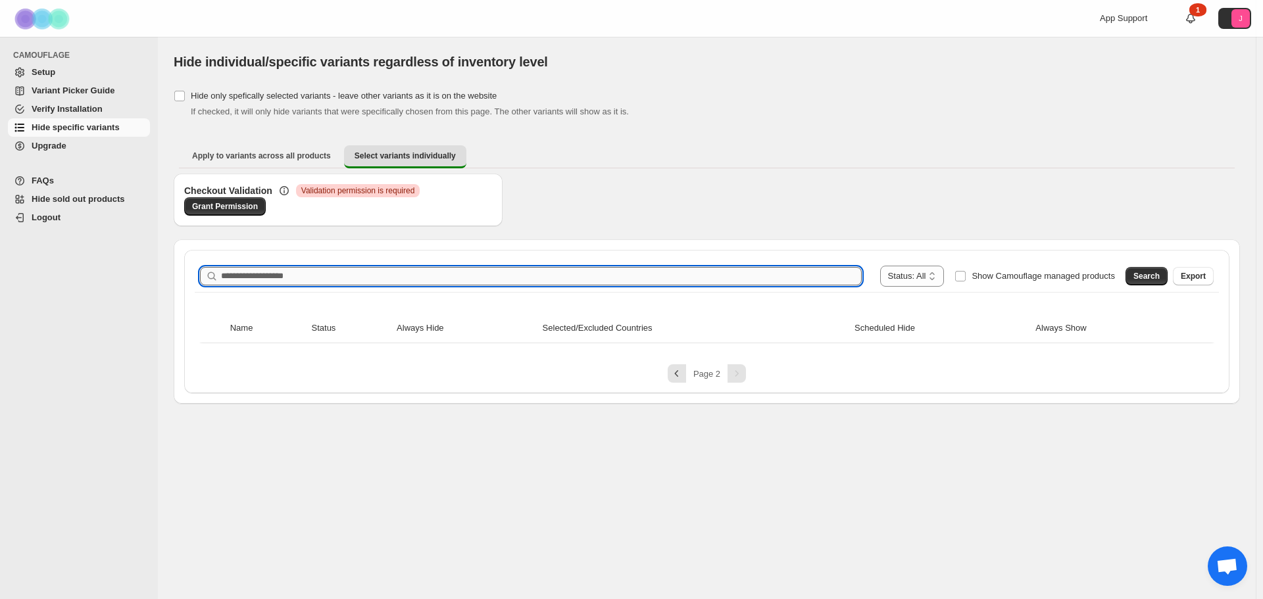
click at [282, 283] on input "Search product name" at bounding box center [541, 276] width 641 height 18
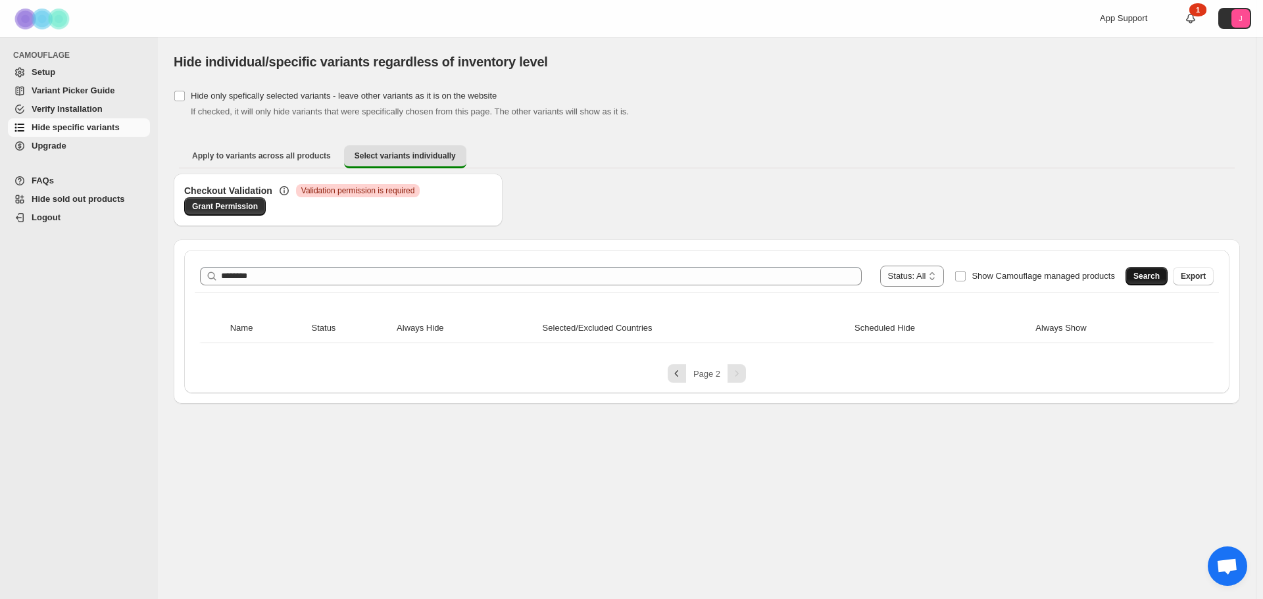
click at [841, 268] on button "Search" at bounding box center [1146, 276] width 42 height 18
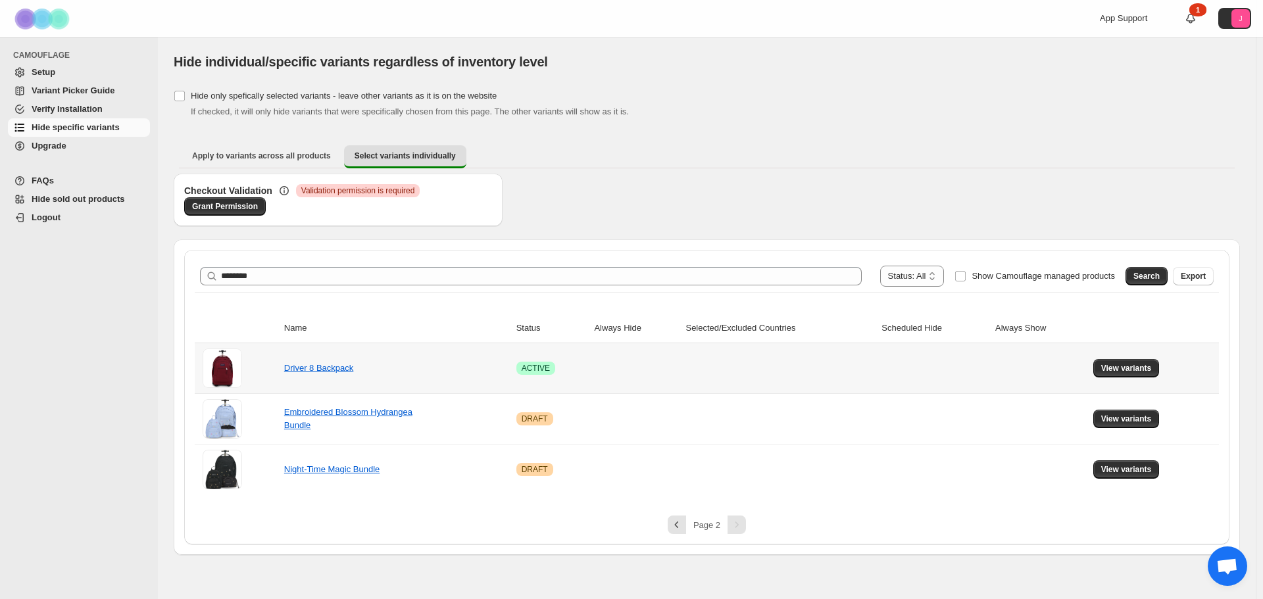
click at [841, 380] on td "View variants" at bounding box center [1154, 368] width 130 height 50
click at [841, 374] on button "View variants" at bounding box center [1126, 368] width 66 height 18
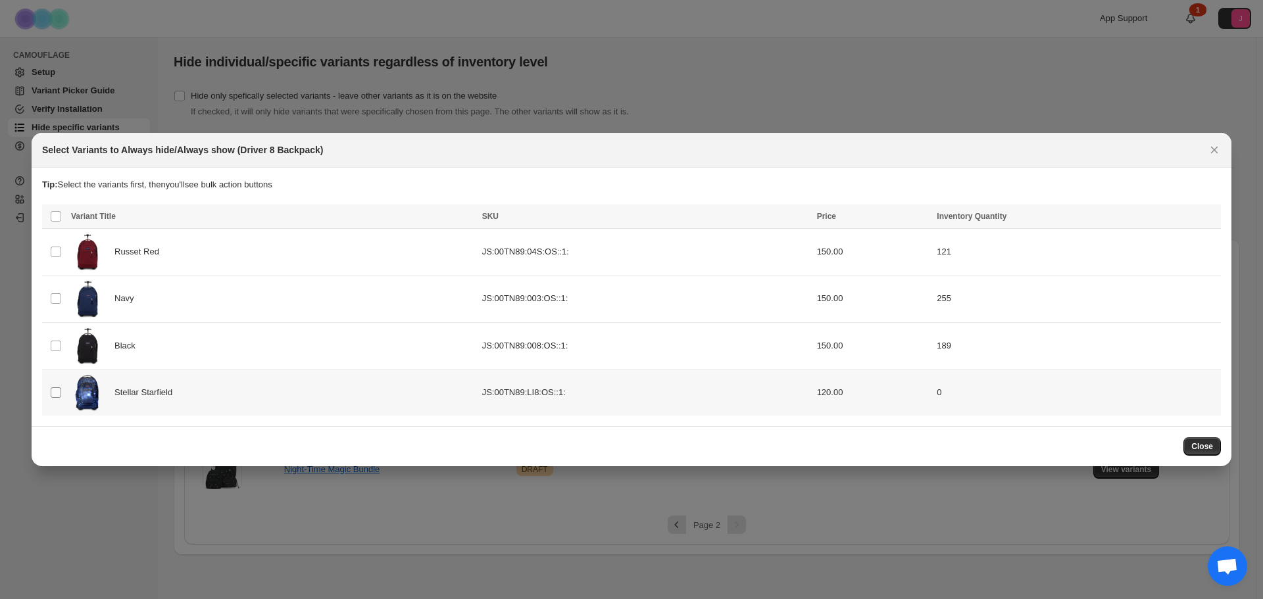
drag, startPoint x: 42, startPoint y: 399, endPoint x: 54, endPoint y: 398, distance: 11.9
click at [45, 399] on td "Select product variant" at bounding box center [54, 392] width 25 height 47
click at [841, 211] on button "Always hide" at bounding box center [926, 218] width 56 height 16
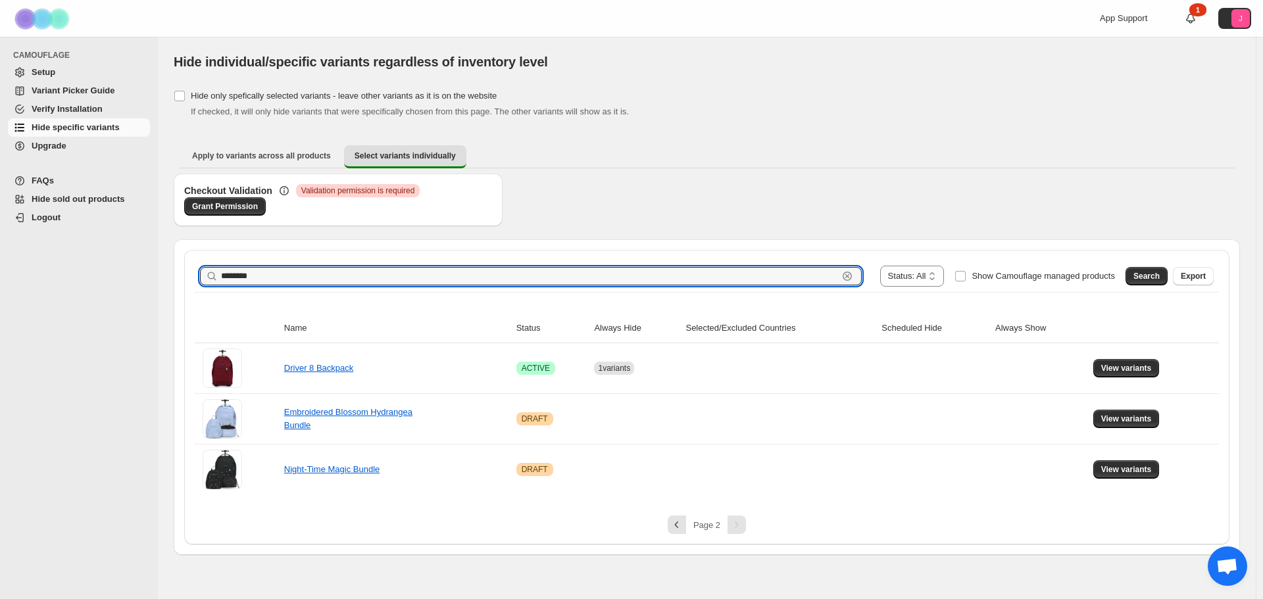
drag, startPoint x: 278, startPoint y: 282, endPoint x: 208, endPoint y: 274, distance: 70.2
click at [209, 274] on div "******** Clear" at bounding box center [531, 276] width 662 height 18
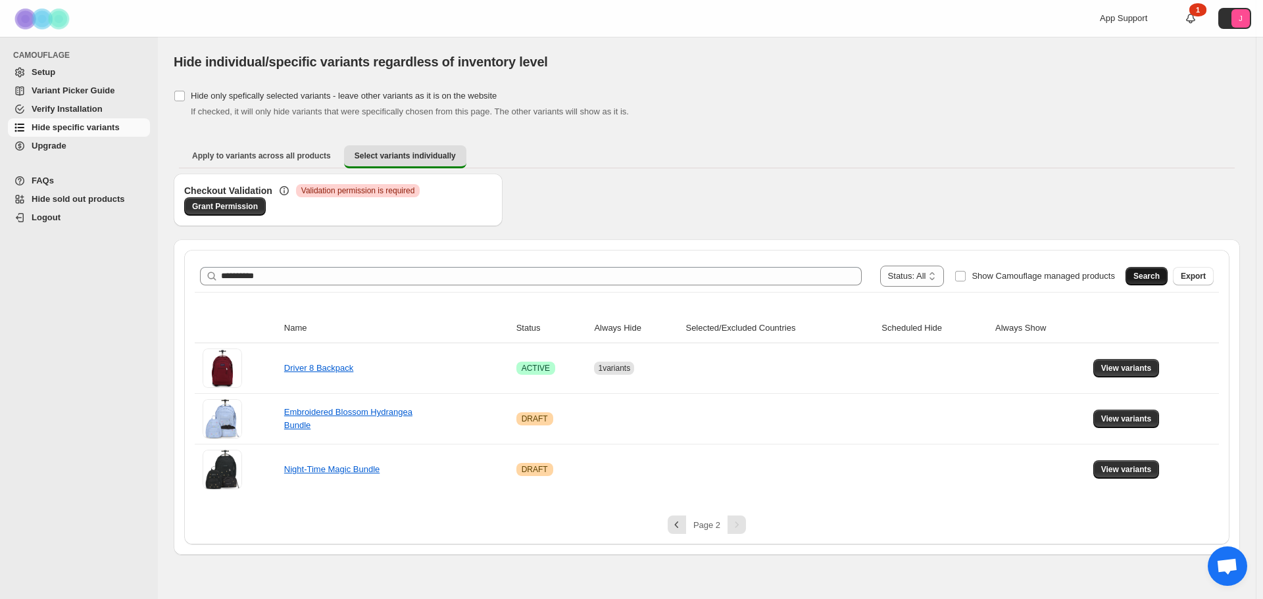
click at [841, 274] on span "Search" at bounding box center [1146, 276] width 26 height 11
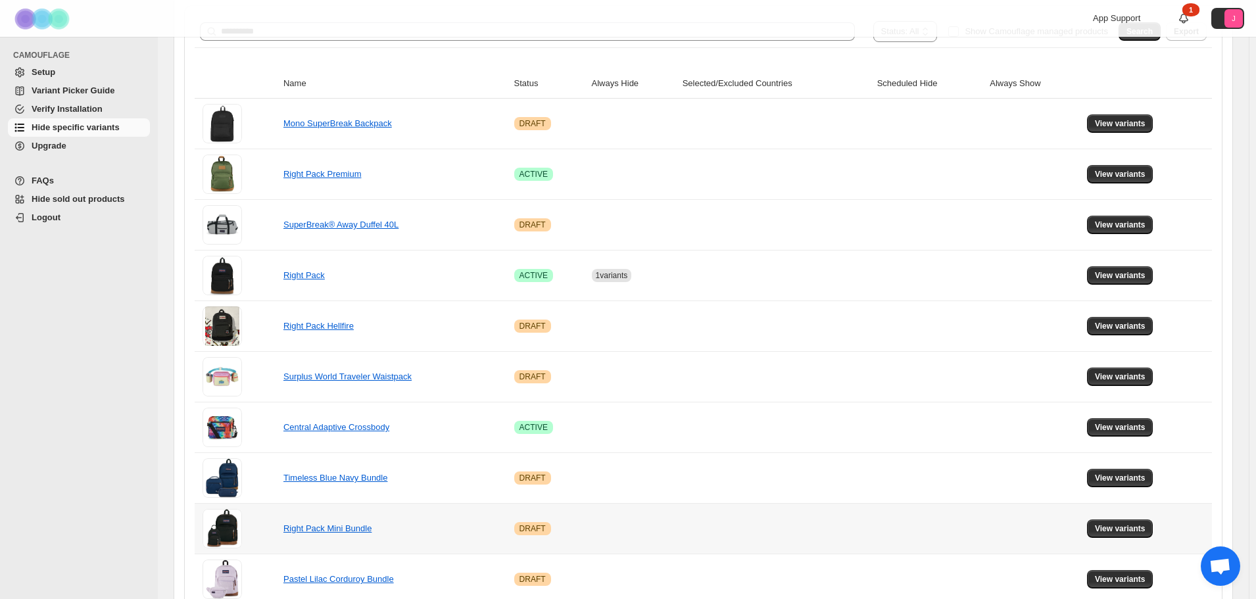
scroll to position [169, 0]
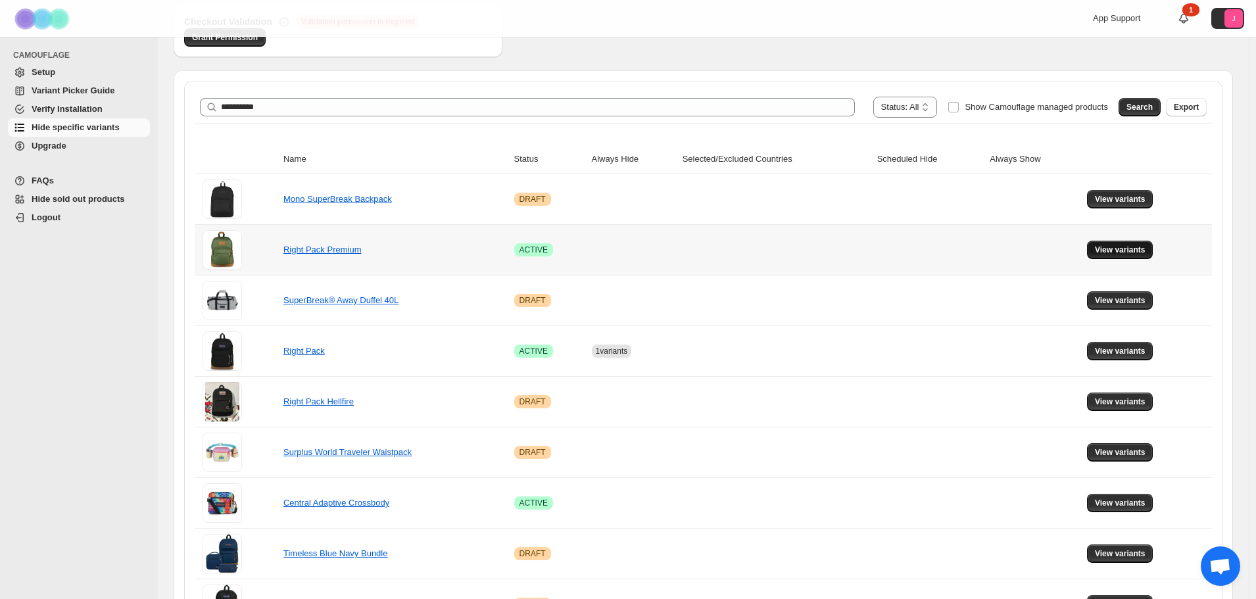
click at [841, 255] on button "View variants" at bounding box center [1120, 250] width 66 height 18
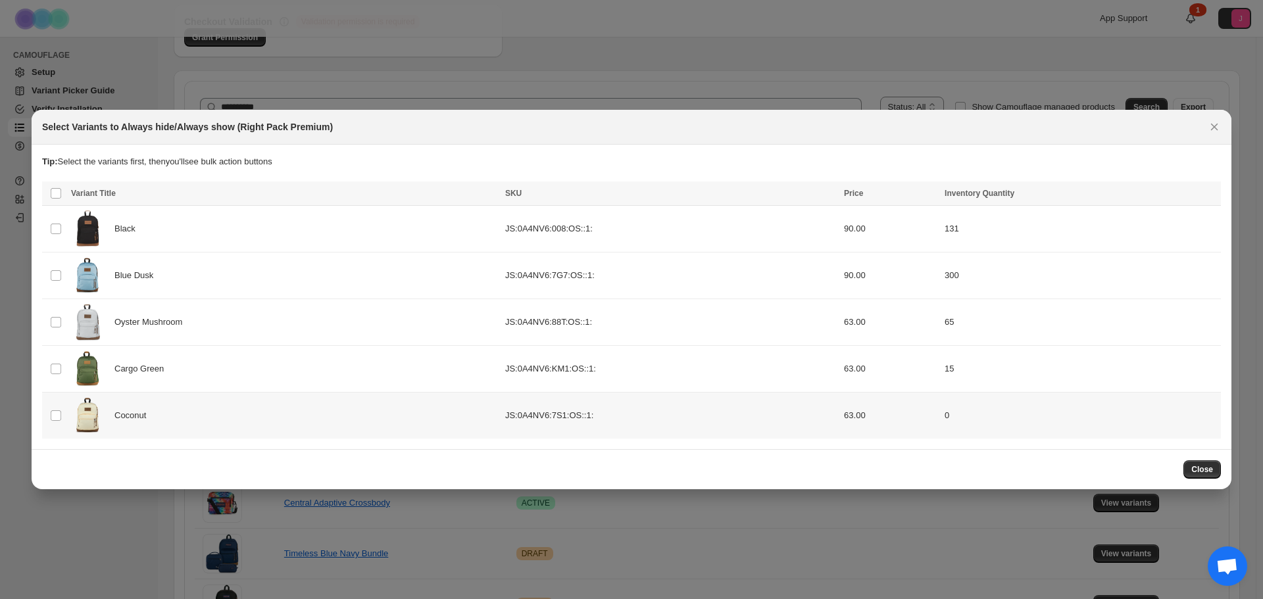
click at [46, 414] on td "Select product variant" at bounding box center [54, 416] width 25 height 47
click at [841, 193] on span "Always hide" at bounding box center [925, 194] width 45 height 11
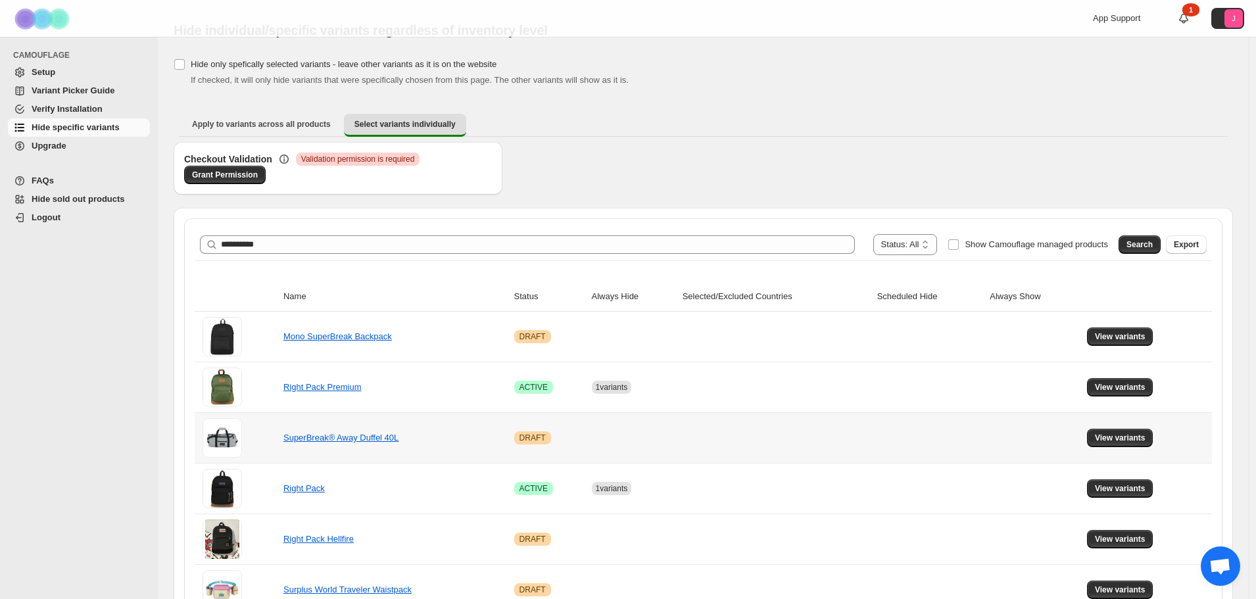
scroll to position [30, 0]
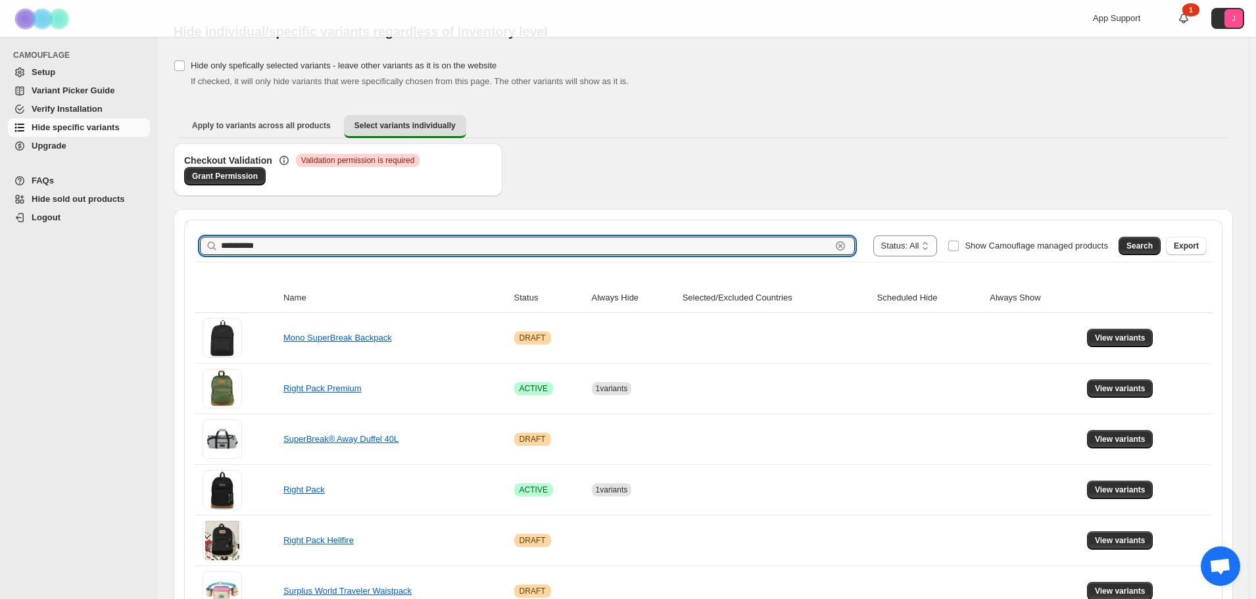
drag, startPoint x: 297, startPoint y: 243, endPoint x: 78, endPoint y: 235, distance: 219.2
click at [78, 235] on div "**********" at bounding box center [628, 551] width 1256 height 1163
type input "**********"
click at [841, 239] on button "Search" at bounding box center [1140, 246] width 42 height 18
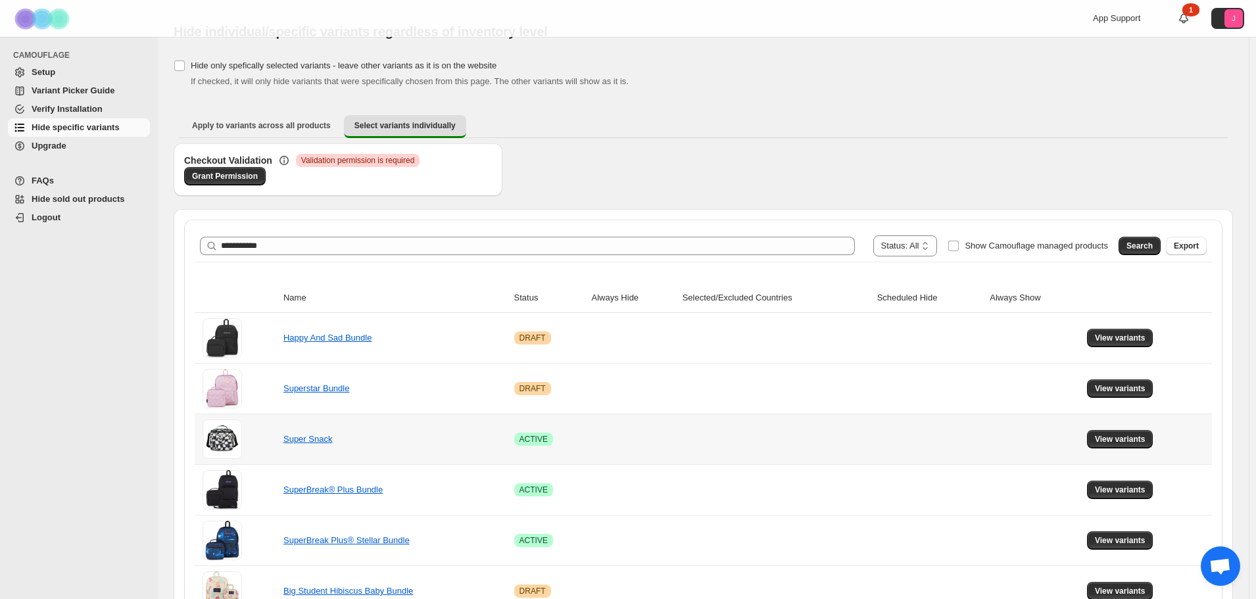
drag, startPoint x: 1125, startPoint y: 437, endPoint x: 805, endPoint y: 174, distance: 414.0
click at [841, 414] on span "View variants" at bounding box center [1120, 439] width 51 height 11
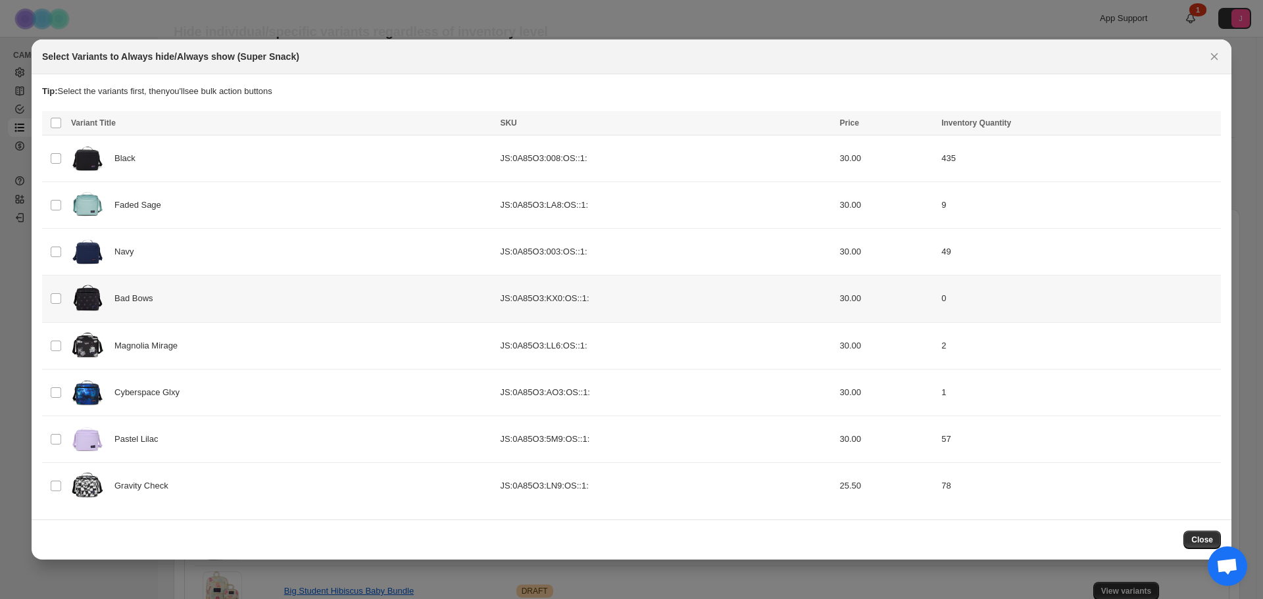
click at [47, 298] on td "Select product variant" at bounding box center [54, 299] width 25 height 47
click at [841, 126] on span "Always hide" at bounding box center [925, 124] width 45 height 11
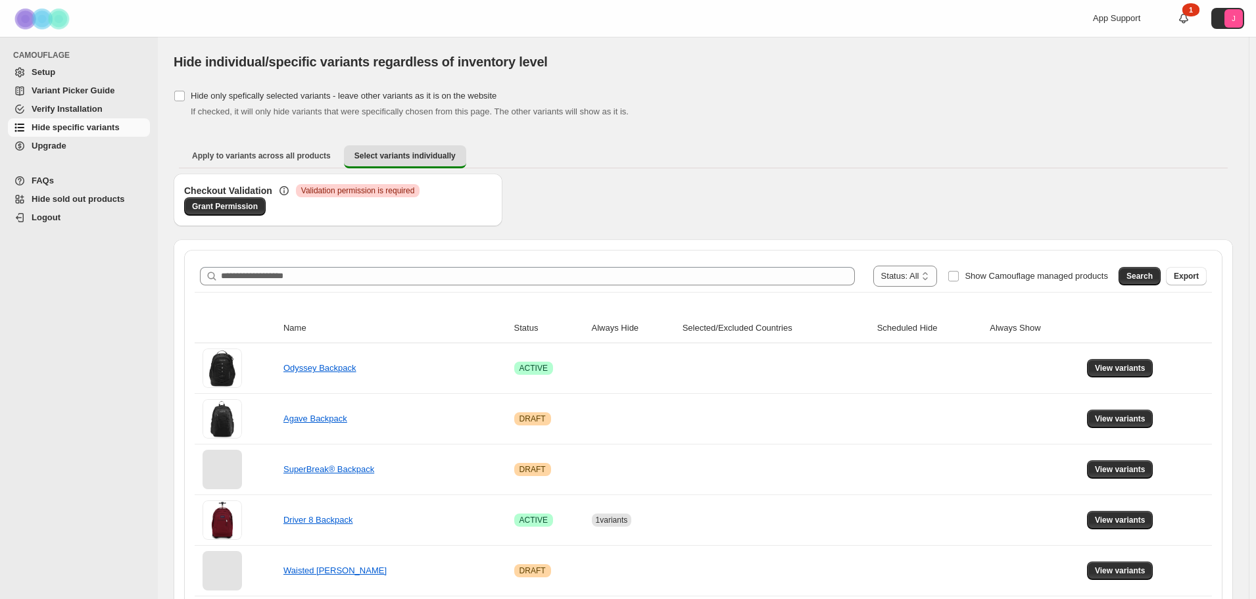
scroll to position [30, 0]
